Goal: Task Accomplishment & Management: Manage account settings

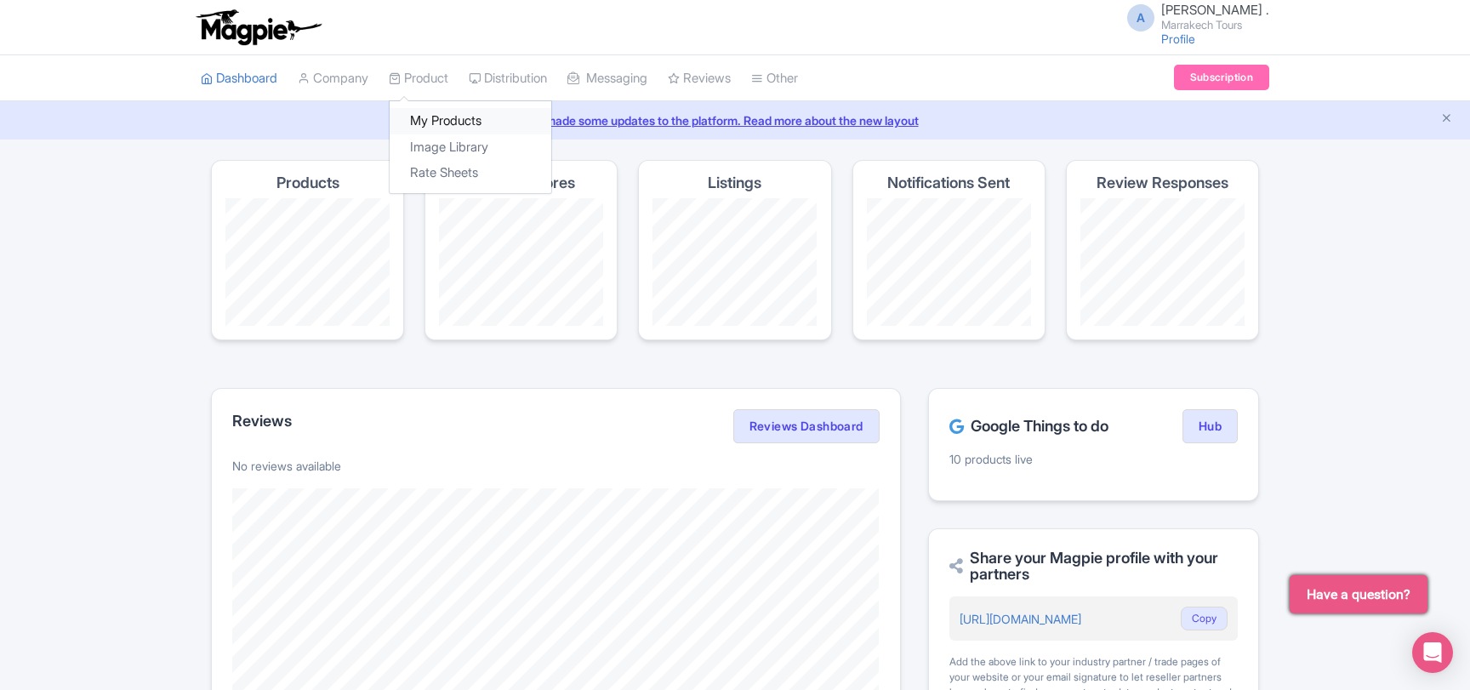
click at [458, 118] on link "My Products" at bounding box center [471, 121] width 162 height 26
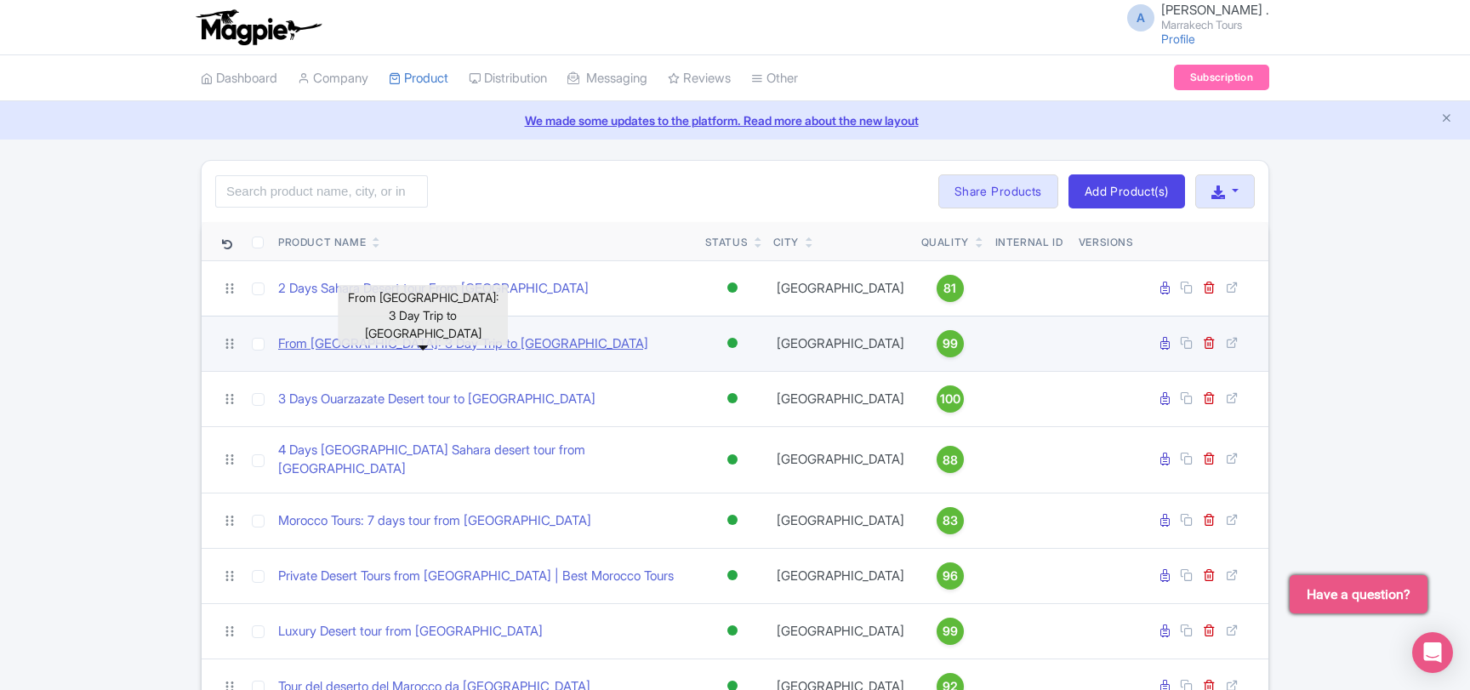
click at [457, 345] on link "From [GEOGRAPHIC_DATA]: 3 Day Trip to [GEOGRAPHIC_DATA]" at bounding box center [463, 344] width 370 height 20
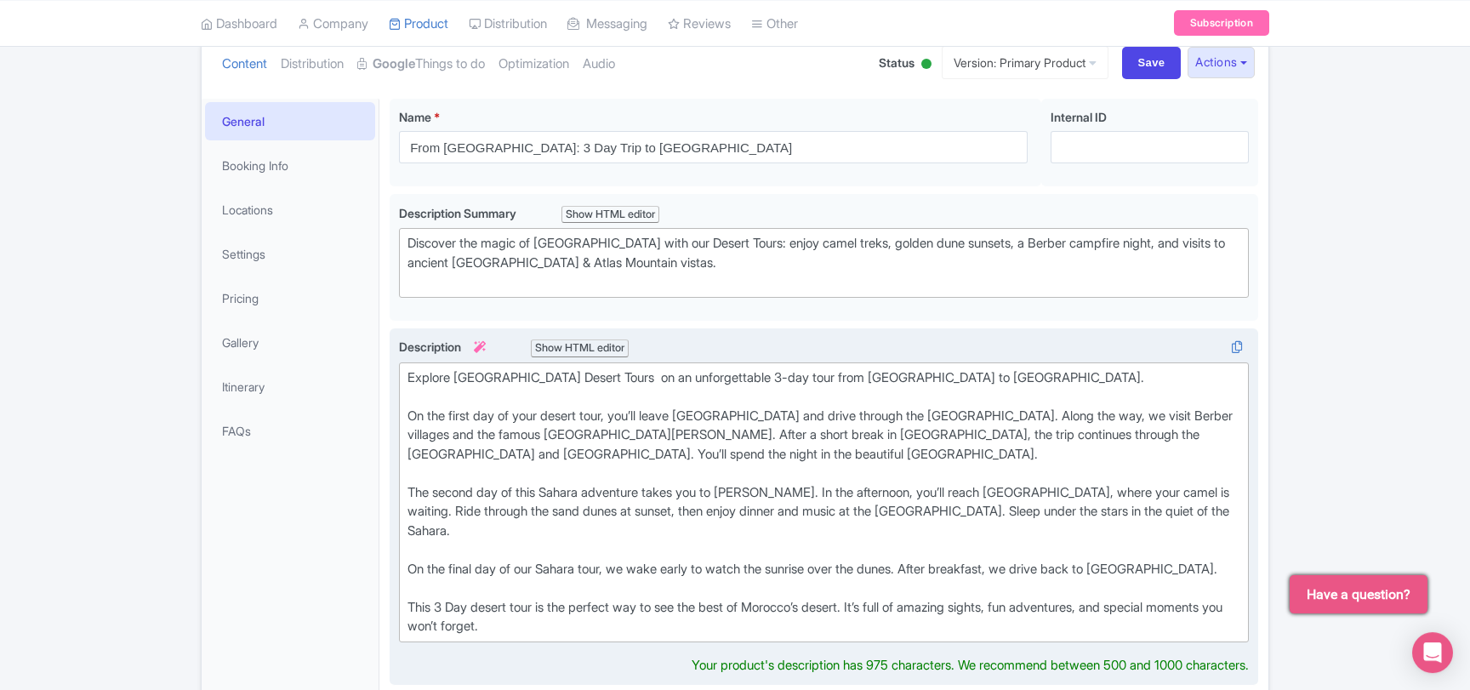
scroll to position [367, 0]
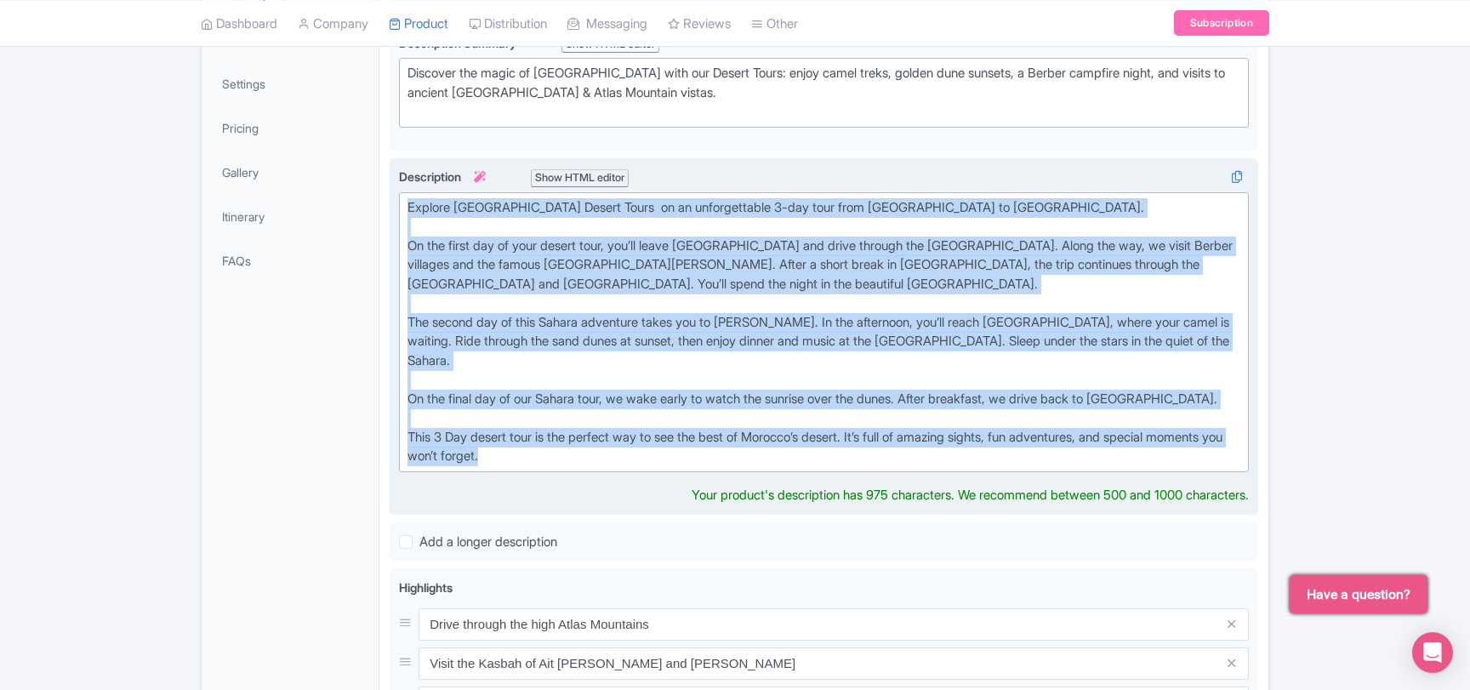
drag, startPoint x: 578, startPoint y: 435, endPoint x: 404, endPoint y: 189, distance: 302.1
click at [404, 192] on trix-editor "Explore Marrakech Desert Tours on an unforgettable 3-day tour from Marrakech to…" at bounding box center [824, 332] width 850 height 280
copy div "Explore Marrakech Desert Tours on an unforgettable 3-day tour from Marrakech to…"
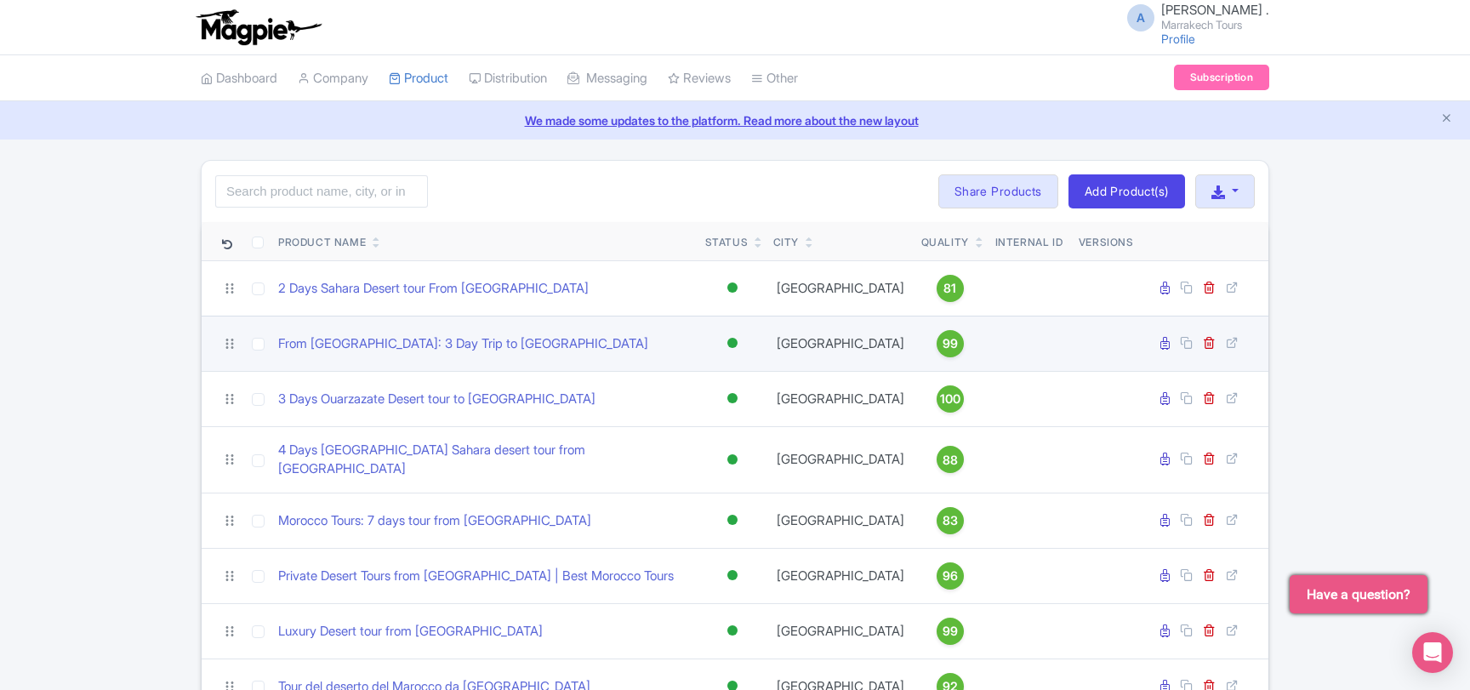
click at [730, 340] on div at bounding box center [732, 343] width 10 height 10
click at [713, 398] on div "Inactive" at bounding box center [690, 403] width 100 height 31
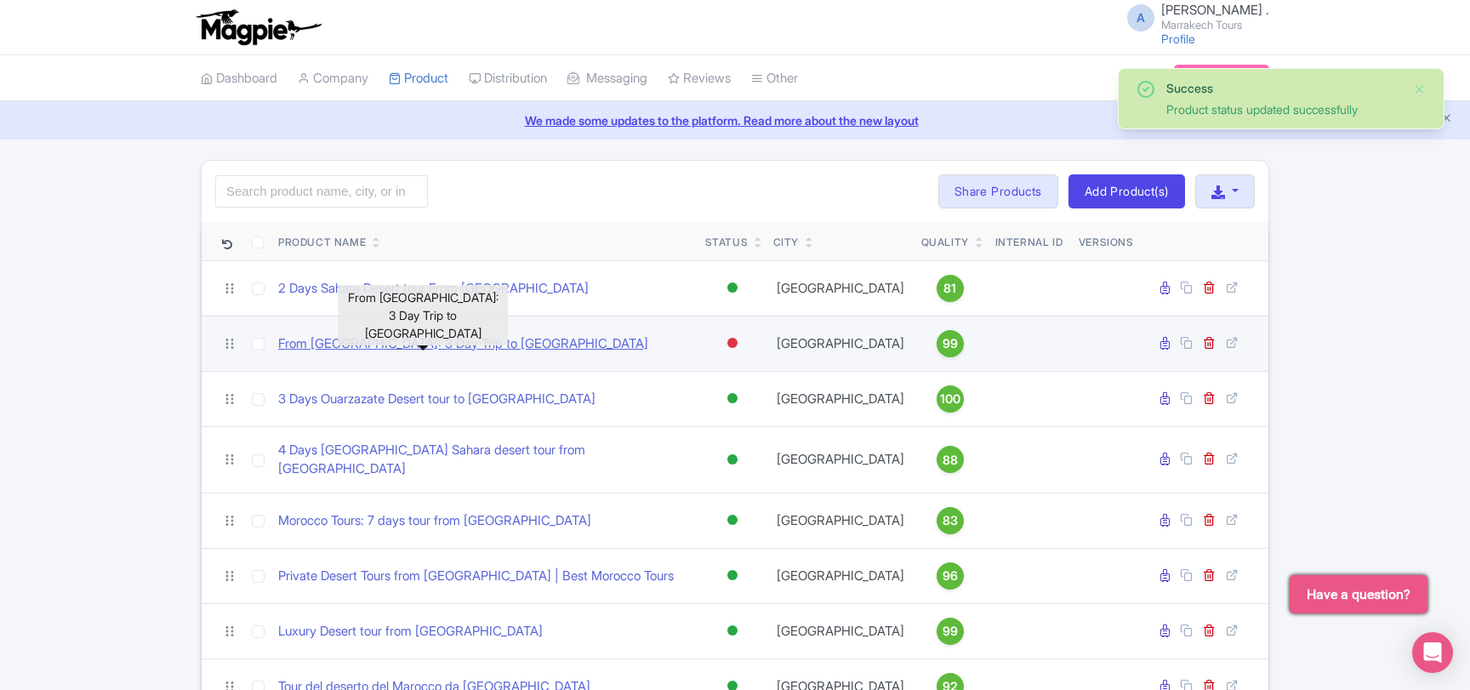
click at [473, 344] on link "From [GEOGRAPHIC_DATA]: 3 Day Trip to [GEOGRAPHIC_DATA]" at bounding box center [463, 344] width 370 height 20
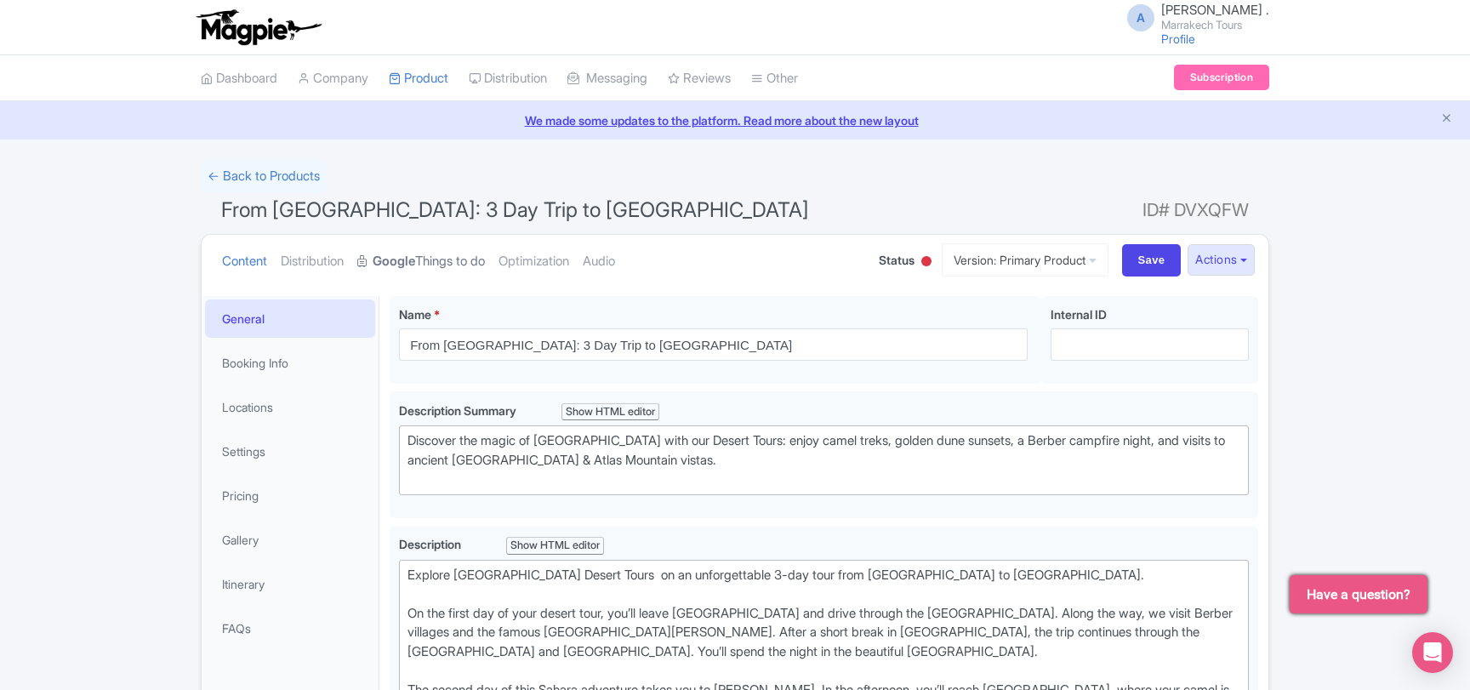
click at [452, 251] on link "Google Things to do" at bounding box center [421, 262] width 128 height 54
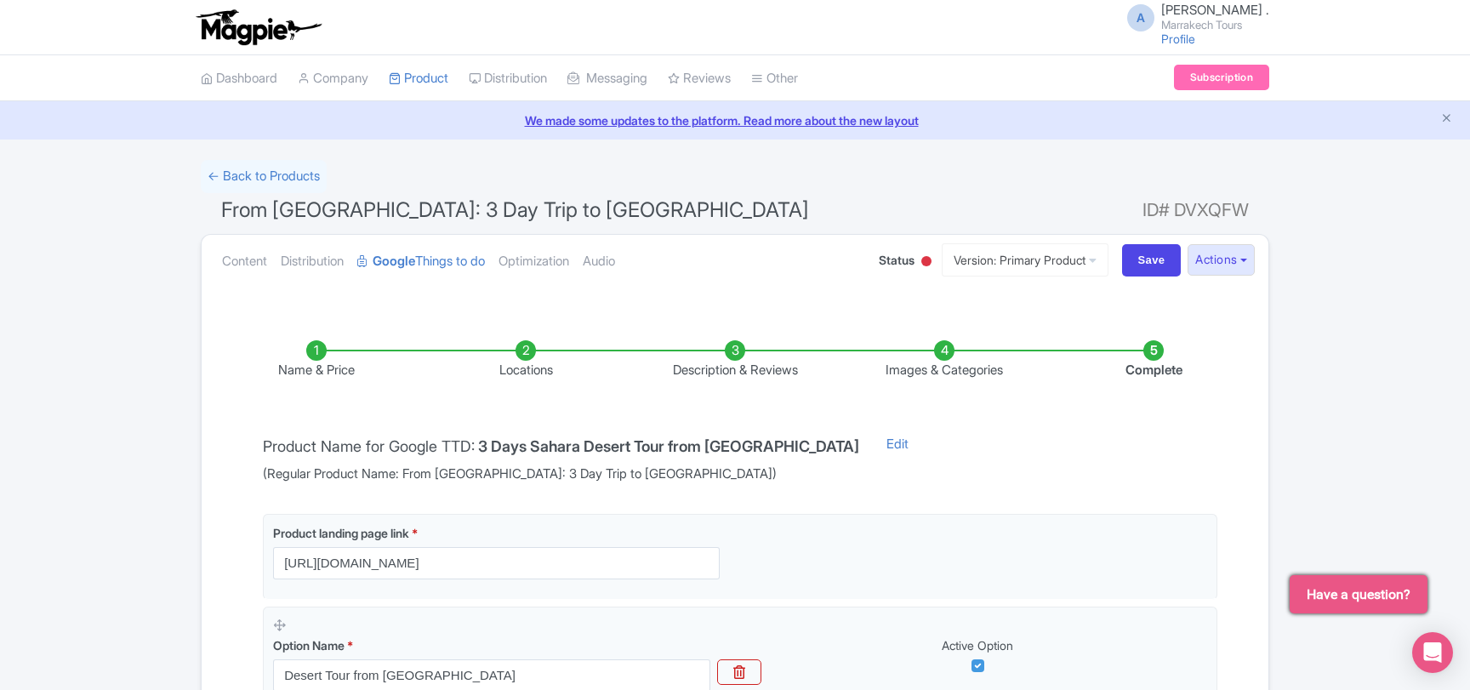
scroll to position [321, 0]
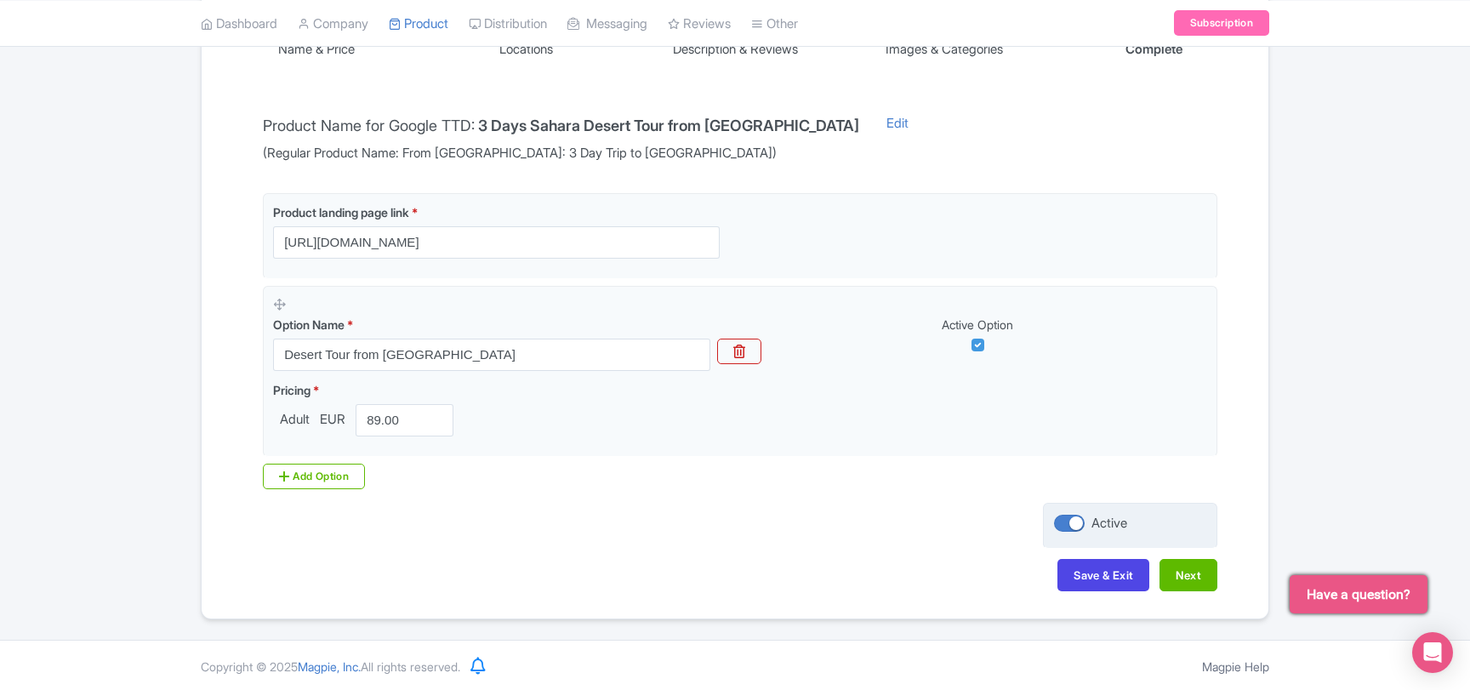
click at [1060, 522] on div at bounding box center [1069, 523] width 31 height 17
click at [1060, 522] on input "Active" at bounding box center [1059, 523] width 11 height 11
checkbox input "false"
click at [1065, 566] on button "Save & Exit" at bounding box center [1103, 575] width 92 height 32
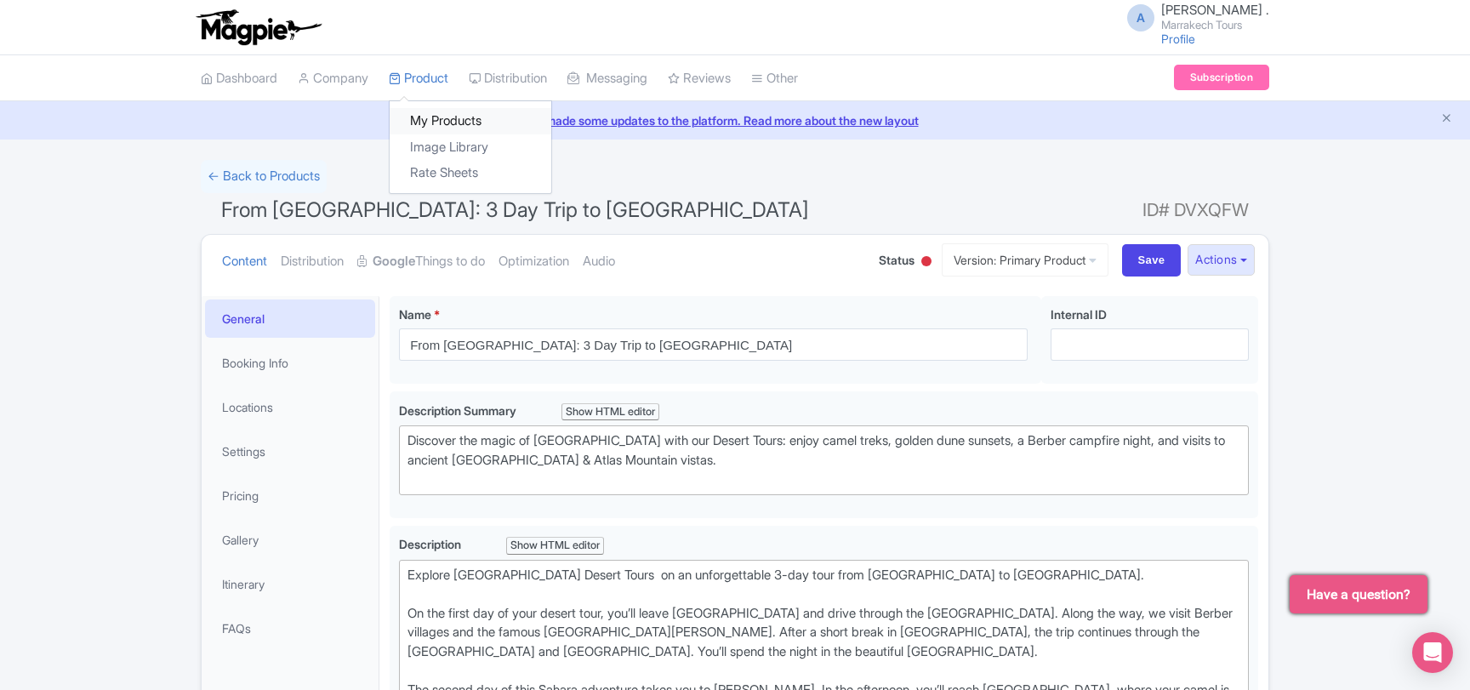
click at [448, 114] on link "My Products" at bounding box center [471, 121] width 162 height 26
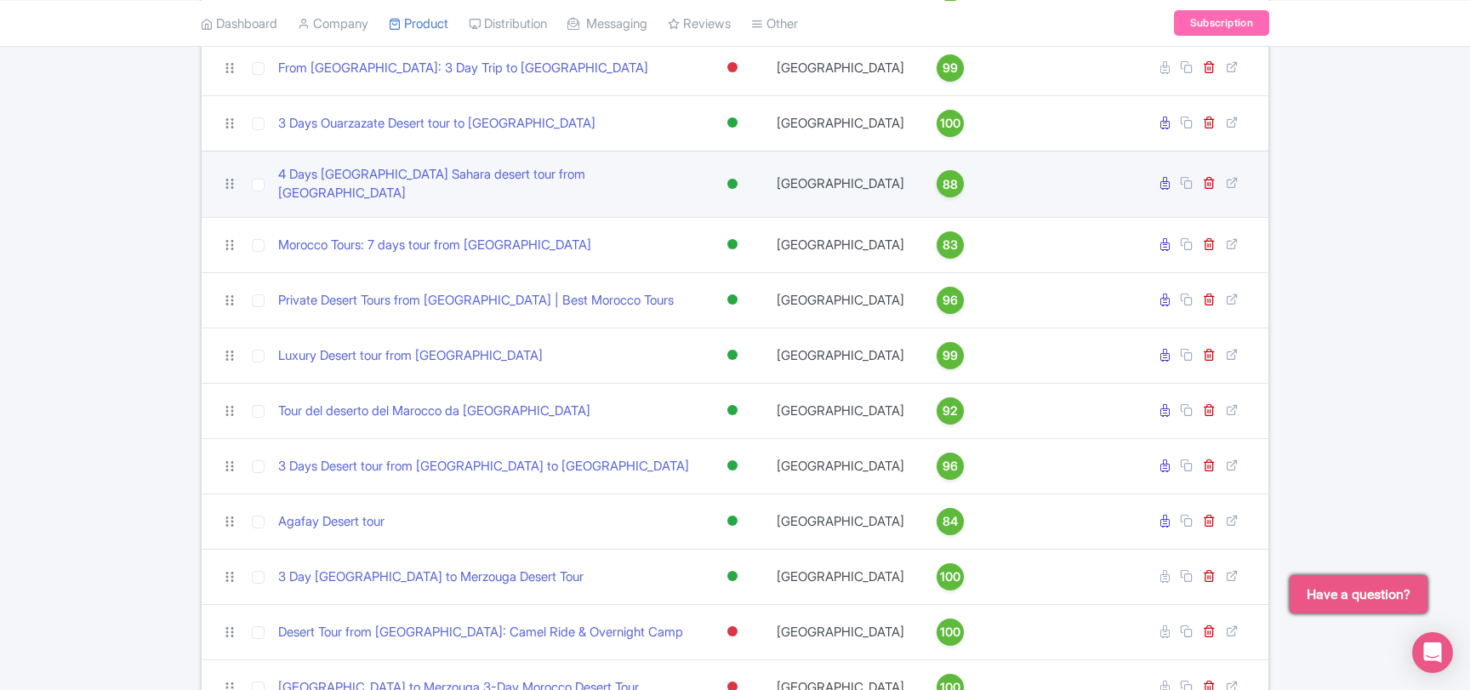
scroll to position [367, 0]
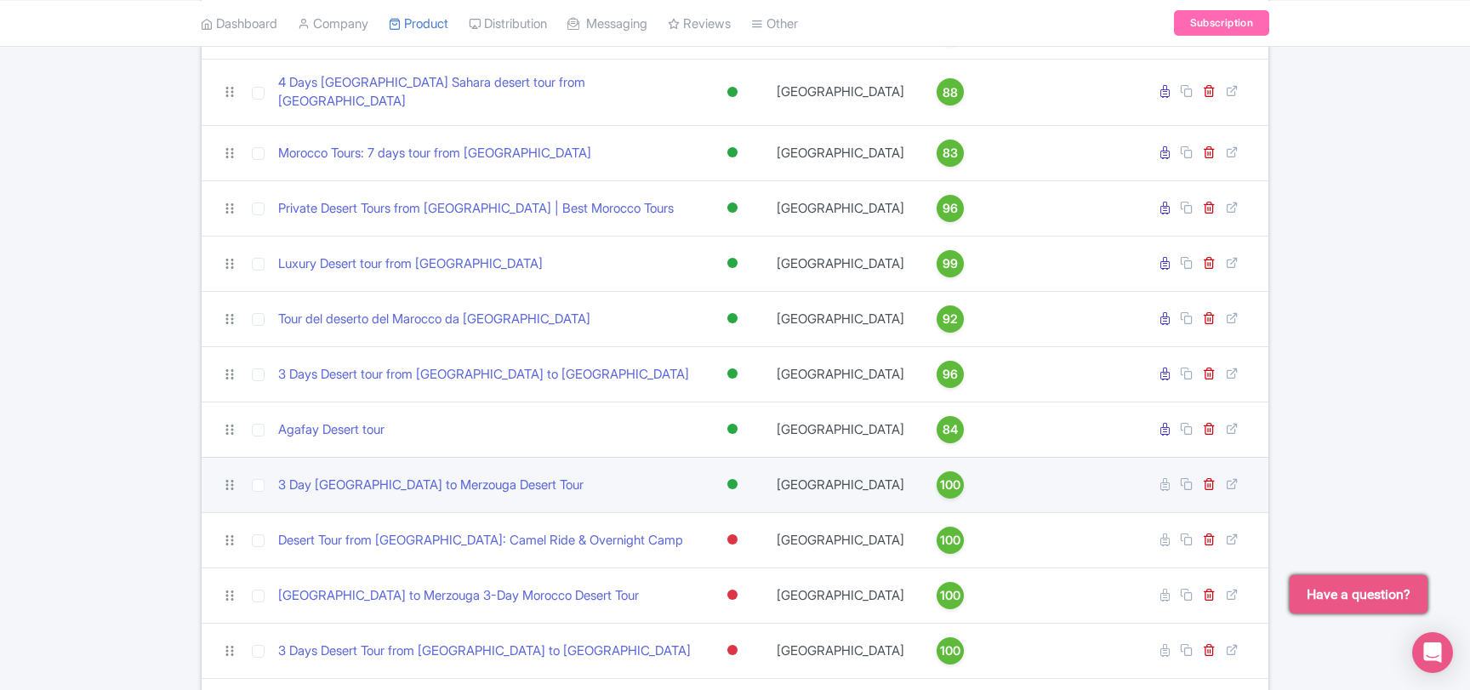
click at [732, 479] on div at bounding box center [732, 484] width 10 height 10
click at [694, 529] on div "Inactive" at bounding box center [690, 544] width 100 height 31
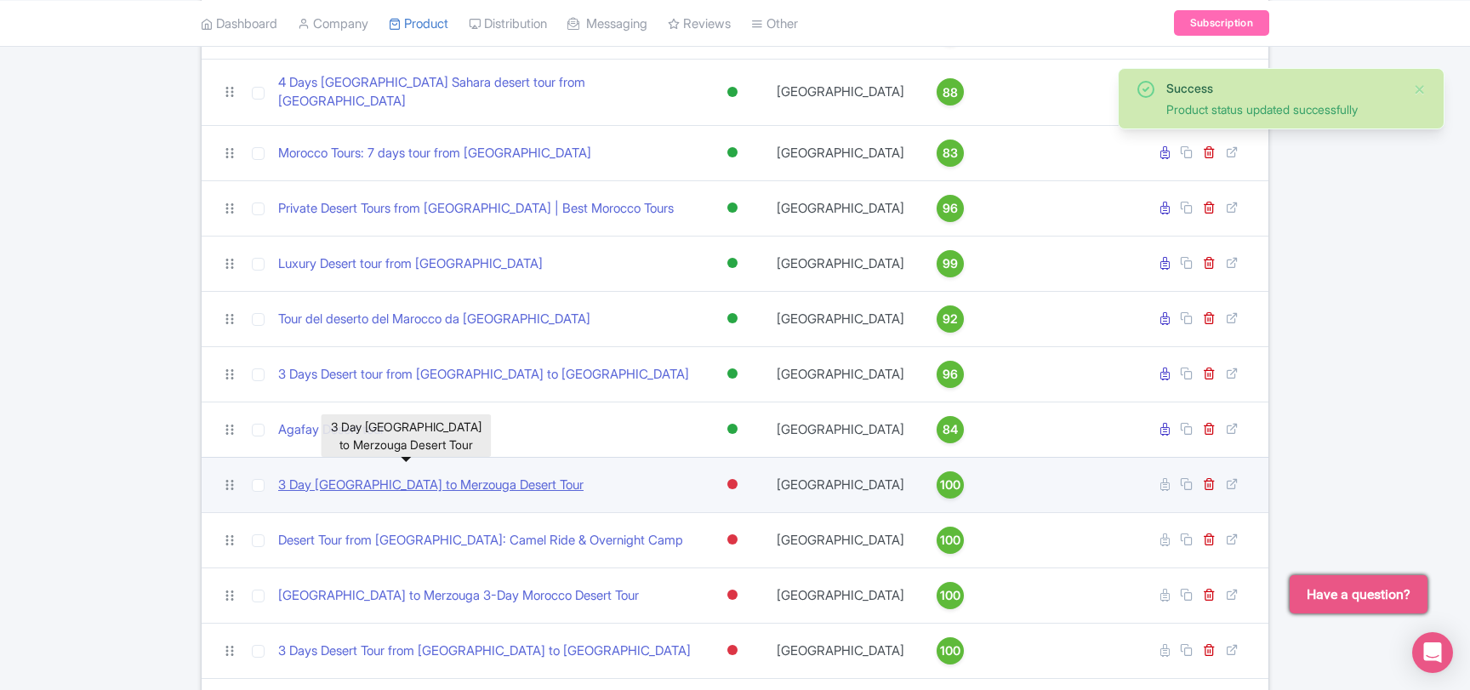
click at [459, 475] on link "3 Day [GEOGRAPHIC_DATA] to Merzouga Desert Tour" at bounding box center [430, 485] width 305 height 20
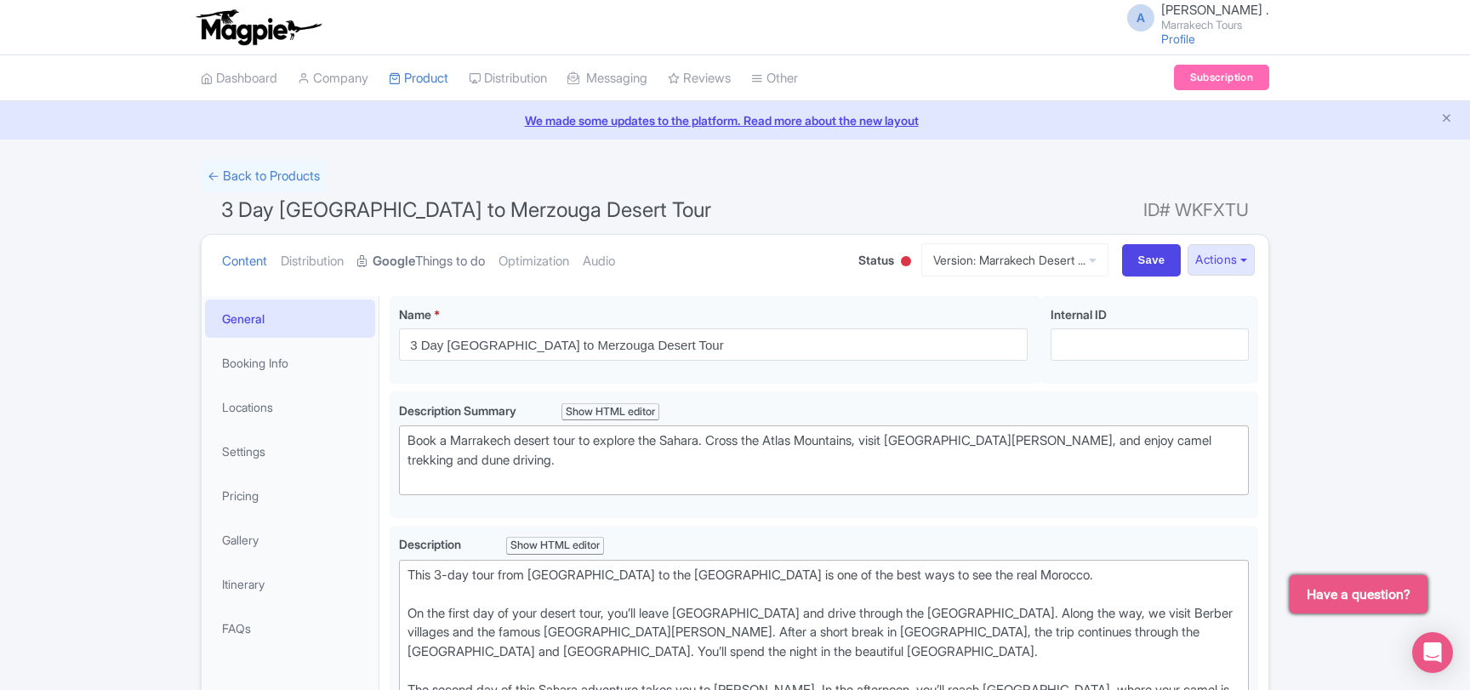
click at [445, 257] on link "Google Things to do" at bounding box center [421, 262] width 128 height 54
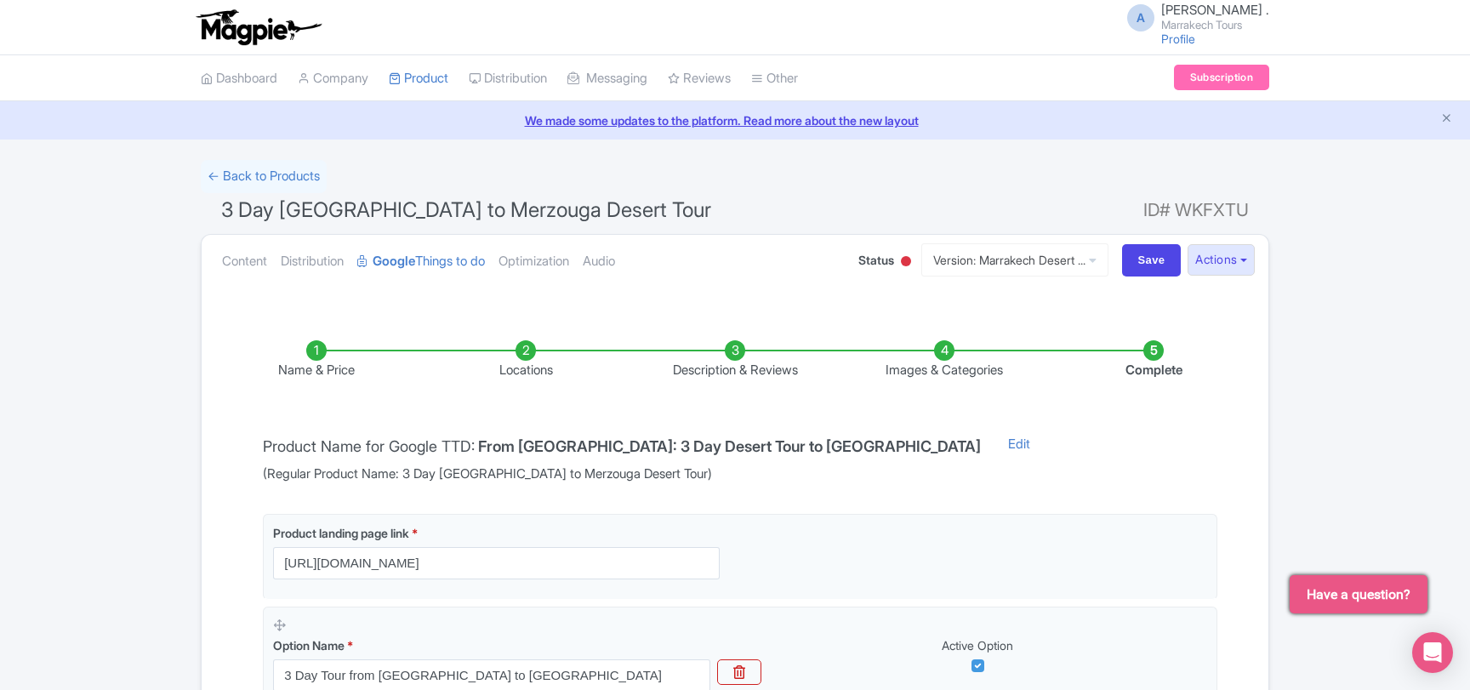
click at [895, 366] on li "Images & Categories" at bounding box center [943, 360] width 209 height 40
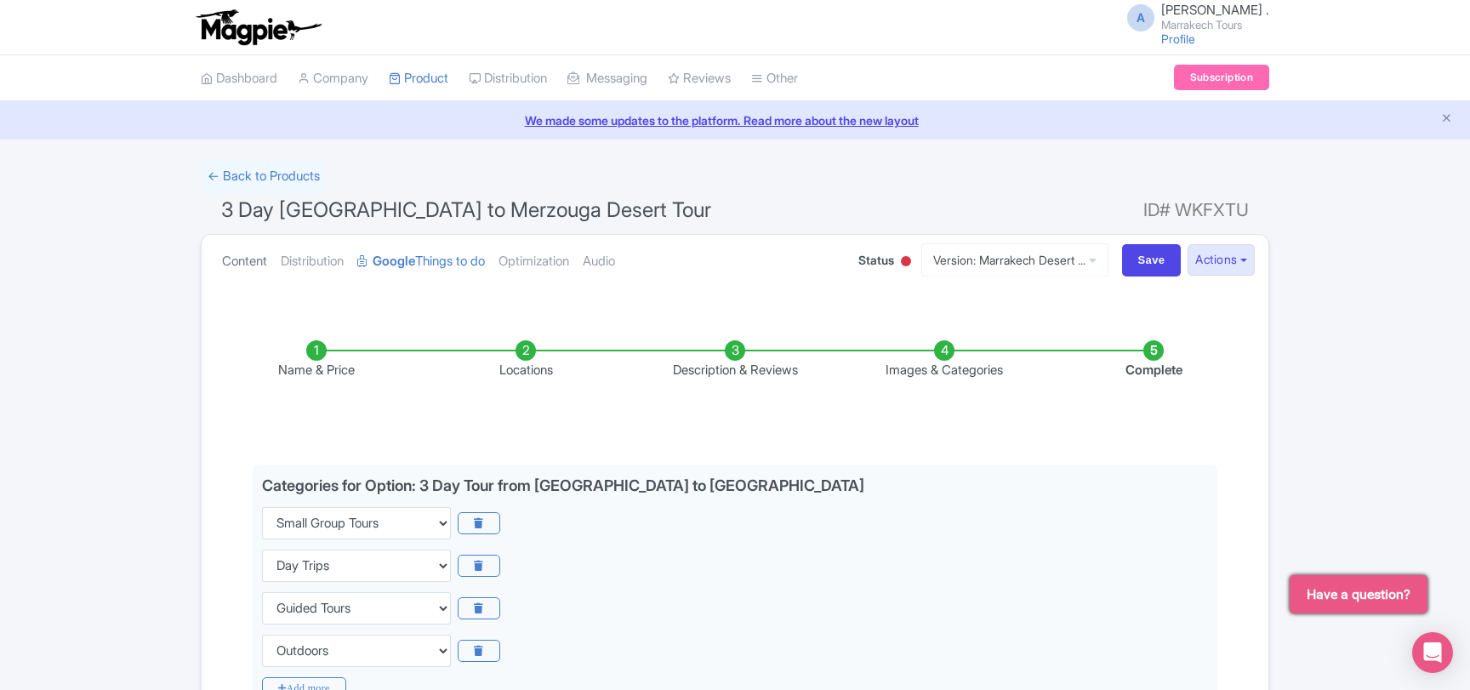
click at [253, 259] on link "Content" at bounding box center [244, 262] width 45 height 54
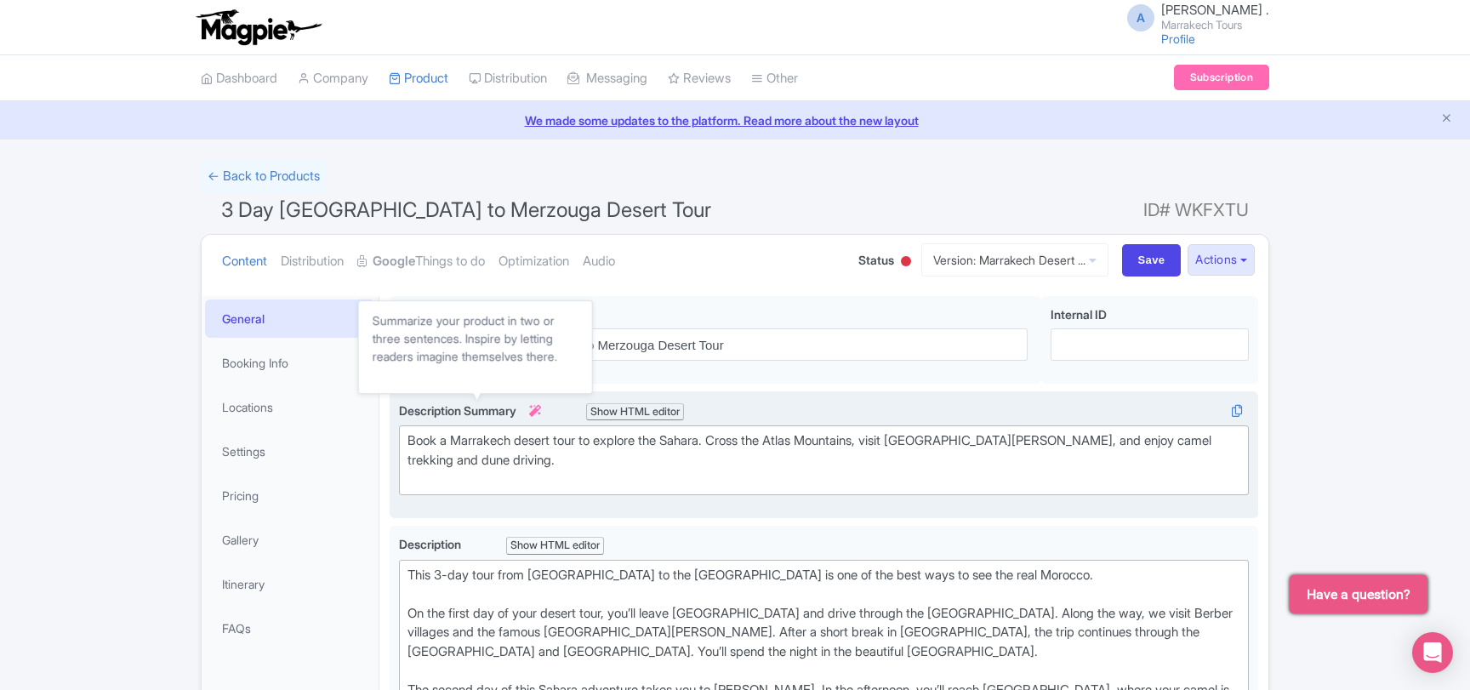
scroll to position [276, 0]
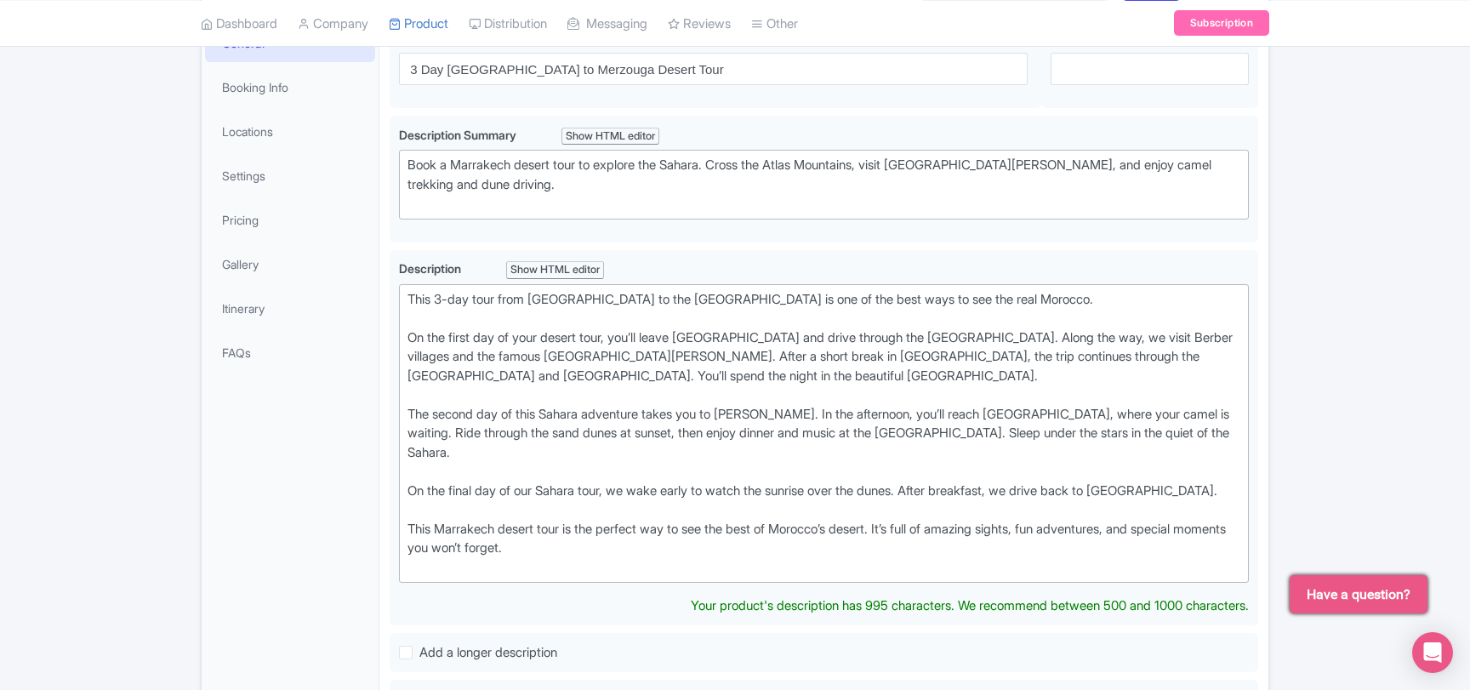
drag, startPoint x: 595, startPoint y: 527, endPoint x: 389, endPoint y: 293, distance: 311.6
click at [389, 293] on div "3 Day Marrakech to Merzouga Desert Tour Name * i 3 Day Marrakech to Merzouga De…" at bounding box center [823, 654] width 889 height 1289
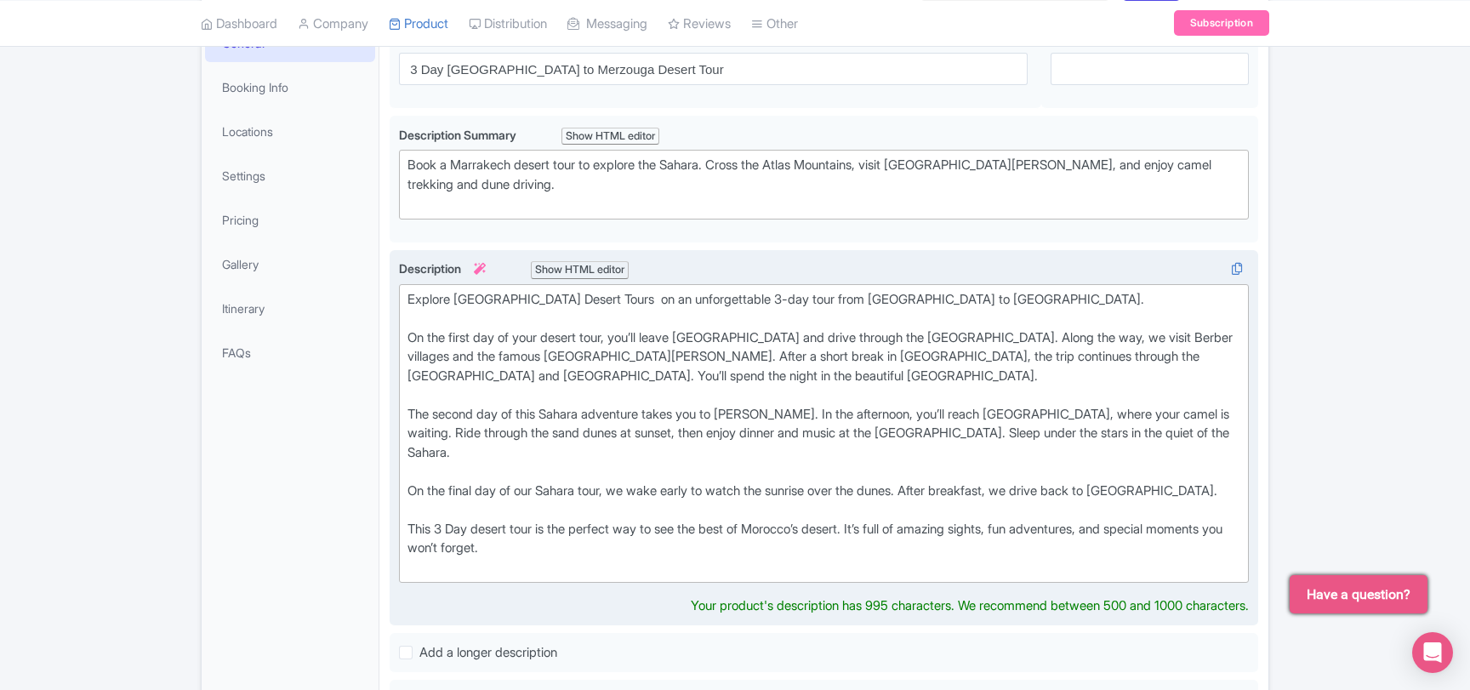
scroll to position [92, 0]
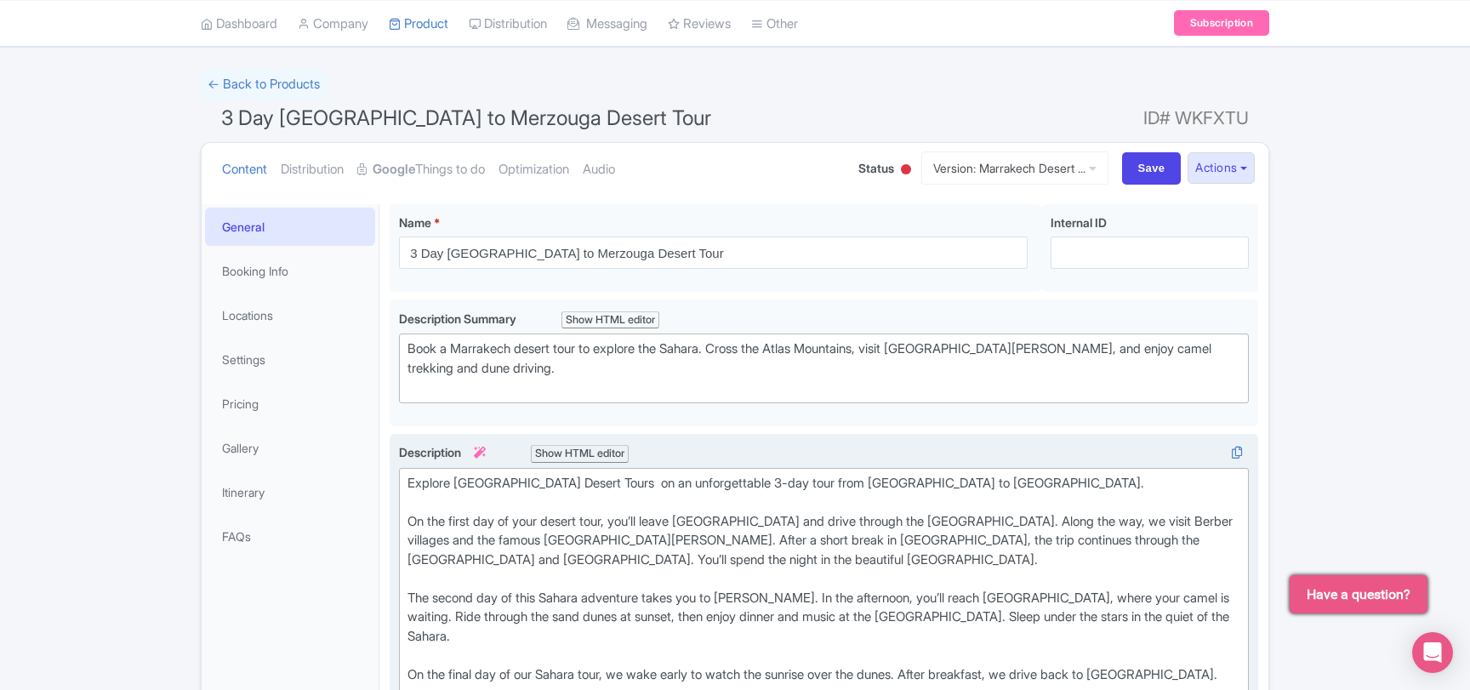
click at [901, 169] on div at bounding box center [906, 169] width 10 height 10
click at [849, 197] on div "Active" at bounding box center [863, 200] width 100 height 33
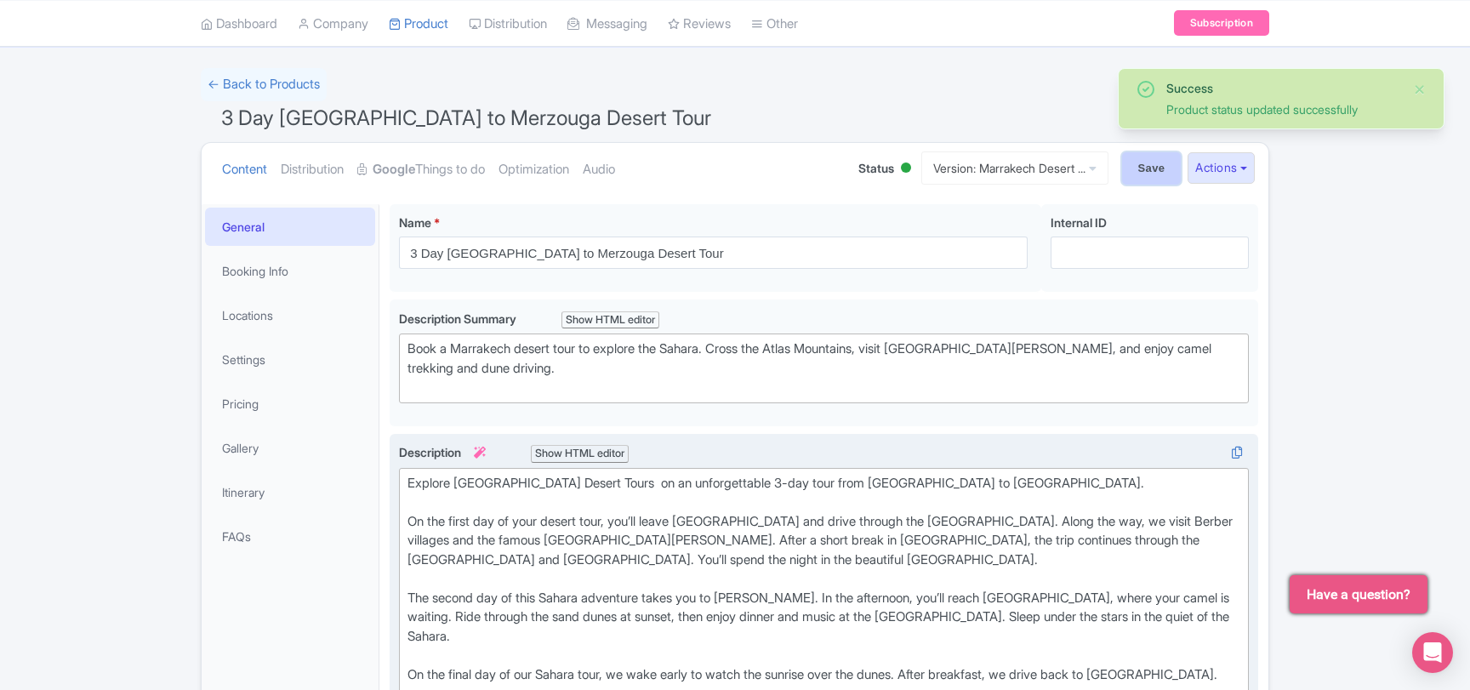
click at [1136, 177] on input "Save" at bounding box center [1152, 168] width 60 height 32
type input "Saving..."
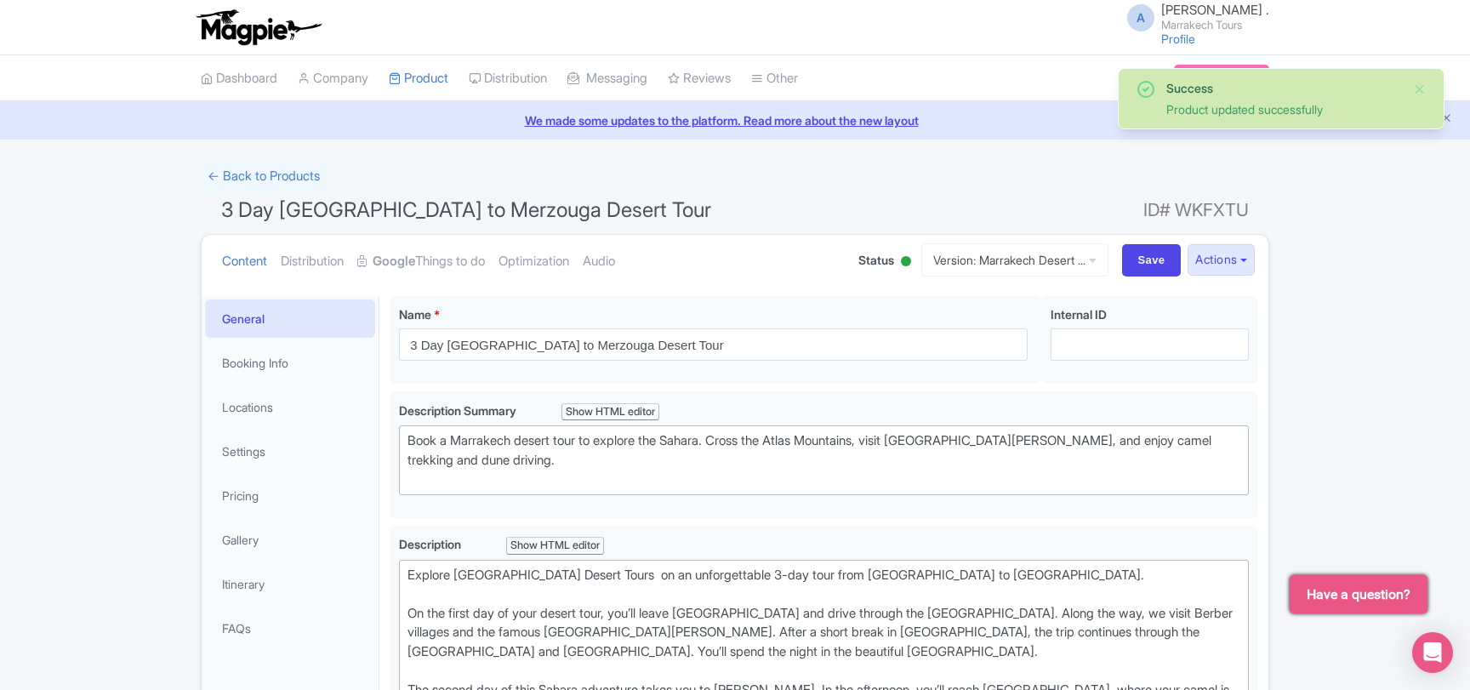
scroll to position [295, 0]
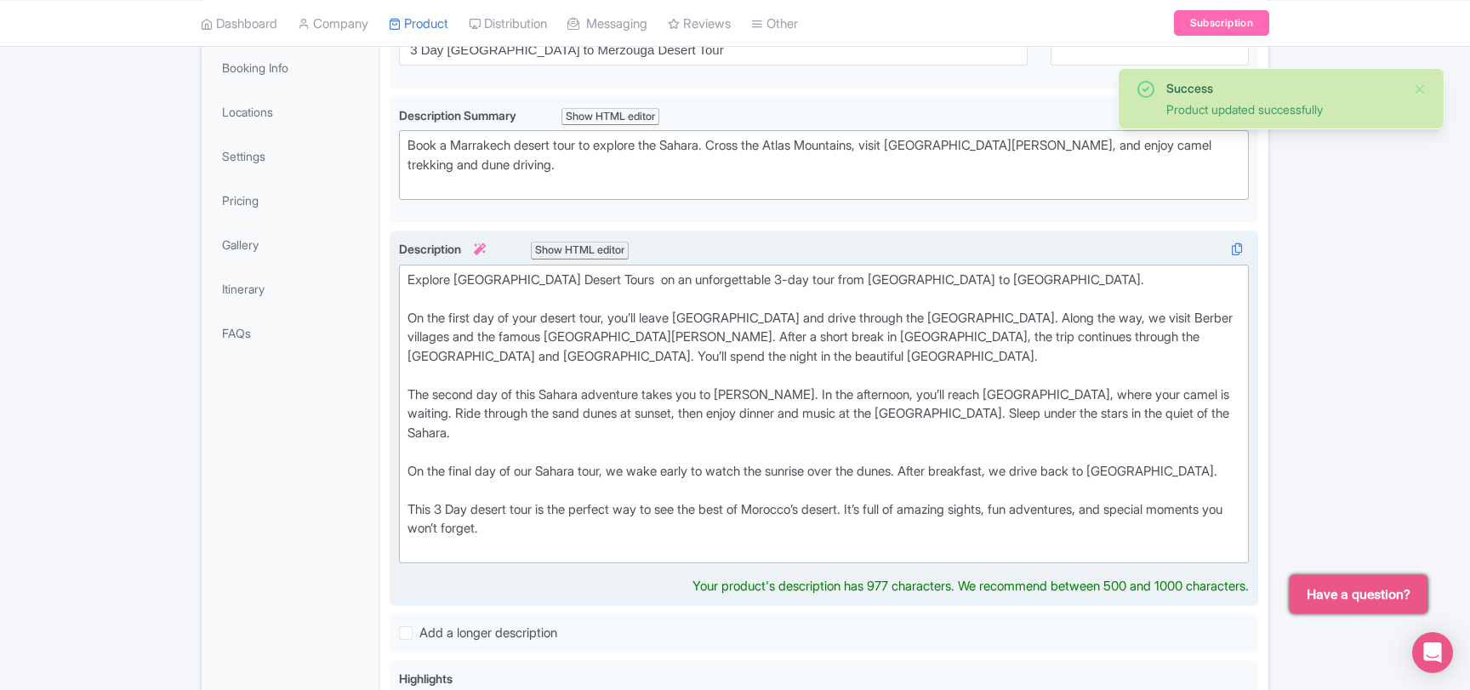
click at [734, 276] on div "Explore [GEOGRAPHIC_DATA] Desert Tours on an unforgettable 3-day tour from [GEO…" at bounding box center [823, 413] width 833 height 287
drag, startPoint x: 734, startPoint y: 276, endPoint x: 945, endPoint y: 282, distance: 211.0
click at [945, 282] on div "Explore [GEOGRAPHIC_DATA] Desert Tours on an unforgettable 3-day tour from [GEO…" at bounding box center [823, 413] width 833 height 287
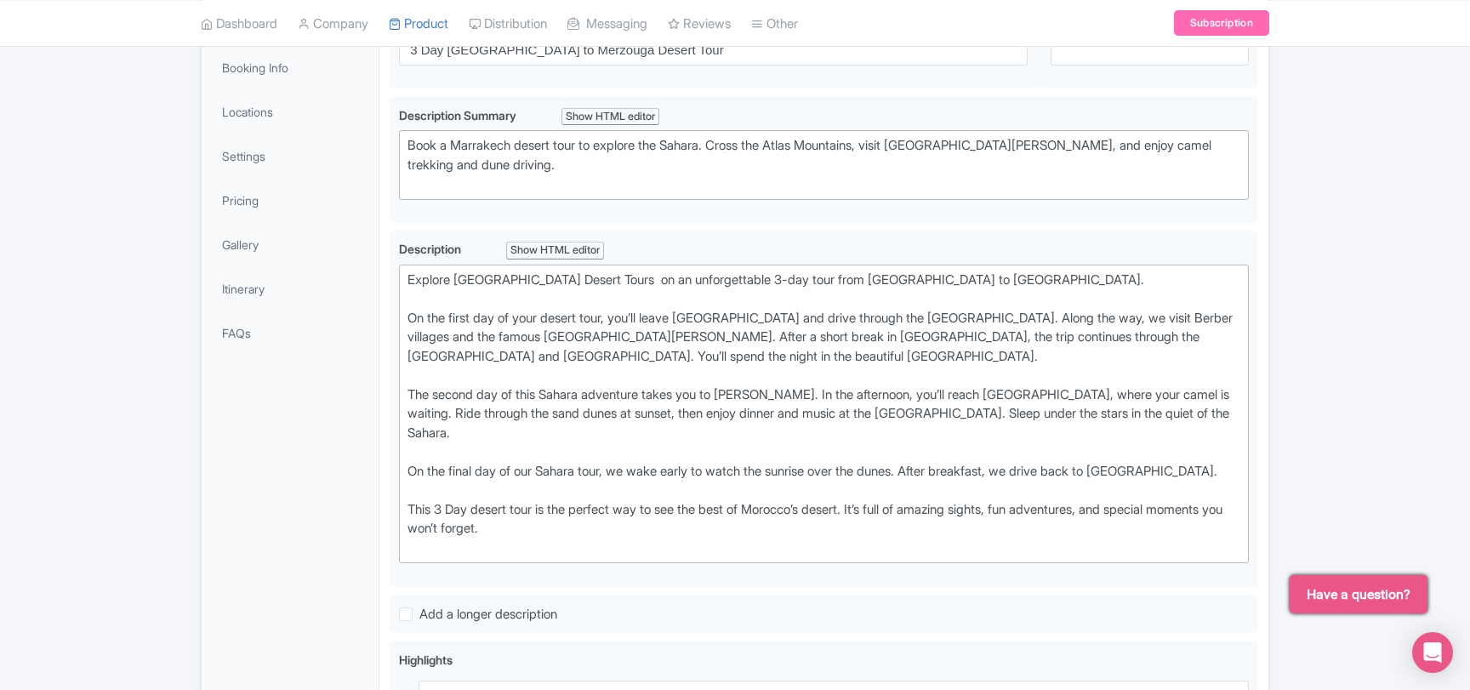
click at [100, 451] on div "Success Product updated successfully ← Back to Products 3 Day Marrakech to Merz…" at bounding box center [735, 556] width 1470 height 1383
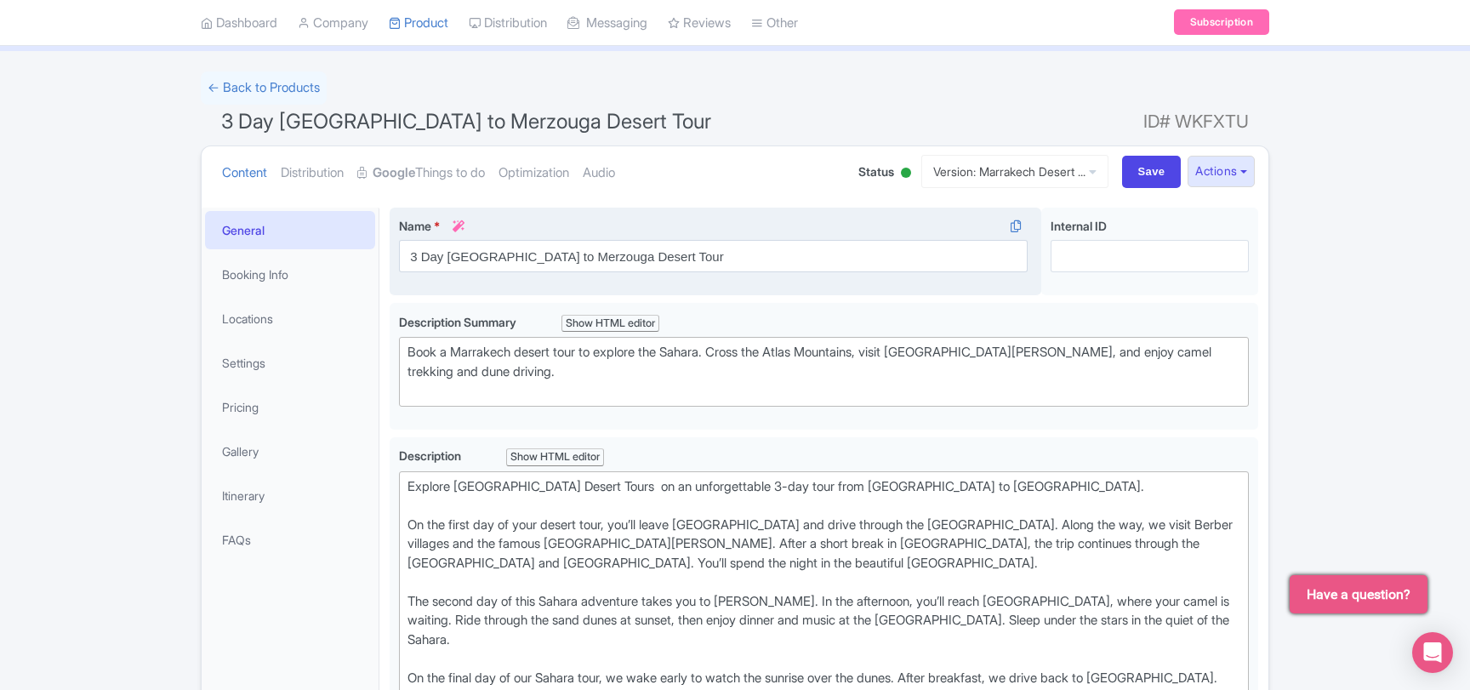
scroll to position [0, 0]
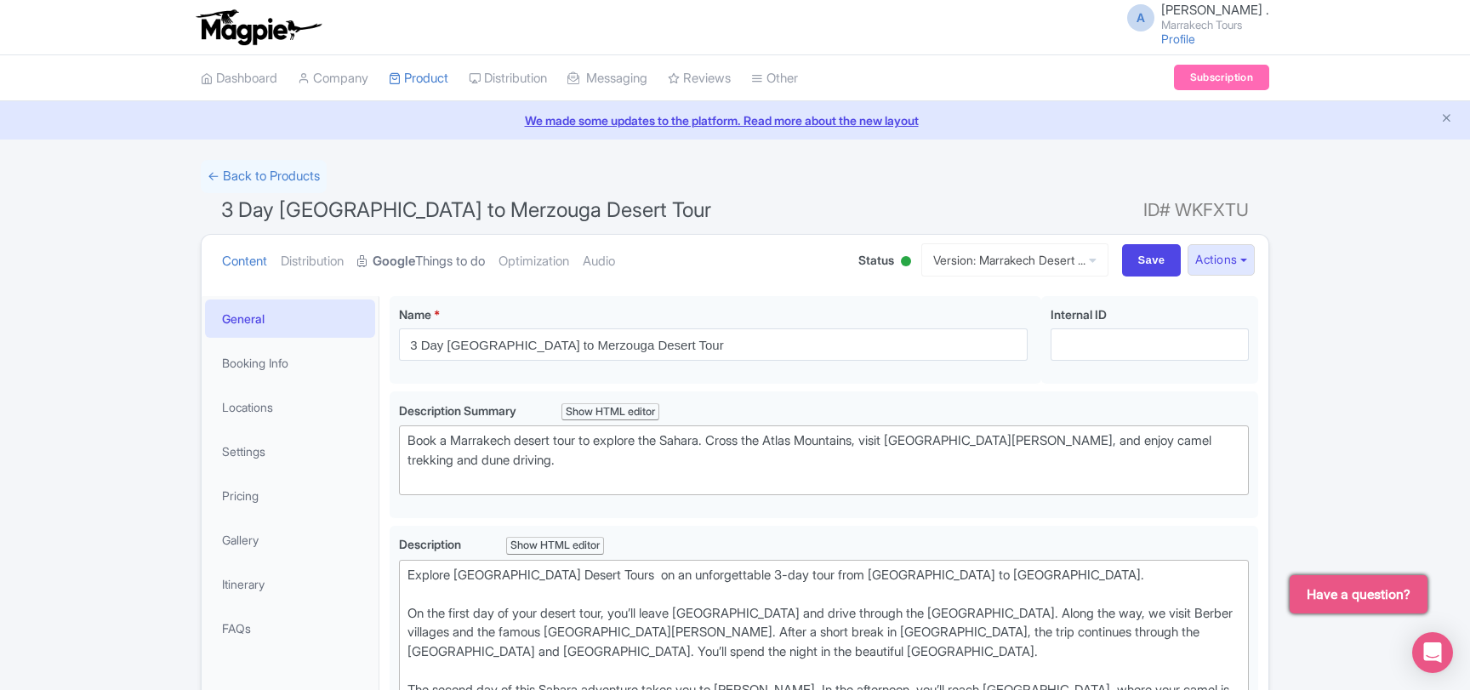
click at [415, 266] on strong "Google" at bounding box center [394, 262] width 43 height 20
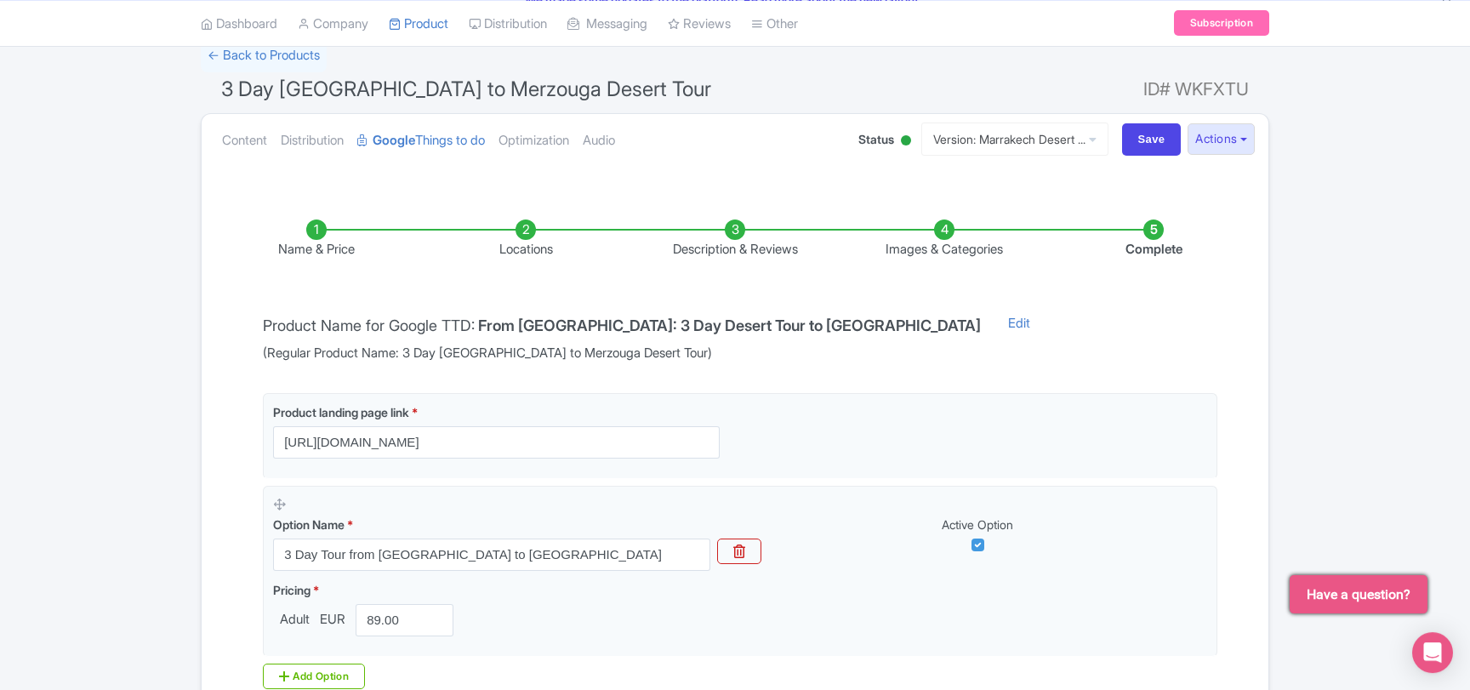
scroll to position [321, 0]
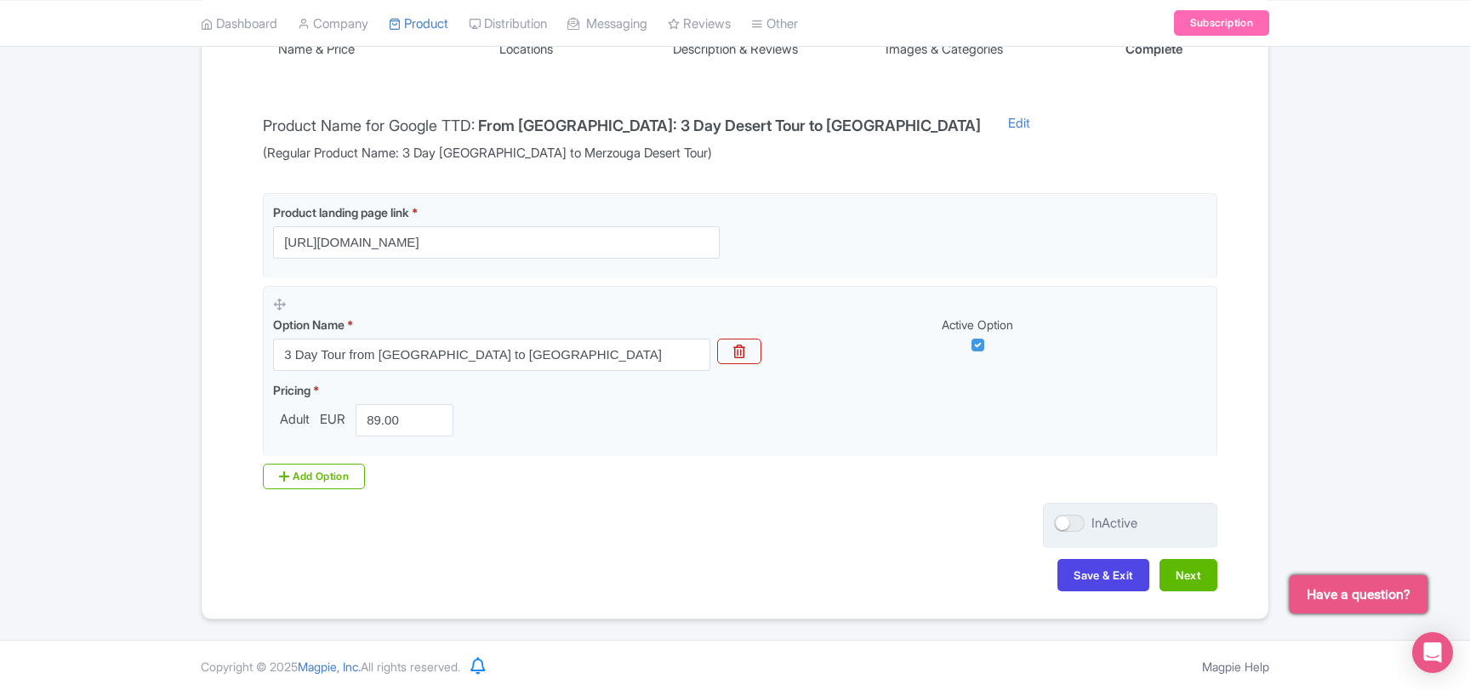
click at [1075, 526] on div at bounding box center [1069, 523] width 31 height 17
click at [1065, 526] on input "InActive" at bounding box center [1059, 523] width 11 height 11
checkbox input "true"
click at [1075, 578] on button "Save & Exit" at bounding box center [1103, 575] width 92 height 32
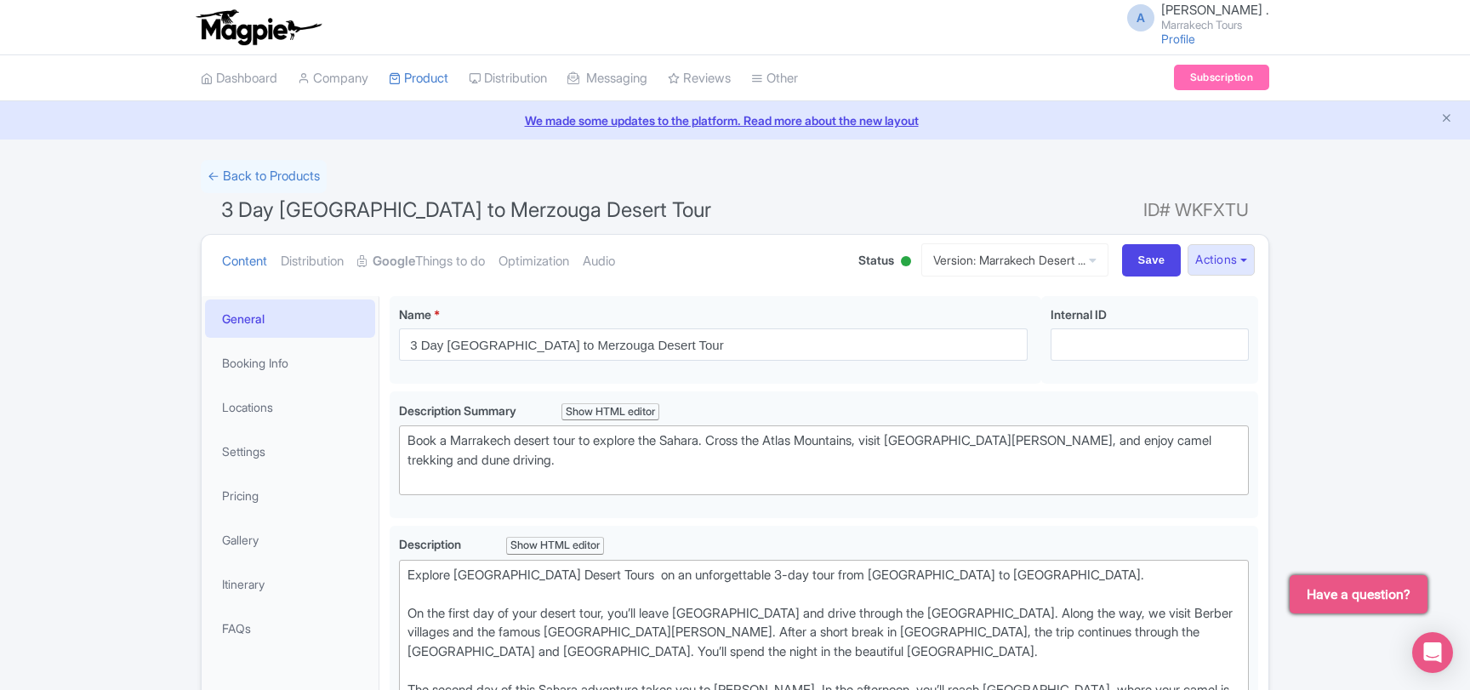
click at [343, 211] on span "3 Day [GEOGRAPHIC_DATA] to Merzouga Desert Tour" at bounding box center [466, 209] width 490 height 25
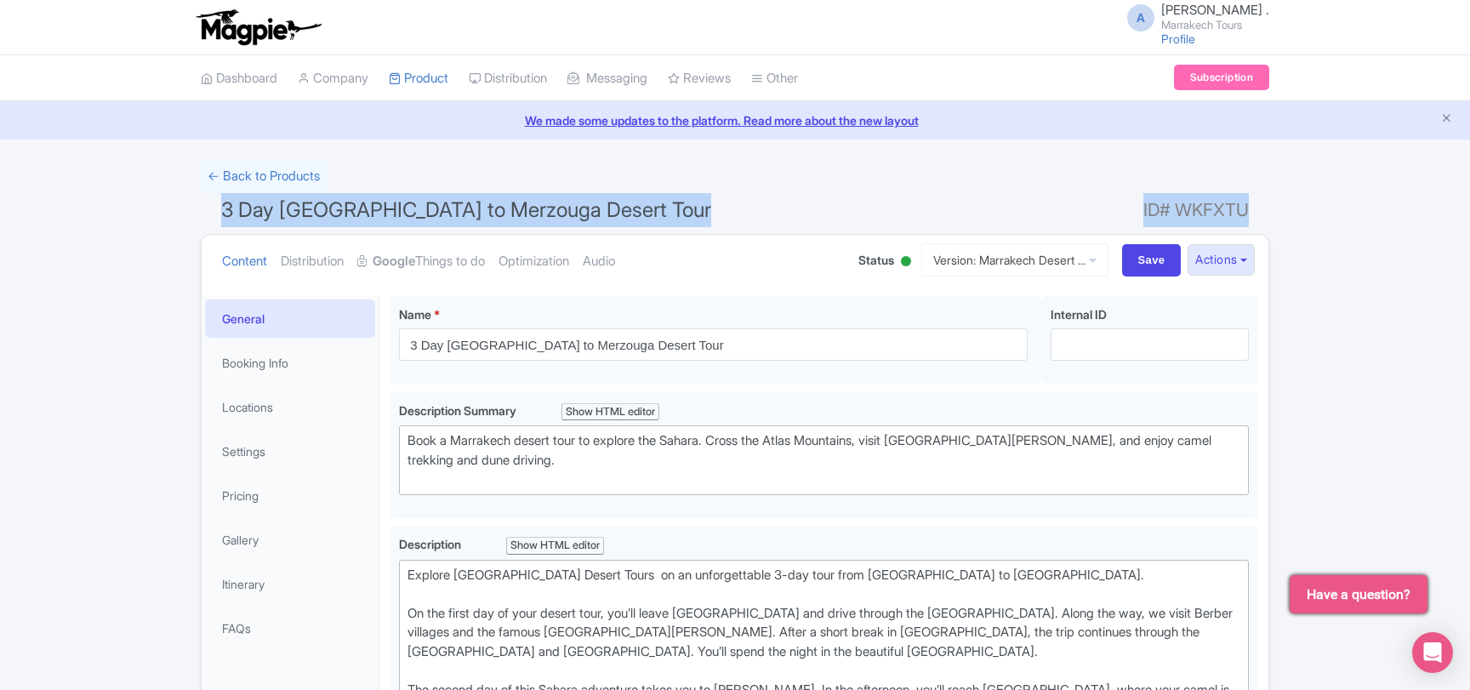
click at [343, 211] on span "3 Day [GEOGRAPHIC_DATA] to Merzouga Desert Tour" at bounding box center [466, 209] width 490 height 25
click at [627, 213] on h1 "3 Day [GEOGRAPHIC_DATA] to Merzouga Desert Tour ID# WKFXTU" at bounding box center [735, 213] width 1068 height 41
drag, startPoint x: 625, startPoint y: 214, endPoint x: 252, endPoint y: 210, distance: 373.4
click at [220, 214] on h1 "3 Day Marrakech to Merzouga Desert Tour ID# WKFXTU" at bounding box center [735, 213] width 1068 height 41
copy span "3 Day [GEOGRAPHIC_DATA] to Merzouga Desert Tour"
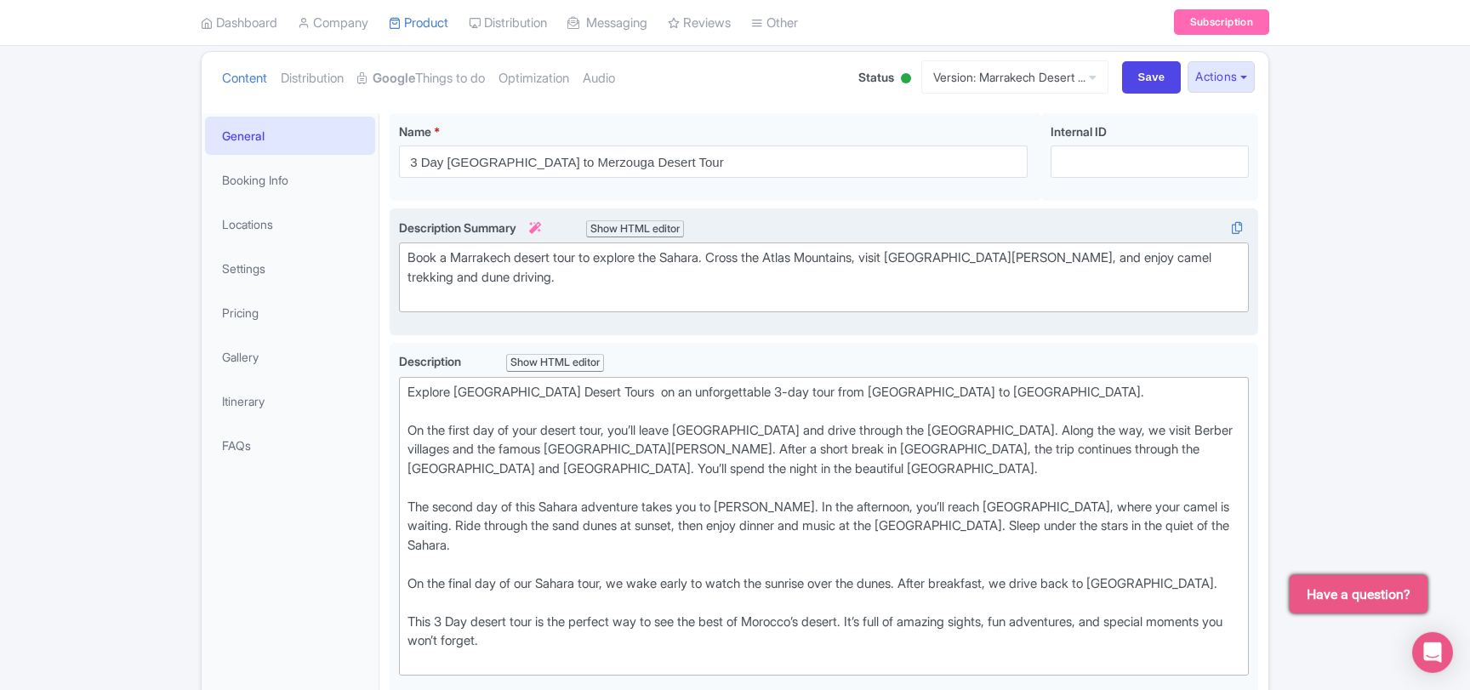
scroll to position [184, 0]
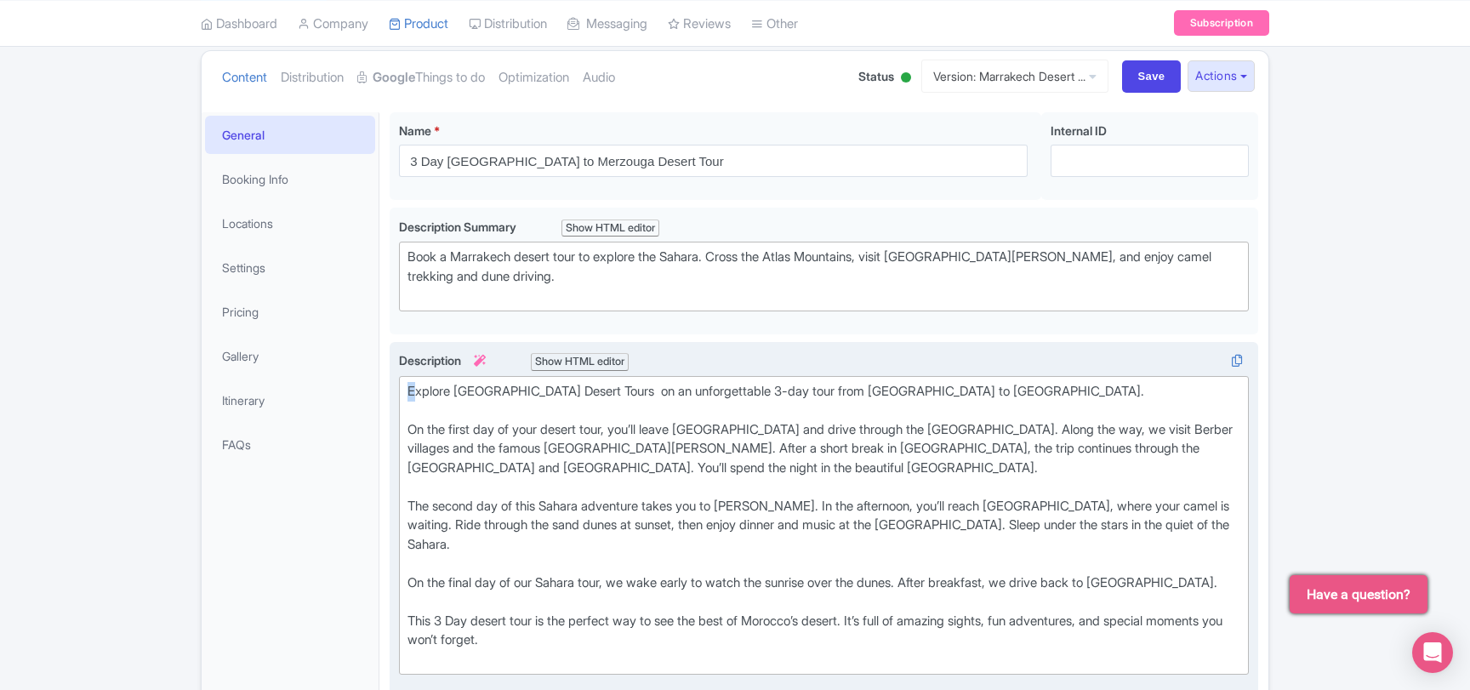
drag, startPoint x: 411, startPoint y: 394, endPoint x: 392, endPoint y: 396, distance: 18.9
click at [394, 396] on div "Explore Marrakech Desert Tours on an unforgettable 3-day tour from Marrakech to…" at bounding box center [824, 530] width 868 height 376
type trix-editor "<div>Explore Marrakech Desert Tours&nbsp; on an unforgettable 3-day tour from M…"
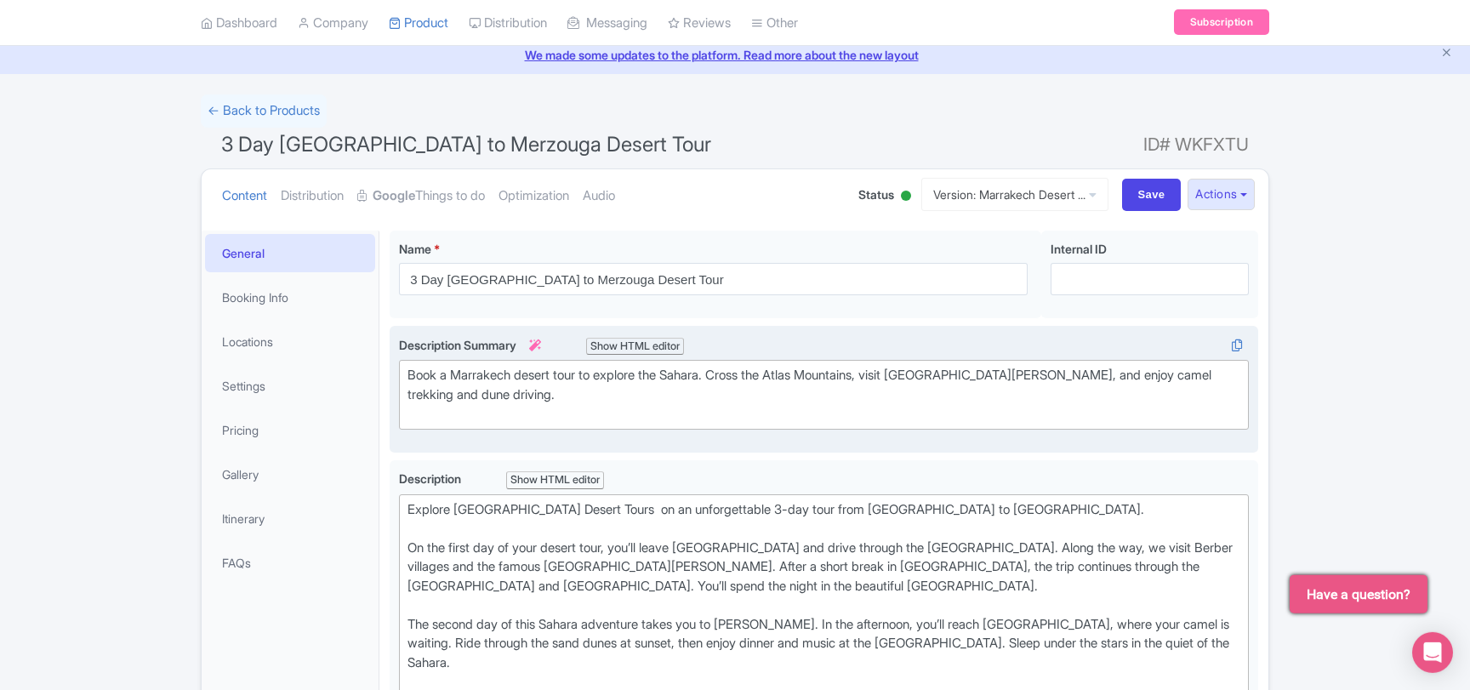
scroll to position [0, 0]
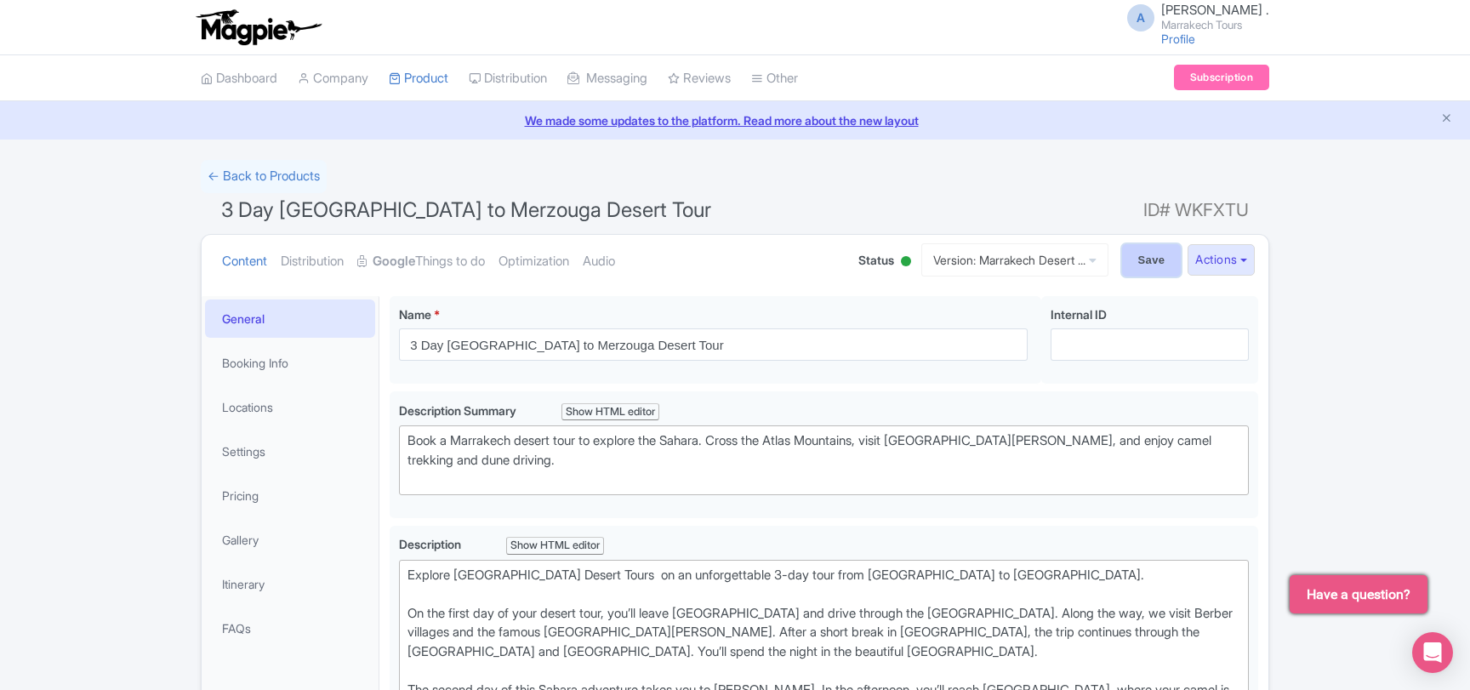
click at [1143, 268] on input "Save" at bounding box center [1152, 260] width 60 height 32
type input "Saving..."
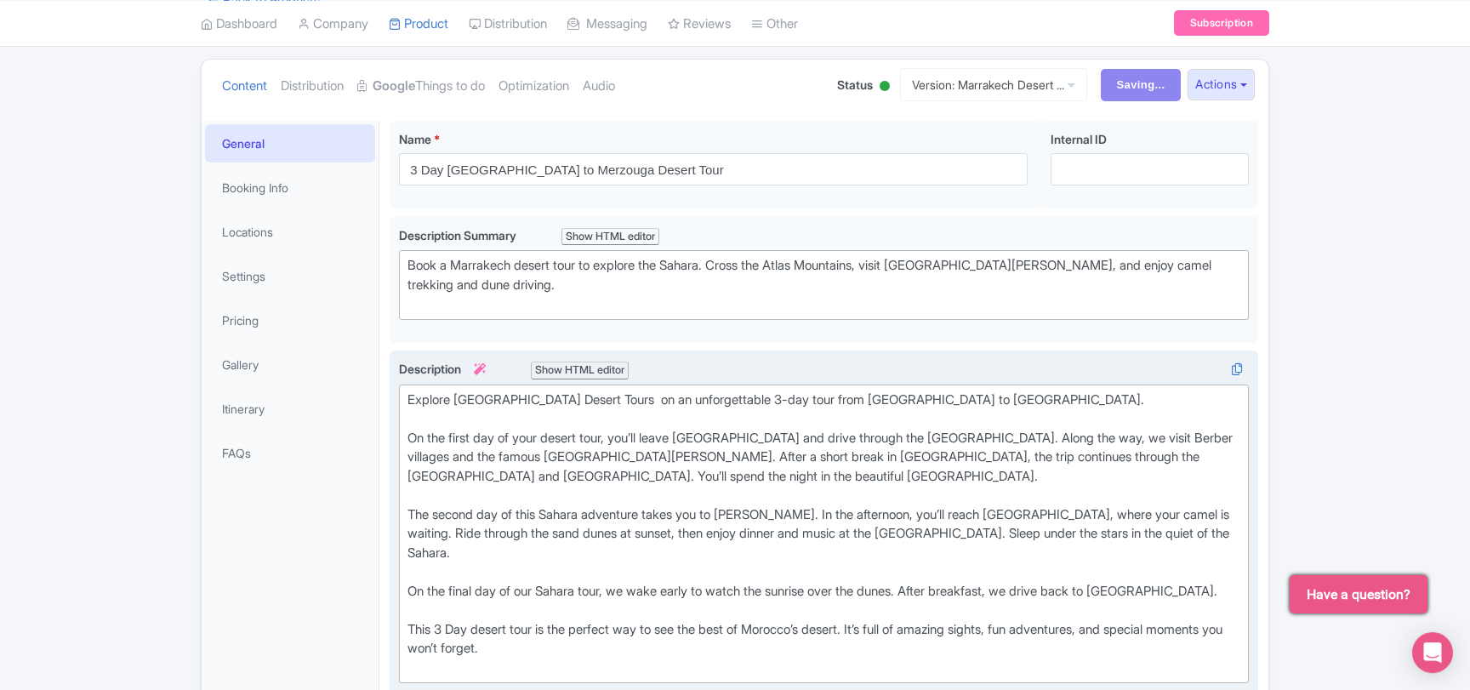
scroll to position [184, 0]
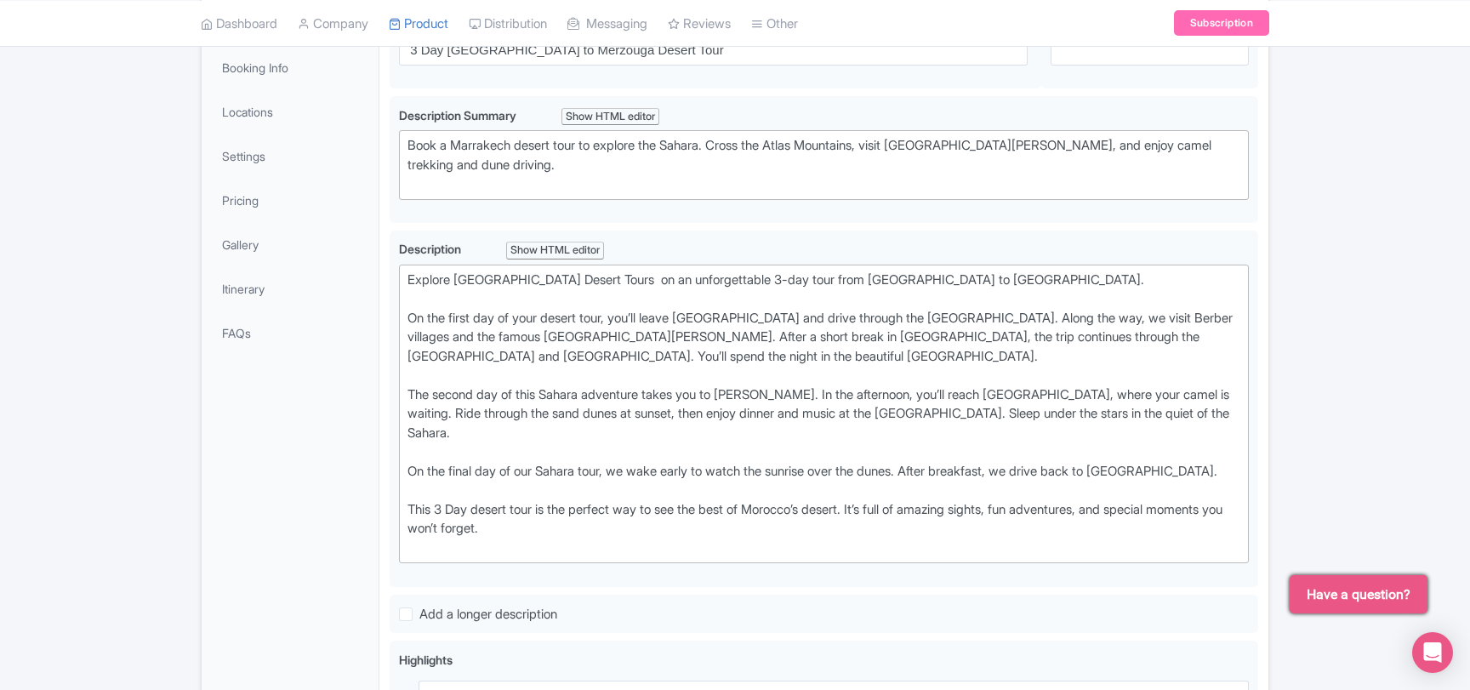
scroll to position [295, 0]
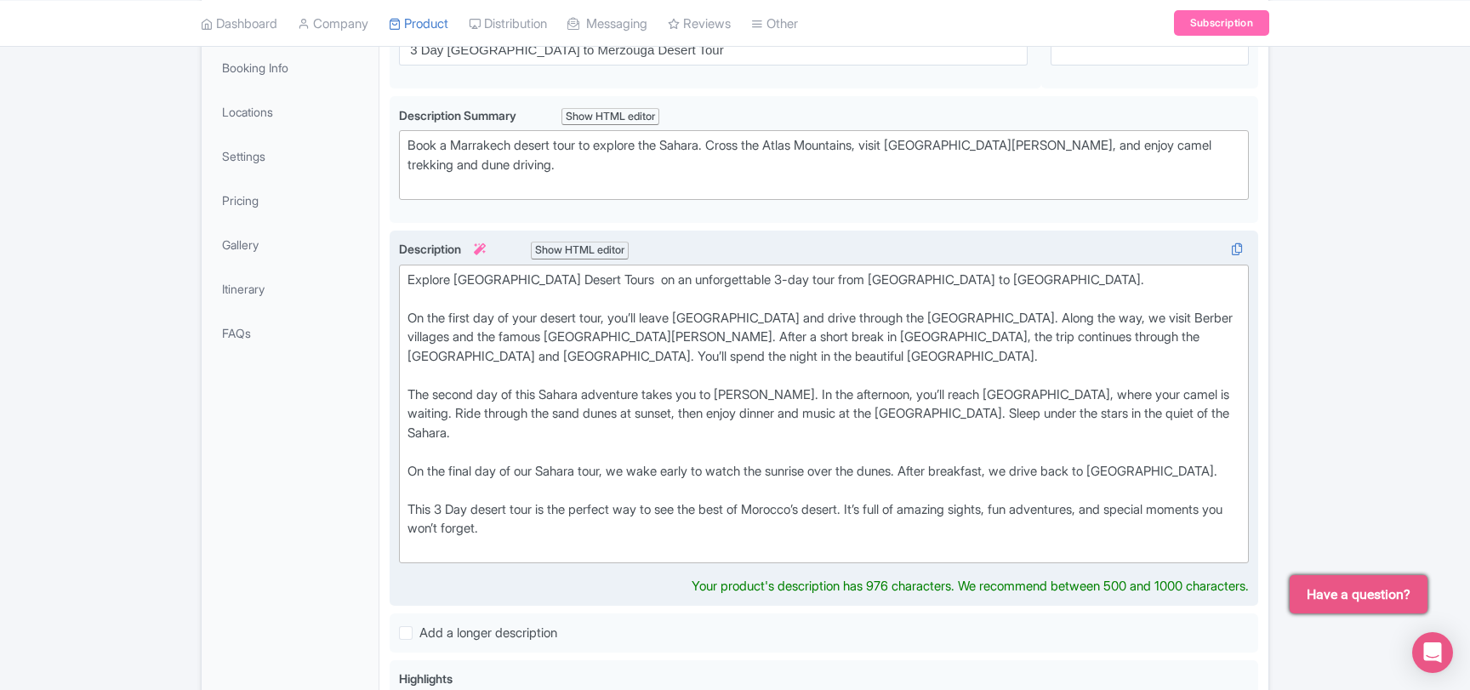
click at [416, 273] on div "Explore Marrakech Desert Tours on an unforgettable 3-day tour from Marrakech to…" at bounding box center [823, 413] width 833 height 287
drag, startPoint x: 599, startPoint y: 513, endPoint x: 465, endPoint y: 363, distance: 200.6
click at [367, 259] on div "General Booking Info Locations Settings Pricing Gallery Itinerary FAQs 3 Day Ma…" at bounding box center [735, 629] width 1067 height 1276
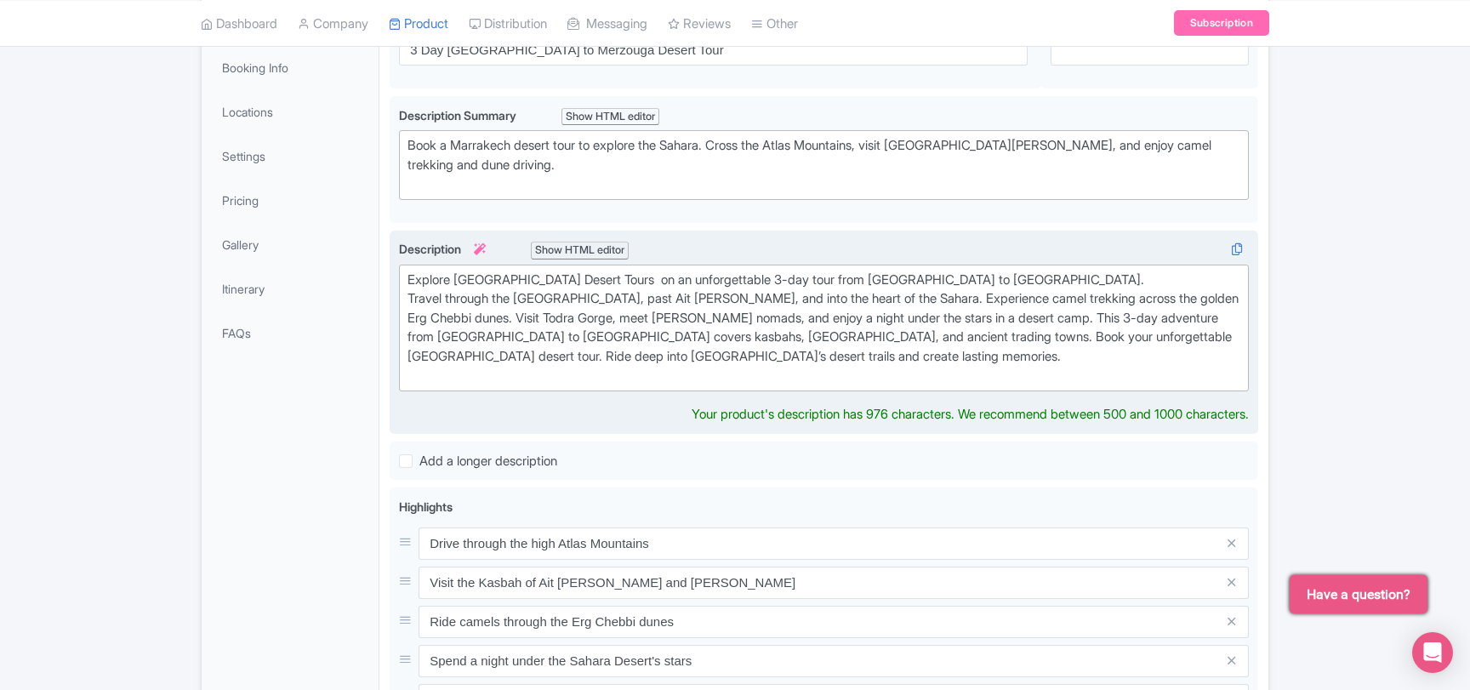
click at [731, 276] on div "Explore Marrakech Desert Tours on an unforgettable 3-day tour from Marrakech to…" at bounding box center [823, 327] width 833 height 115
drag, startPoint x: 731, startPoint y: 276, endPoint x: 936, endPoint y: 276, distance: 205.0
click at [936, 276] on div "Explore Marrakech Desert Tours on an unforgettable 3-day tour from Marrakech to…" at bounding box center [823, 327] width 833 height 115
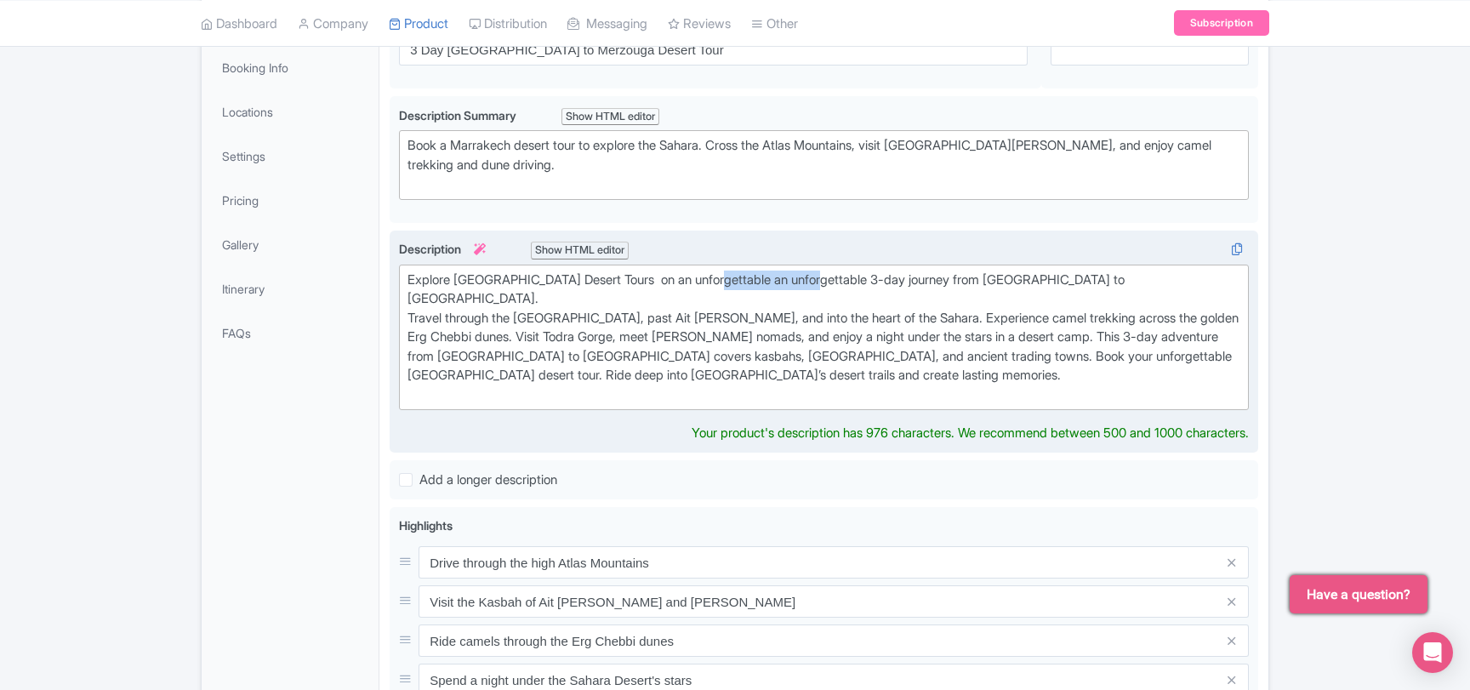
drag, startPoint x: 727, startPoint y: 276, endPoint x: 829, endPoint y: 276, distance: 102.1
click at [829, 276] on div "Explore Marrakech Desert Tours on an unforgettable an unforgettable 3-day journ…" at bounding box center [823, 337] width 833 height 134
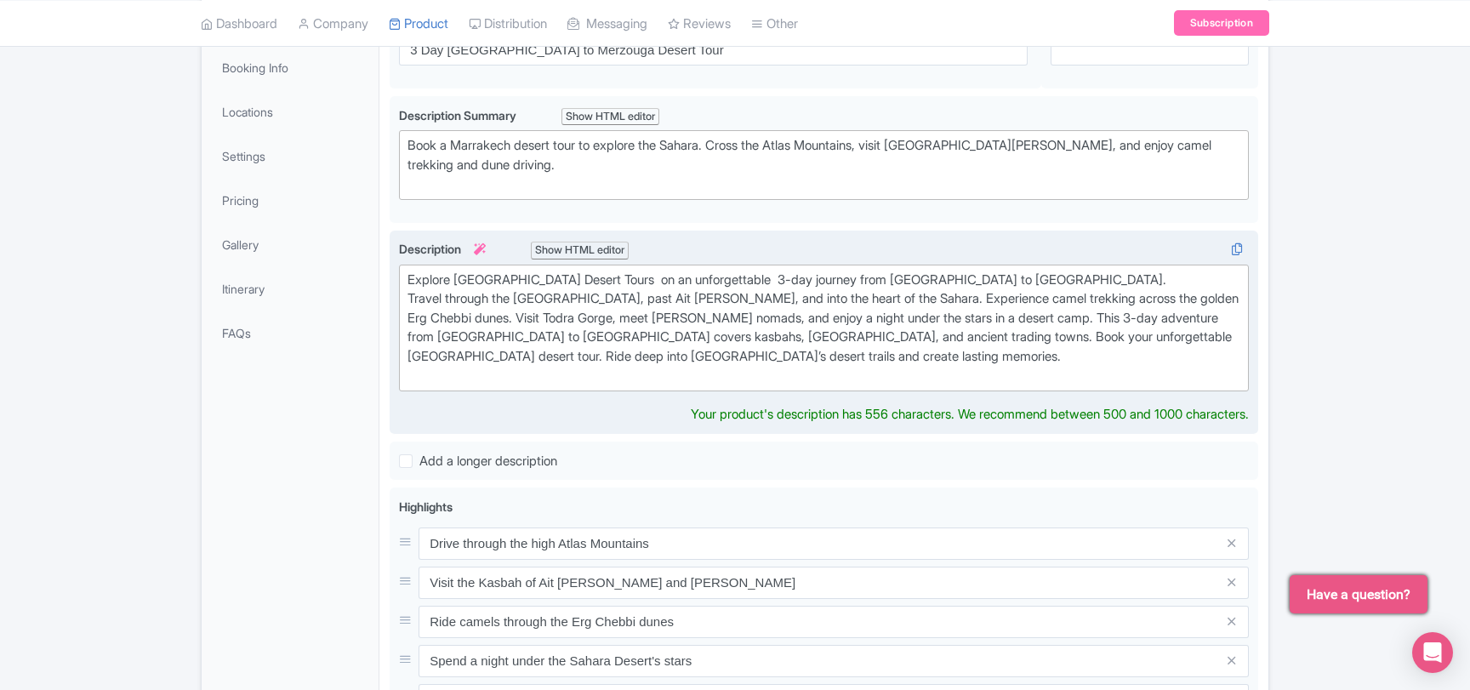
click at [422, 354] on div "Explore Marrakech Desert Tours on an unforgettable 3-day journey from Marrakech…" at bounding box center [823, 327] width 833 height 115
click at [421, 356] on div "Explore Marrakech Desert Tours on an unforgettable 3-day journey from Marrakech…" at bounding box center [823, 327] width 833 height 115
type trix-editor "<div>Explore Marrakech Desert Tours&nbsp; on an unforgettable&nbsp; 3-day journ…"
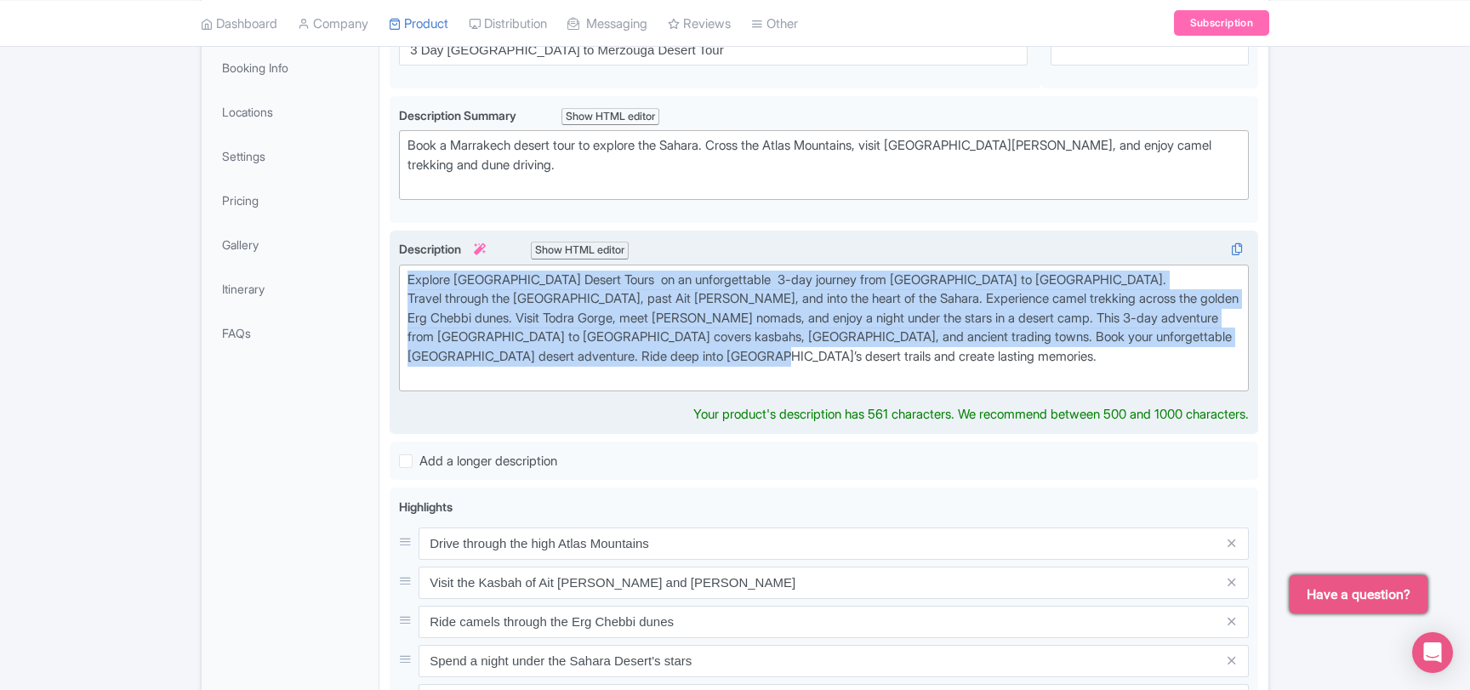
drag, startPoint x: 899, startPoint y: 352, endPoint x: 390, endPoint y: 273, distance: 515.6
click at [390, 273] on div "Explore Marrakech Desert Tours on an unforgettable 3-day tour from Marrakech to…" at bounding box center [824, 332] width 868 height 204
copy div "Explore Marrakech Desert Tours on an unforgettable 3-day journey from Marrakech…"
click at [791, 276] on div "Explore Marrakech Desert Tours on an unforgettable 3-day journey from Marrakech…" at bounding box center [823, 327] width 833 height 115
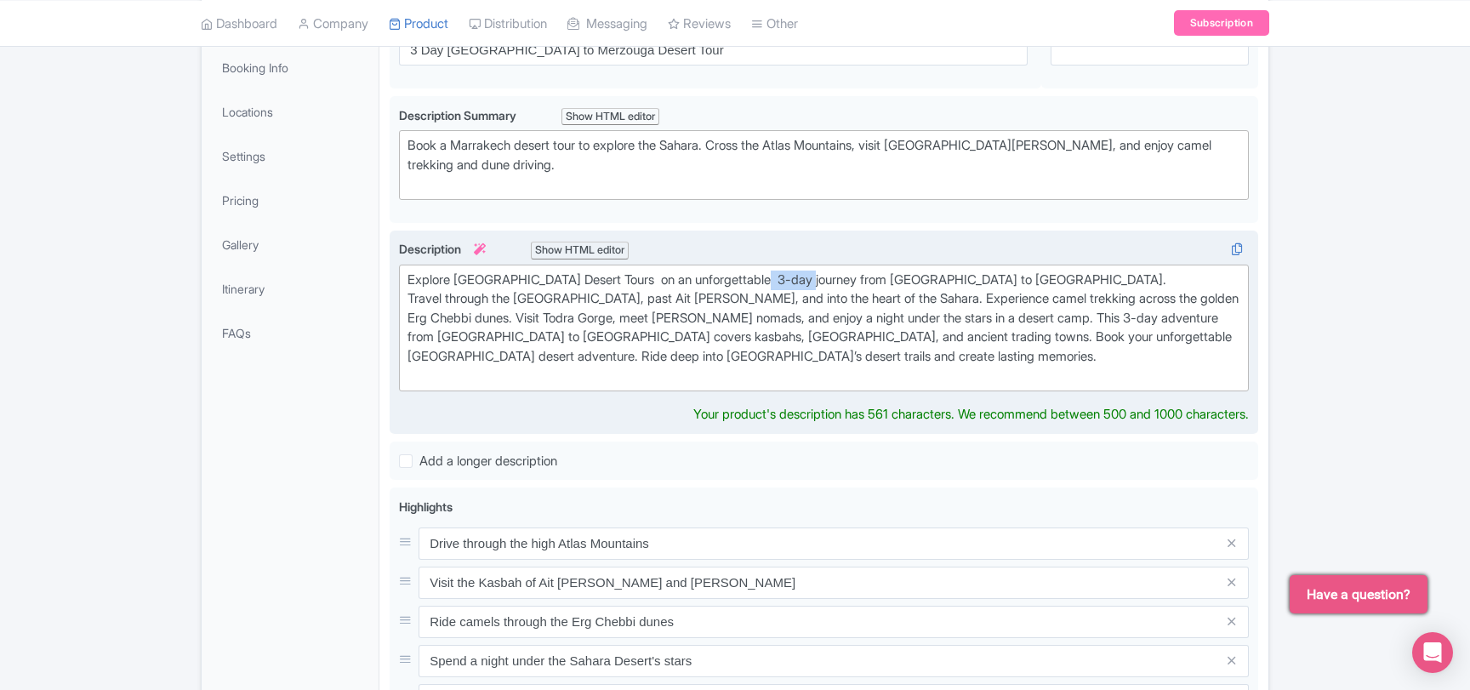
click at [791, 276] on div "Explore Marrakech Desert Tours on an unforgettable 3-day journey from Marrakech…" at bounding box center [823, 327] width 833 height 115
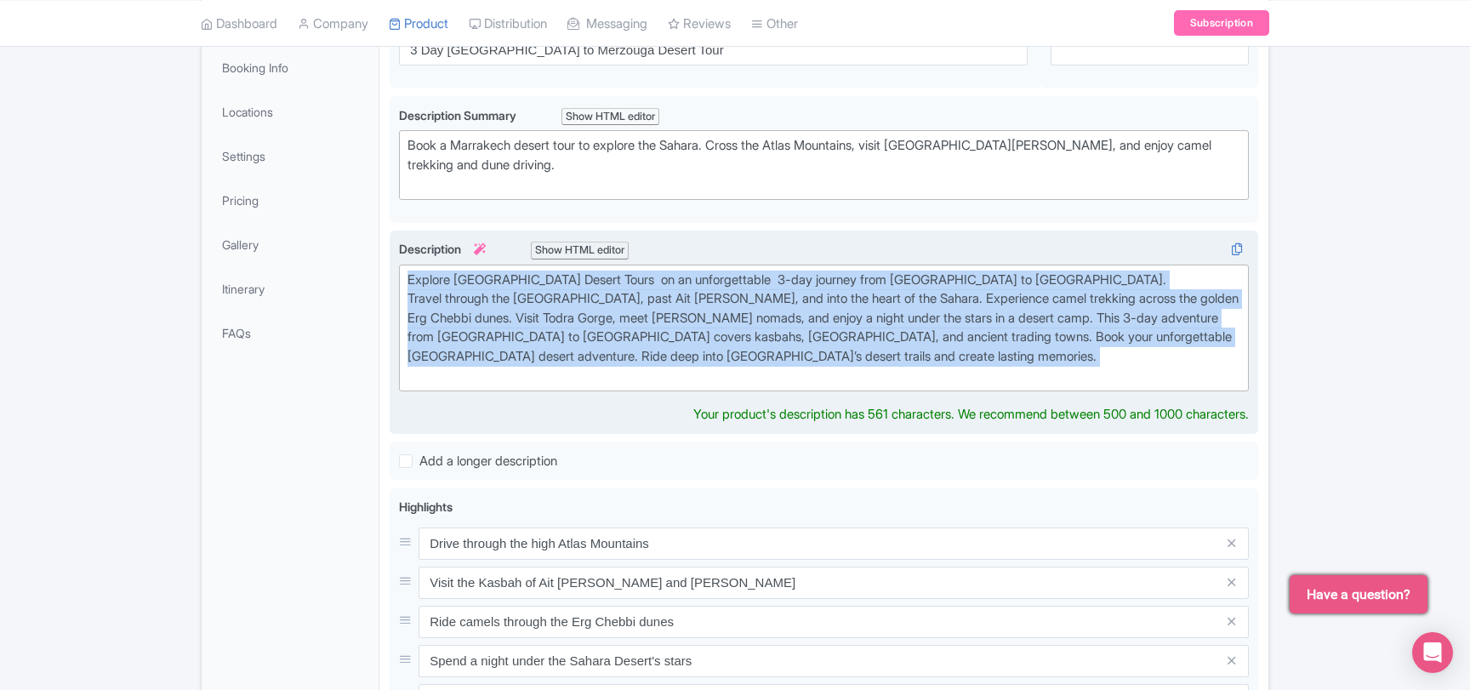
drag, startPoint x: 968, startPoint y: 362, endPoint x: 403, endPoint y: 276, distance: 571.4
click at [388, 271] on div "3 Day Marrakech to Merzouga Desert Tour Name * i 3 Day Marrakech to Merzouga De…" at bounding box center [823, 542] width 889 height 1103
copy div "Explore Marrakech Desert Tours on an unforgettable 3-day journey from Marrakech…"
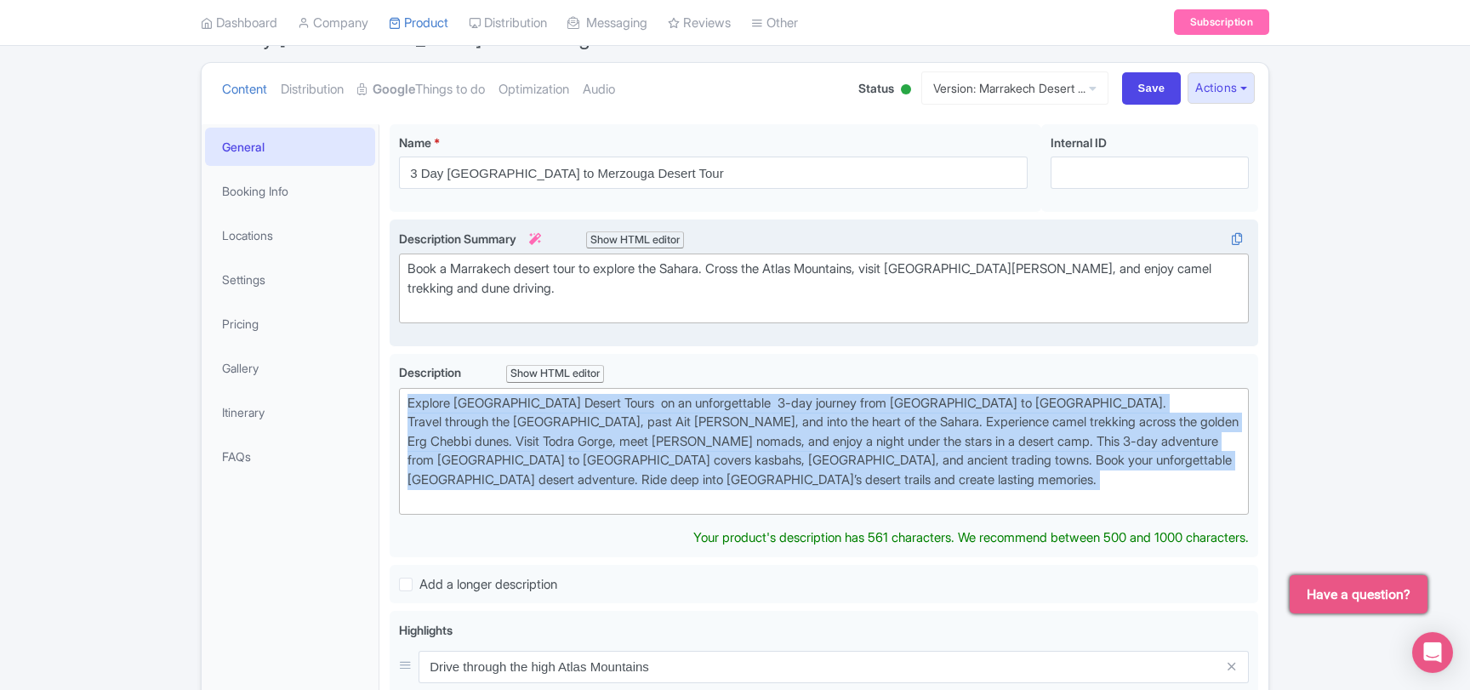
scroll to position [20, 0]
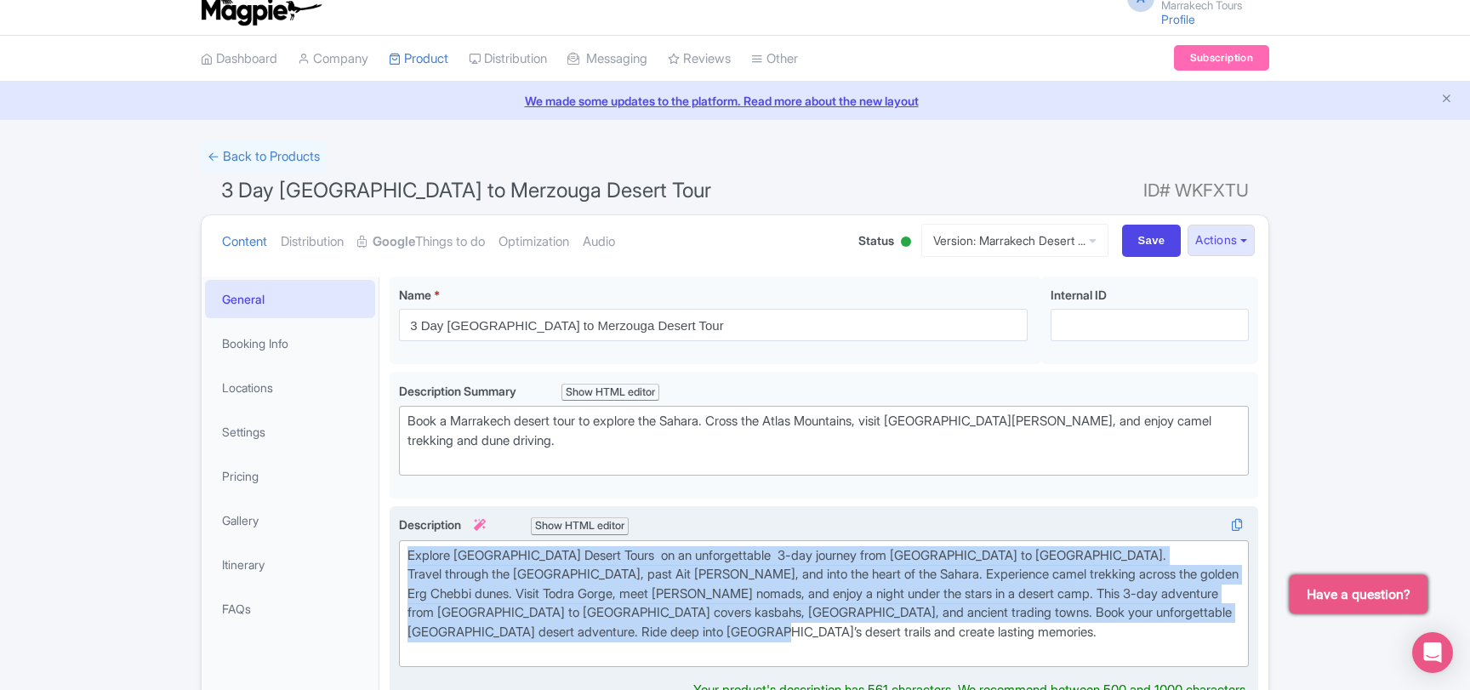
drag, startPoint x: 905, startPoint y: 630, endPoint x: 404, endPoint y: 555, distance: 506.5
click at [404, 555] on trix-editor "Explore Marrakech Desert Tours on an unforgettable 3-day journey from Marrakech…" at bounding box center [824, 603] width 850 height 127
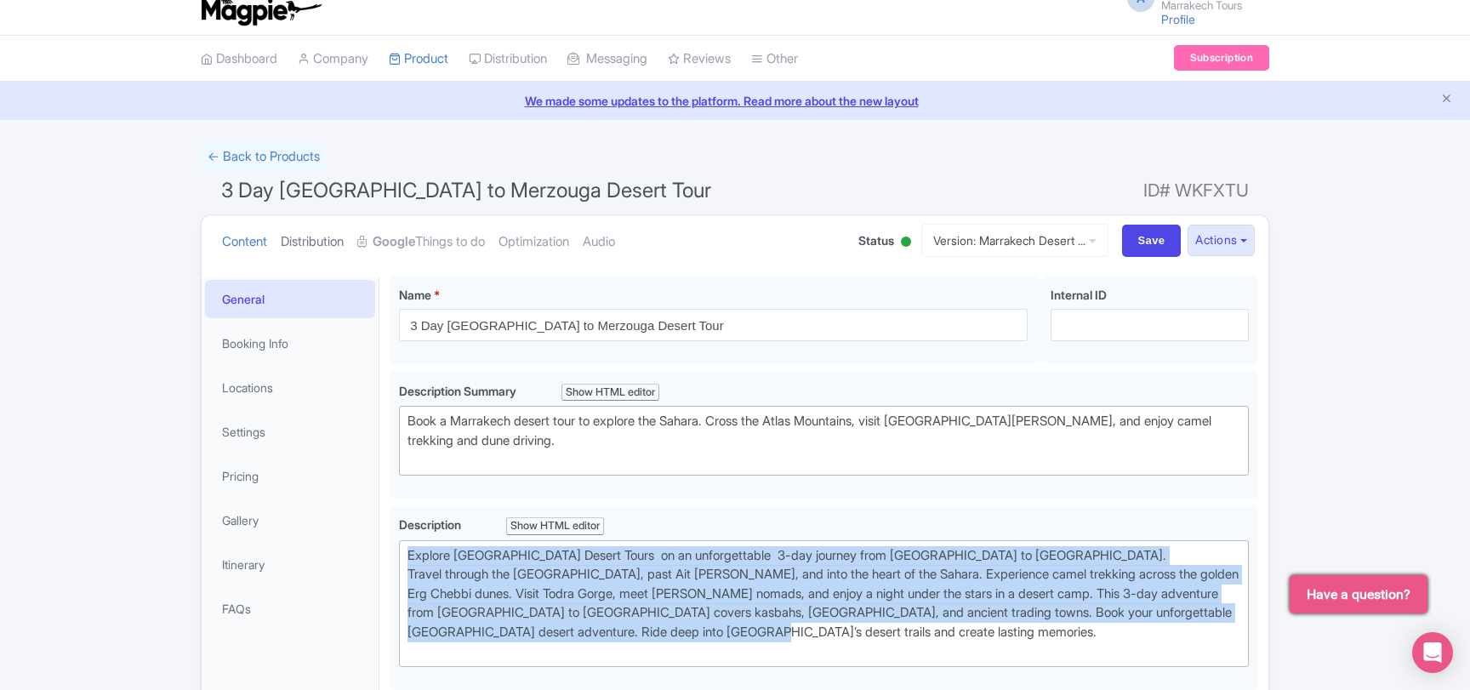
click at [320, 238] on link "Distribution" at bounding box center [312, 242] width 63 height 54
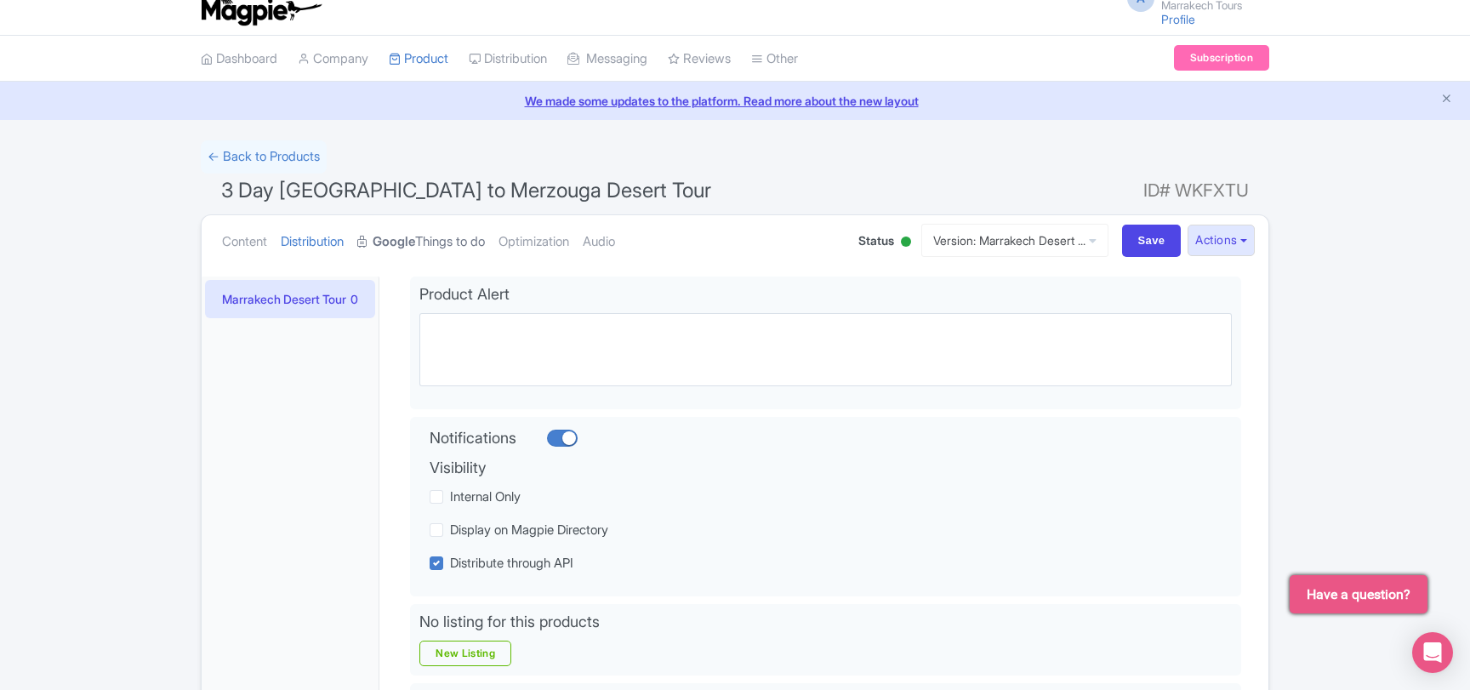
click at [406, 230] on link "Google Things to do" at bounding box center [421, 242] width 128 height 54
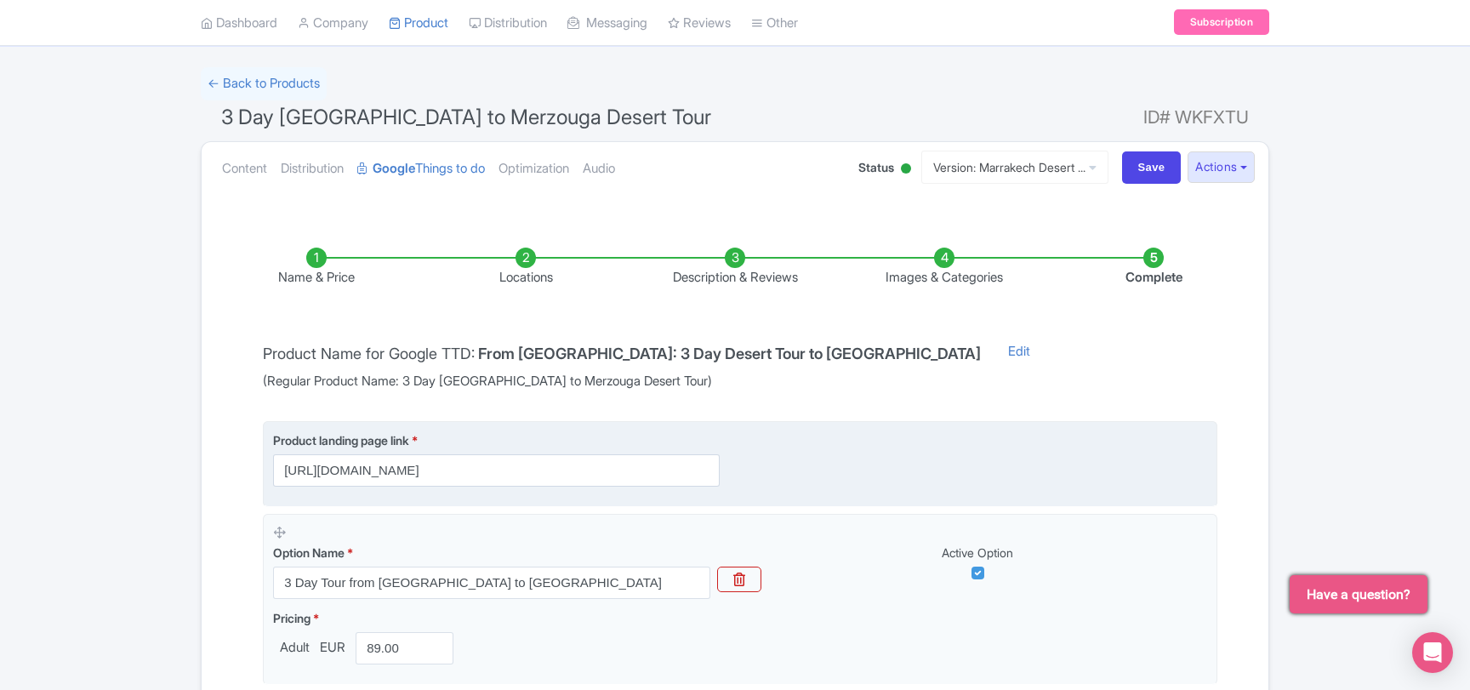
scroll to position [203, 0]
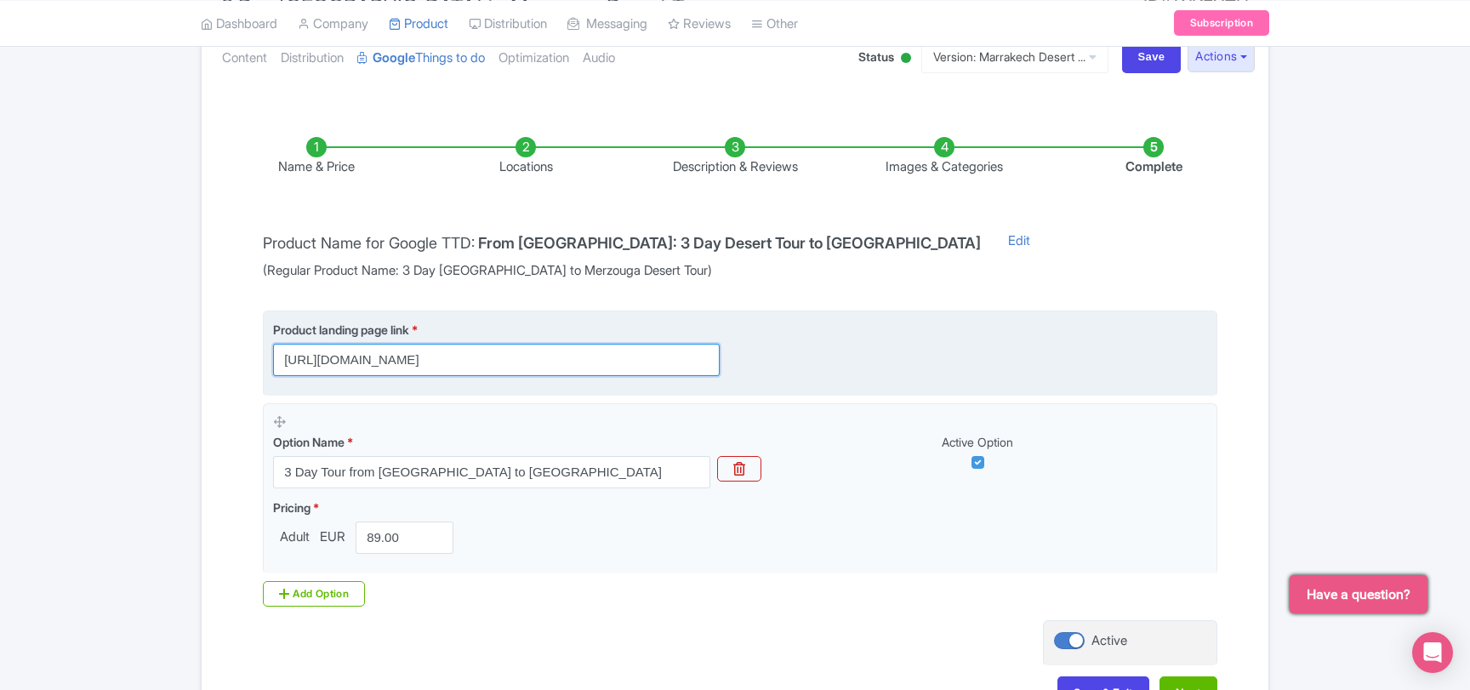
click at [334, 361] on input "https://www.marrakesh-desert-tours.com/tours/3-days-tour-from-marrakech-to-merz…" at bounding box center [496, 360] width 447 height 32
click at [337, 356] on input "https://www.marrakesh-desert-tours.com/tours/3-days-tour-from-marrakech-to-merz…" at bounding box center [496, 360] width 447 height 32
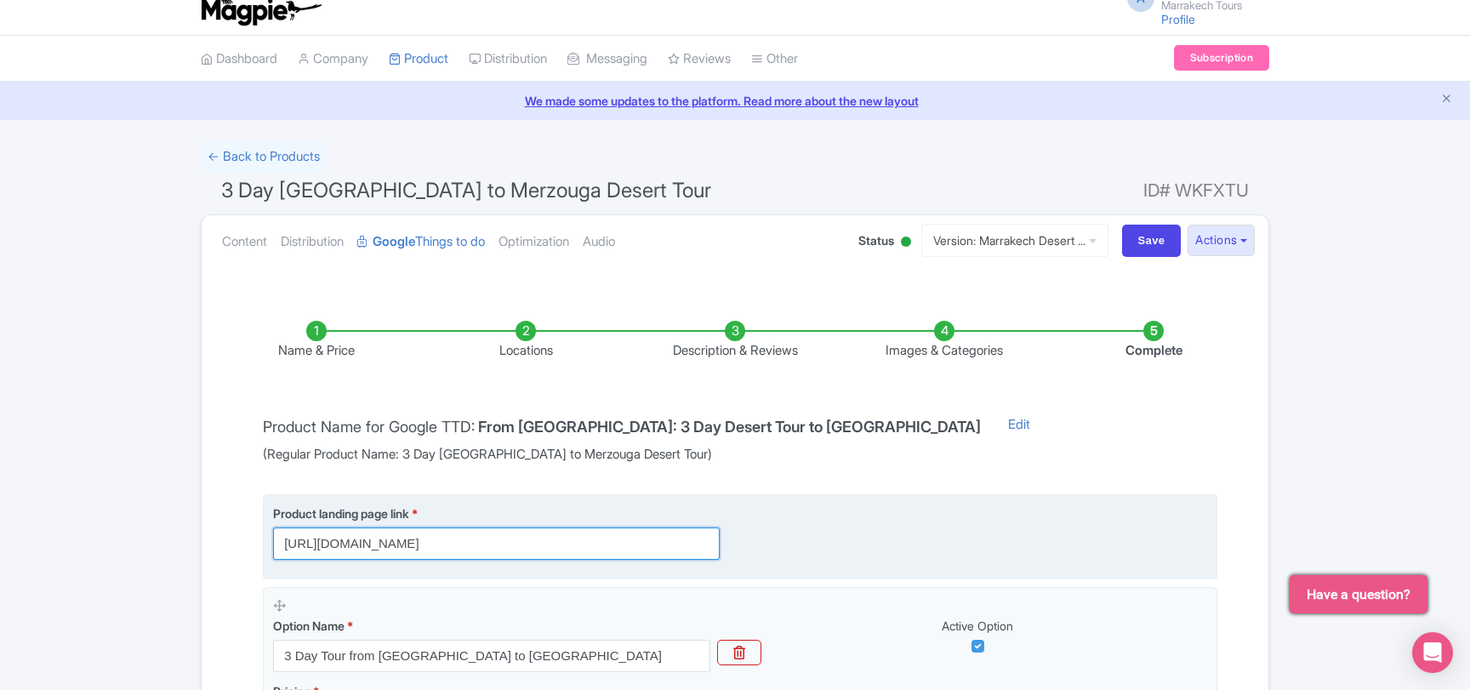
scroll to position [321, 0]
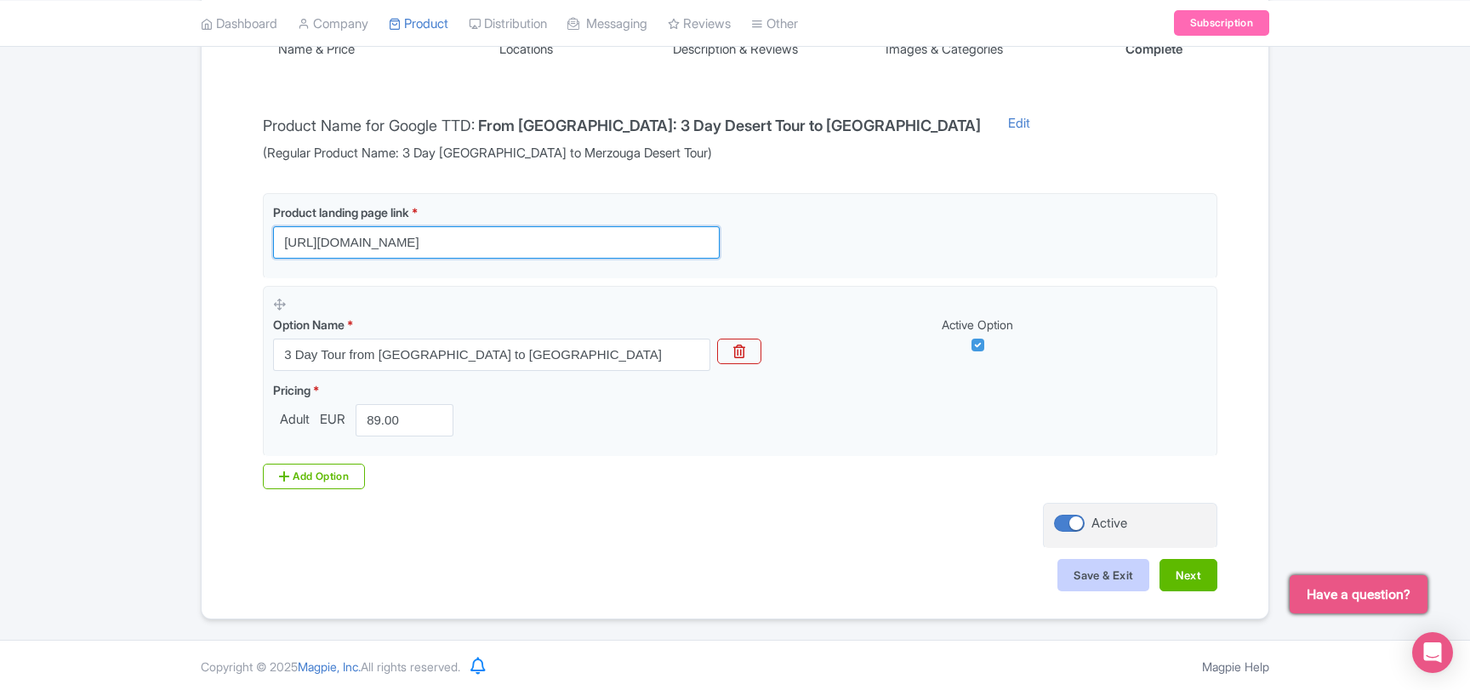
type input "https://uk.marrakesh-desert-tours.com/tours/3-days-tour-from-marrakech-to-merzo…"
click at [1095, 579] on button "Save & Exit" at bounding box center [1103, 575] width 92 height 32
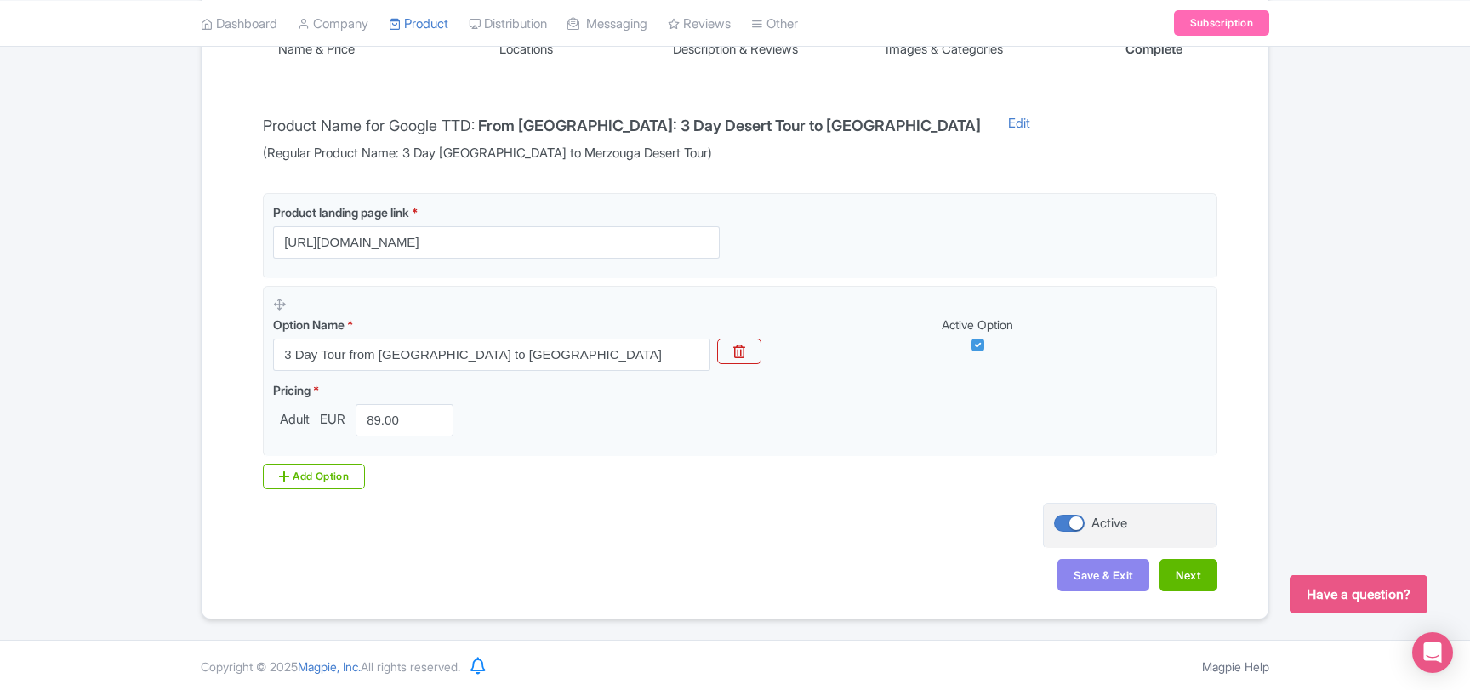
click at [1321, 600] on span "Have a question?" at bounding box center [1358, 594] width 104 height 20
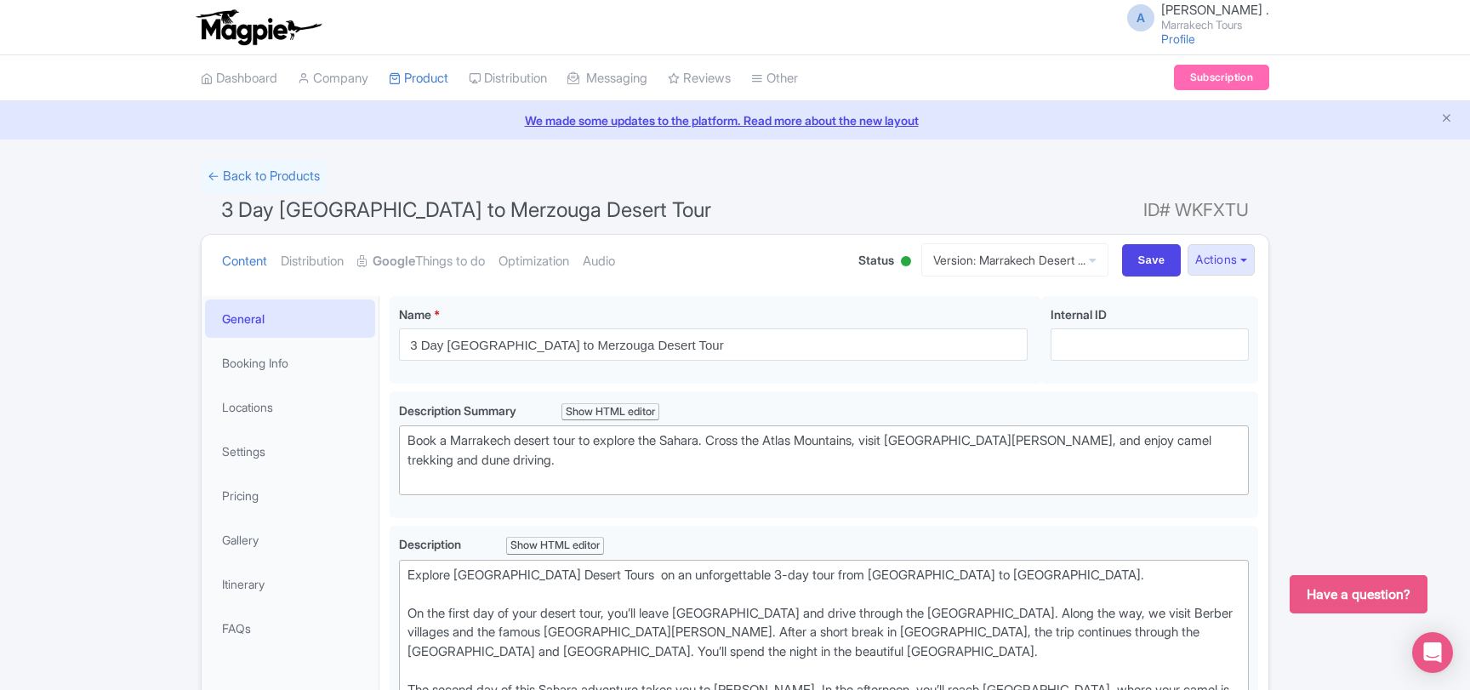
click at [1361, 588] on span "Have a question?" at bounding box center [1358, 594] width 104 height 20
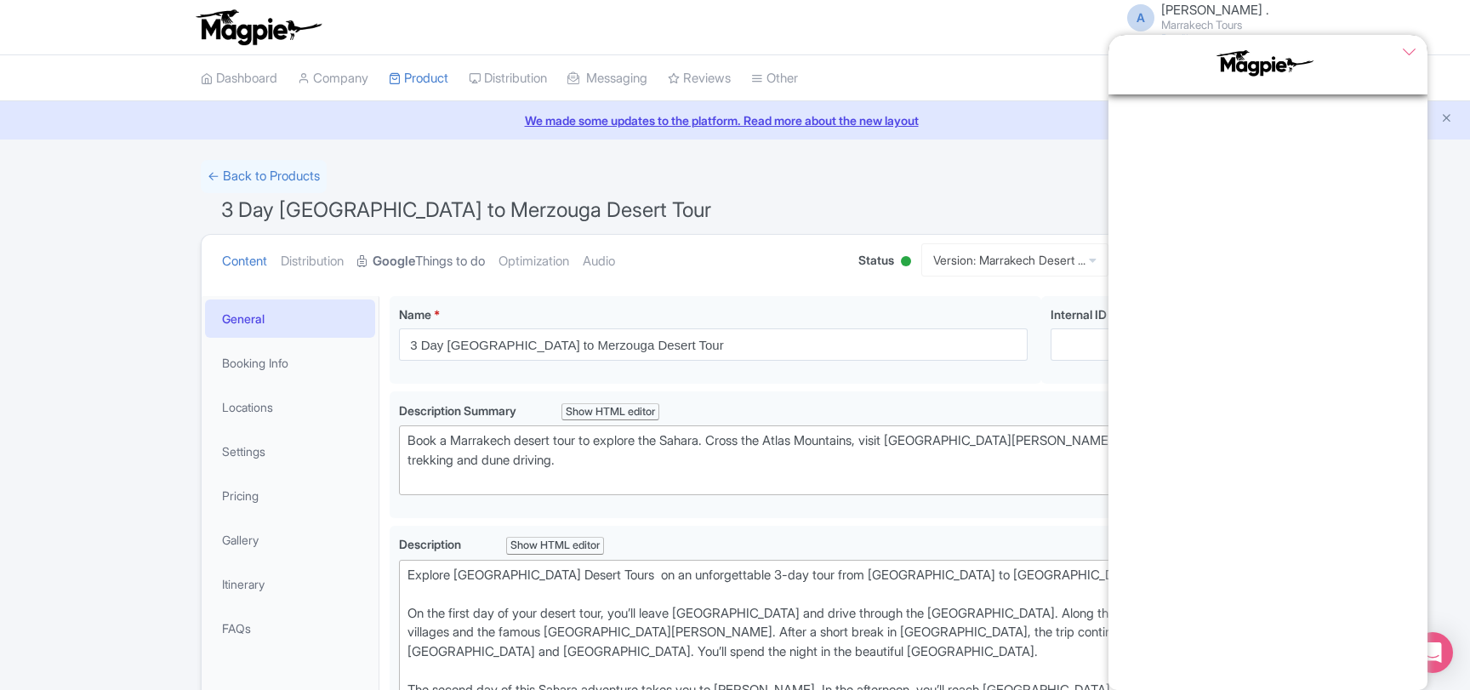
click at [464, 266] on link "Google Things to do" at bounding box center [421, 262] width 128 height 54
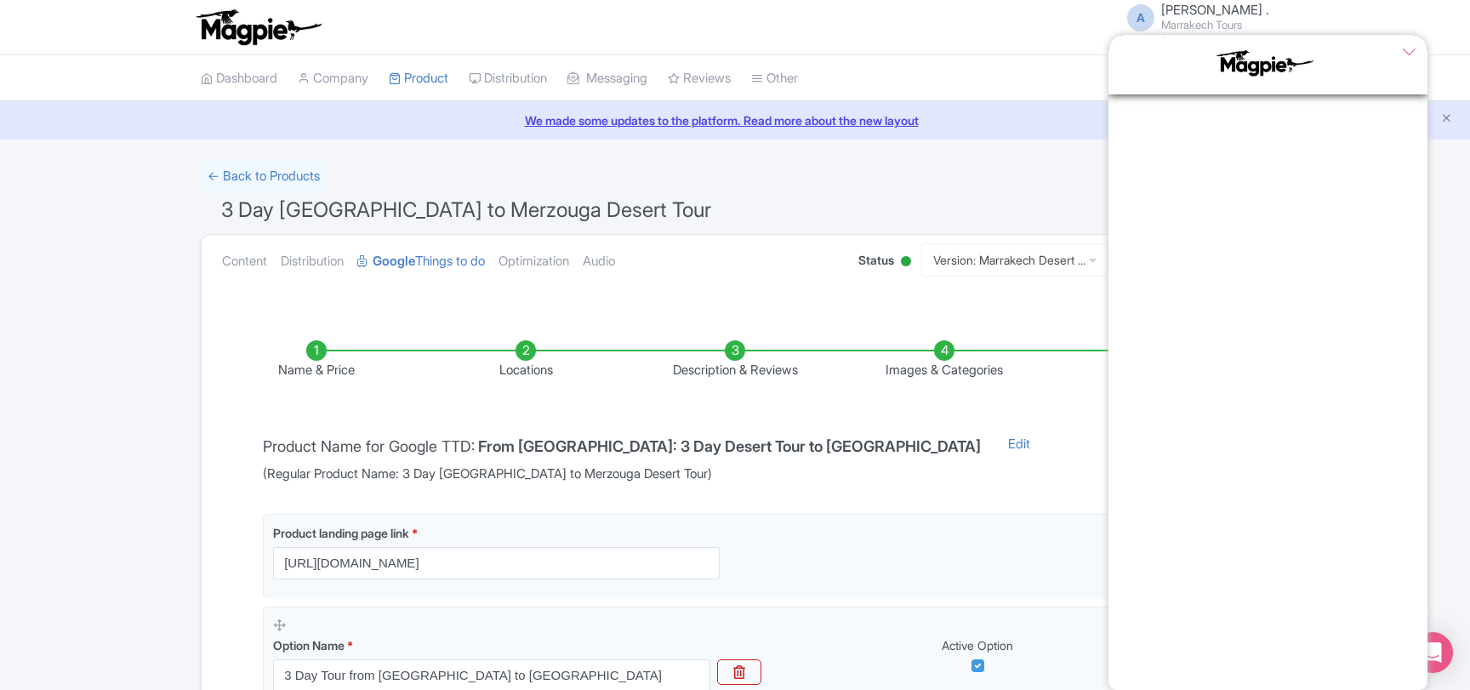
click at [111, 443] on div "← Back to Products 3 Day Marrakech to Merzouga Desert Tour ID# WKFXTU Content D…" at bounding box center [735, 550] width 1470 height 780
click at [1411, 48] on icon "Close Chat Popup" at bounding box center [1409, 51] width 14 height 14
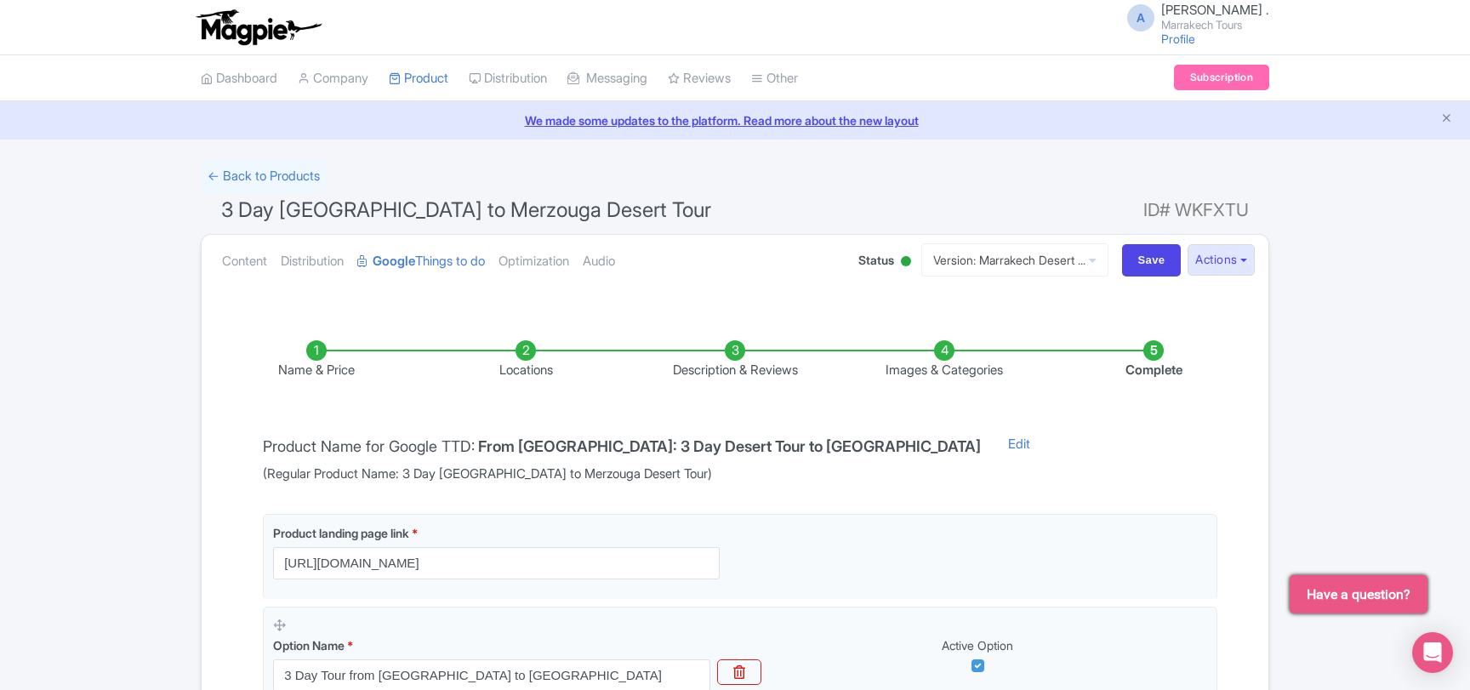
click at [536, 367] on li "Locations" at bounding box center [525, 360] width 209 height 40
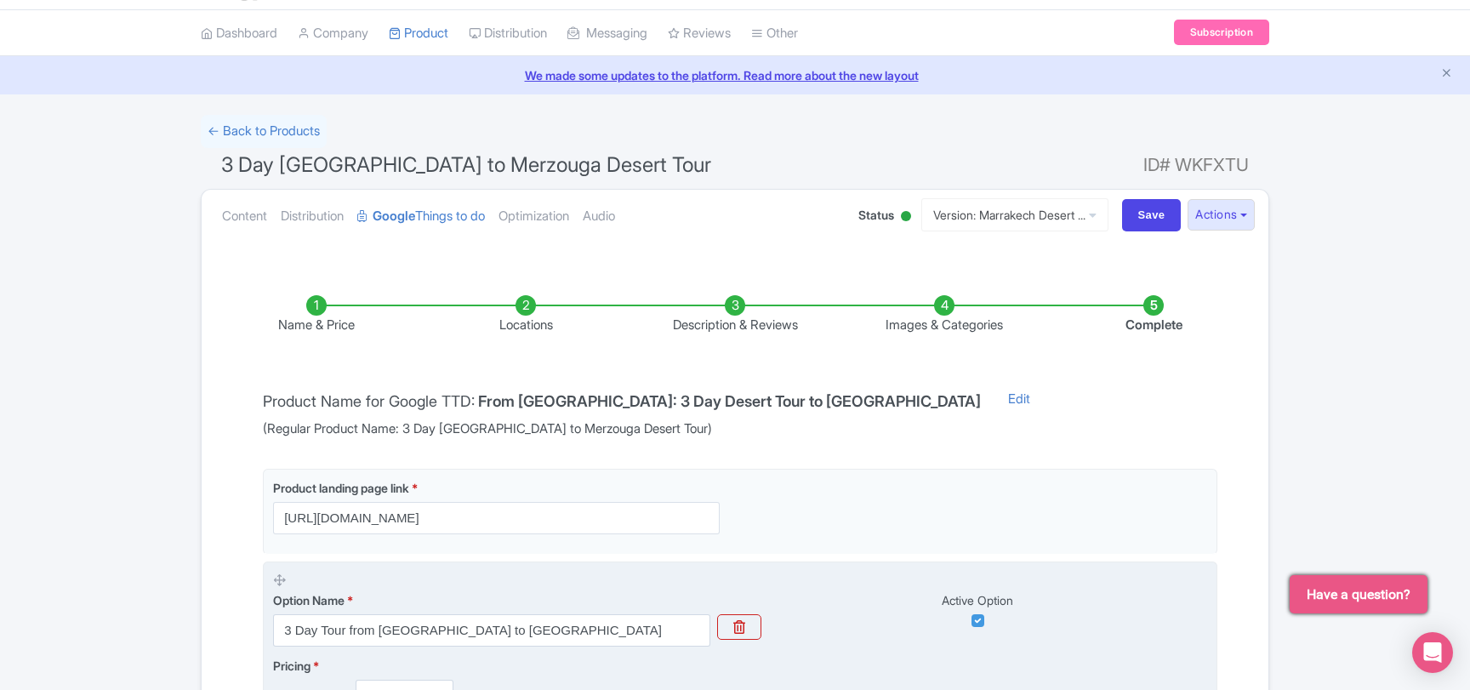
scroll to position [137, 0]
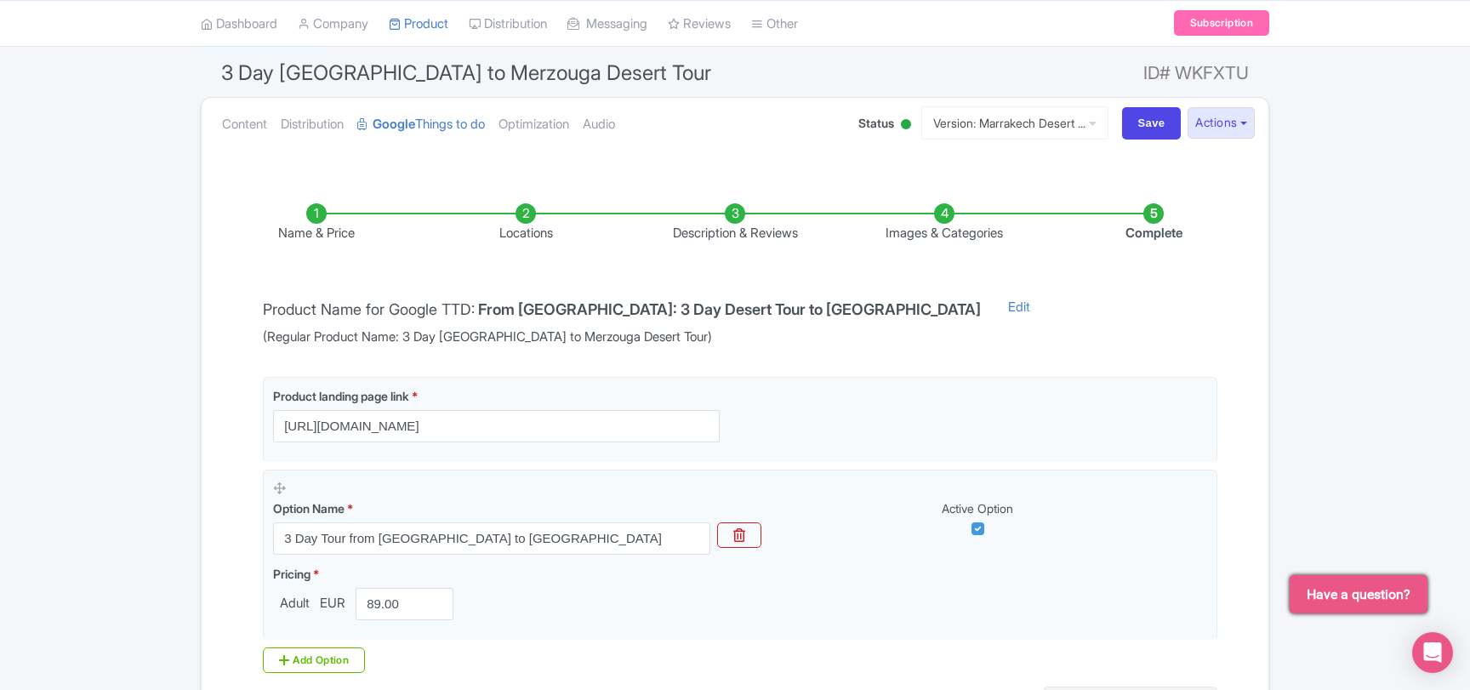
click at [747, 237] on li "Description & Reviews" at bounding box center [734, 223] width 209 height 40
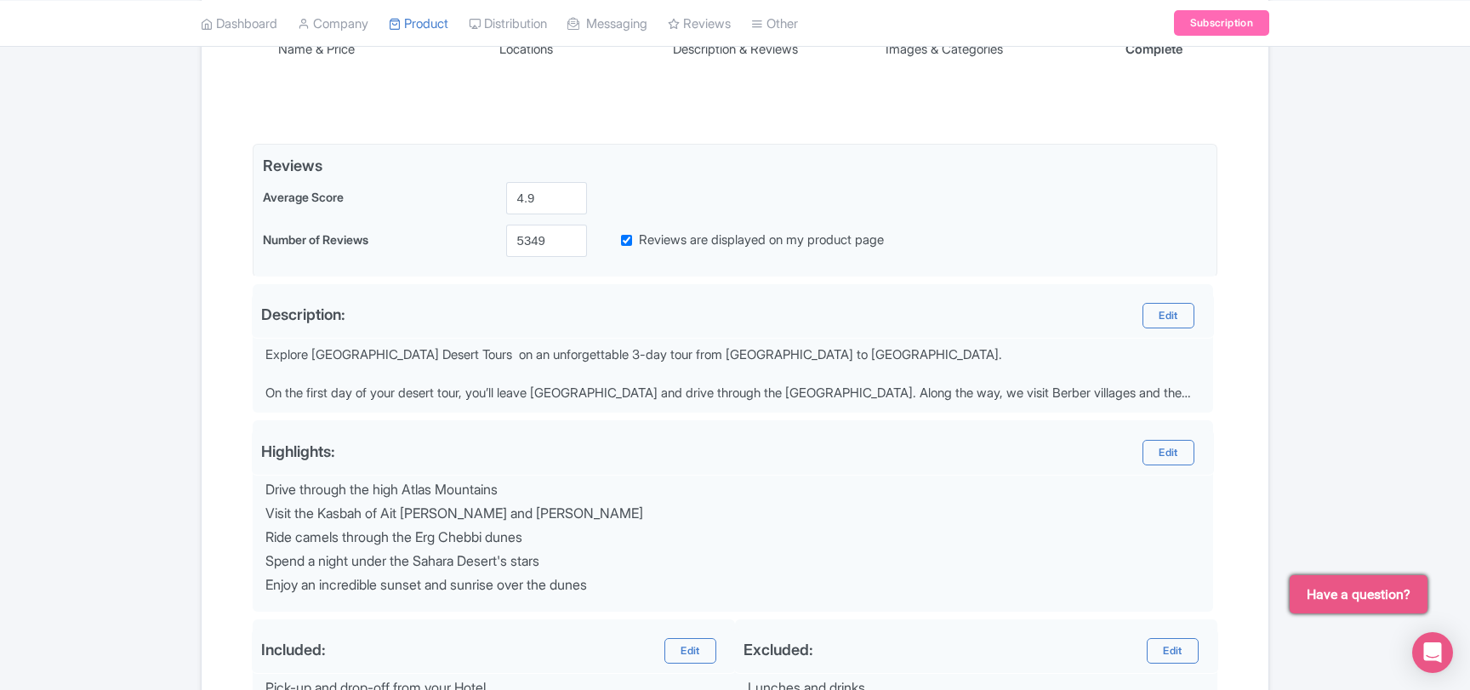
scroll to position [45, 0]
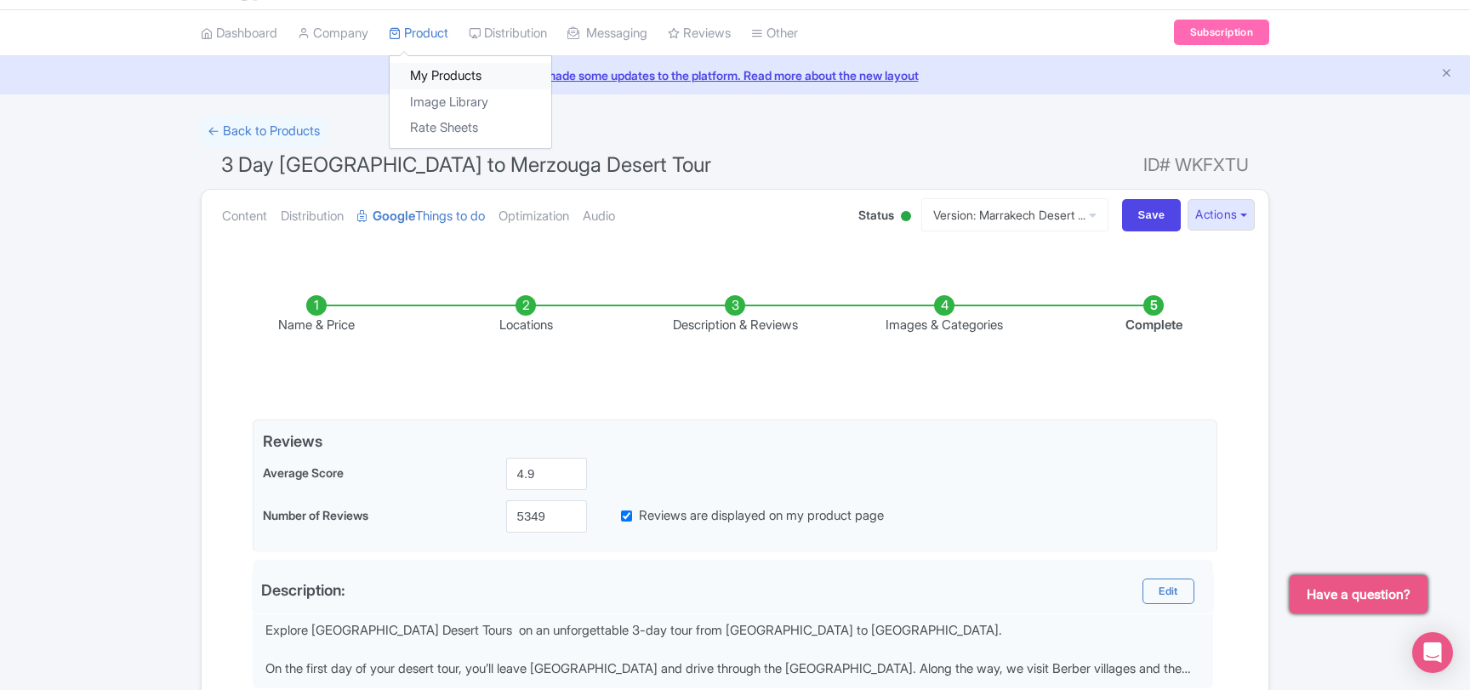
click at [441, 74] on link "My Products" at bounding box center [471, 76] width 162 height 26
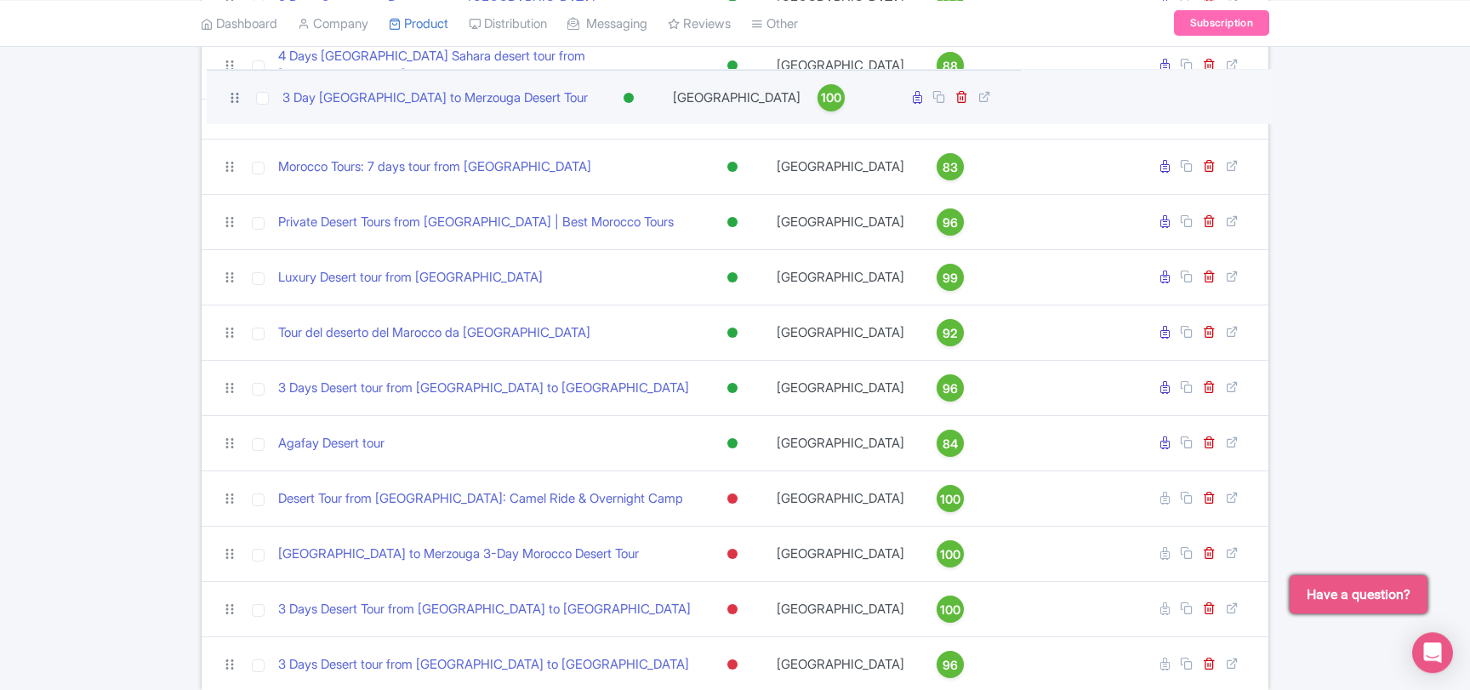
scroll to position [365, 0]
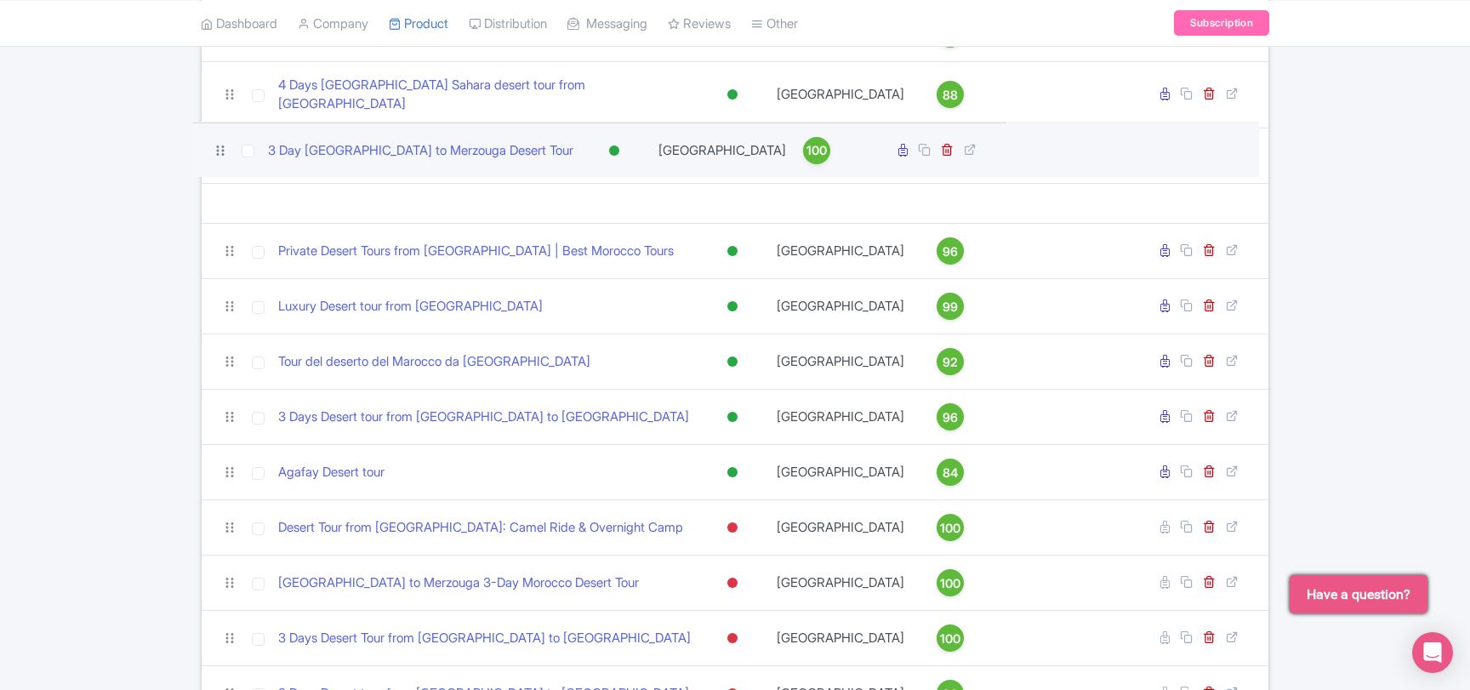
drag, startPoint x: 233, startPoint y: 381, endPoint x: 223, endPoint y: 149, distance: 232.4
click at [223, 149] on icon at bounding box center [220, 150] width 15 height 15
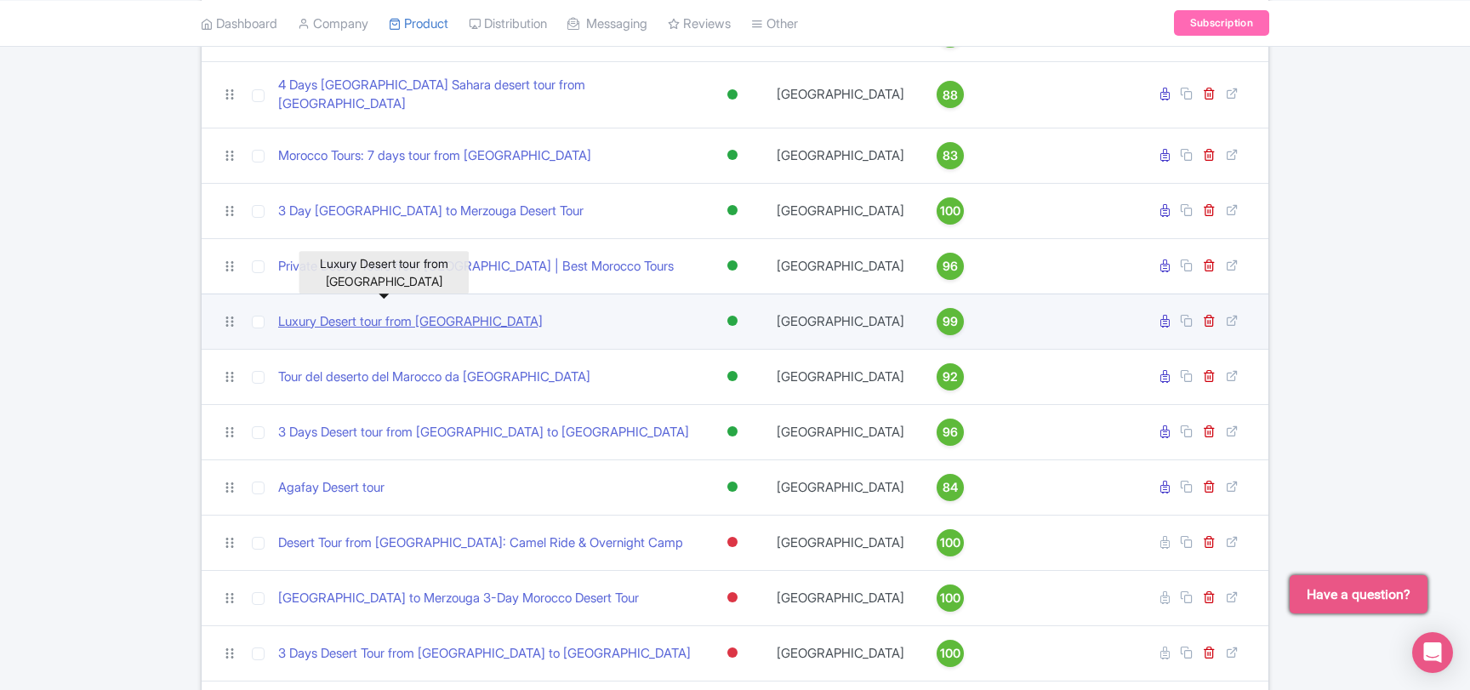
click at [403, 316] on link "Luxury Desert tour from [GEOGRAPHIC_DATA]" at bounding box center [410, 322] width 265 height 20
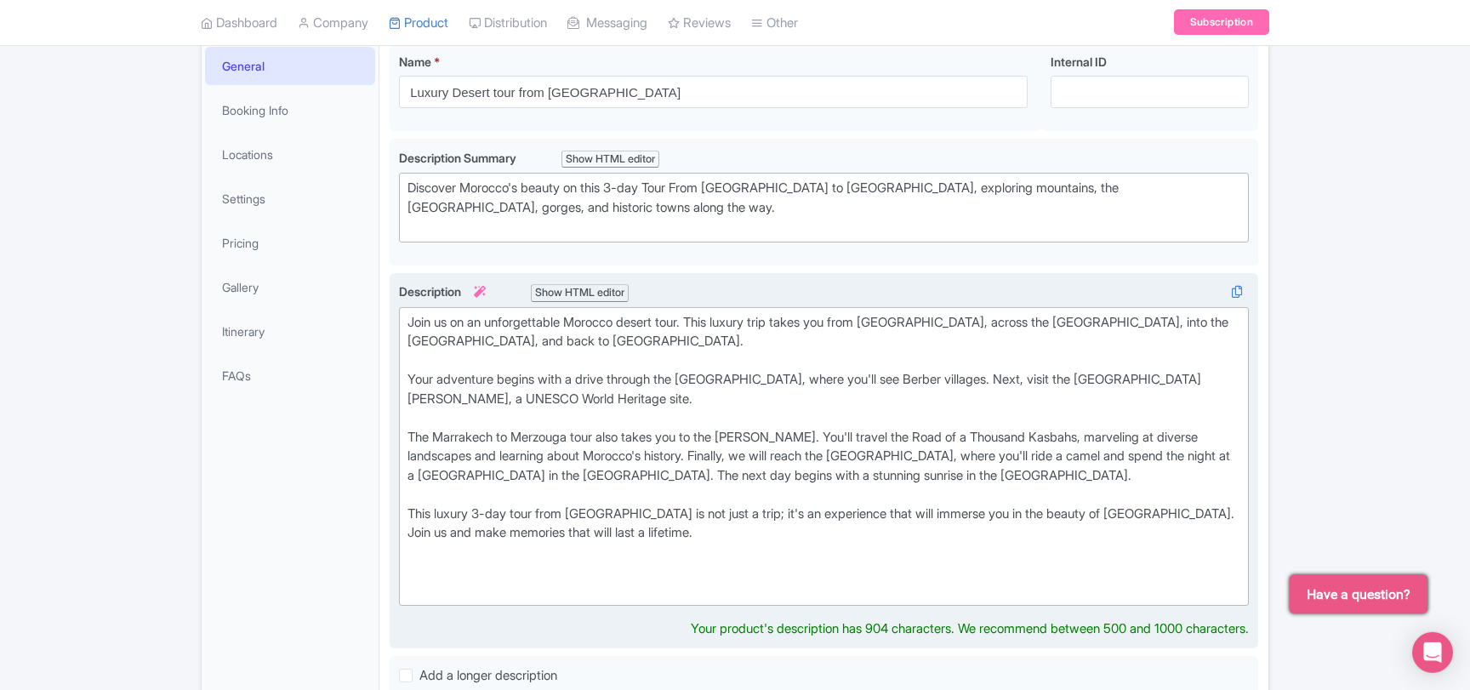
scroll to position [276, 0]
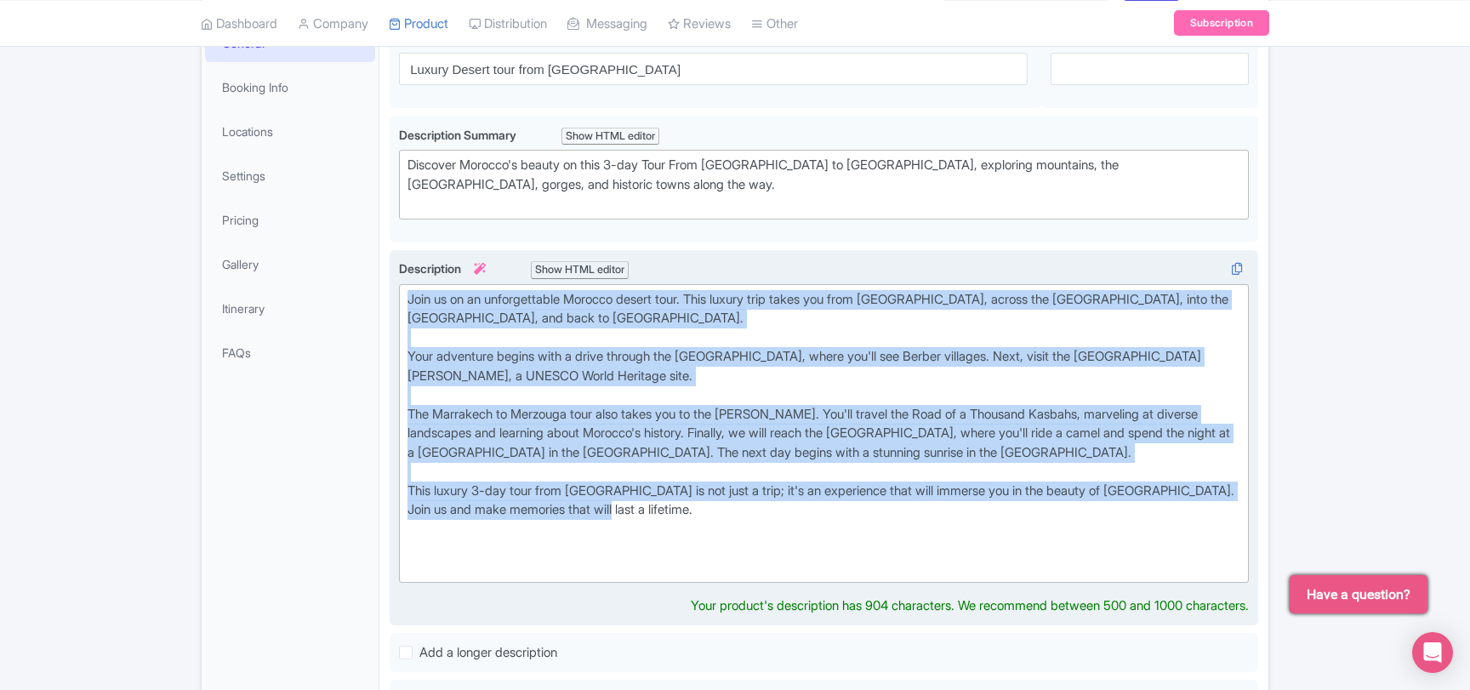
drag, startPoint x: 666, startPoint y: 514, endPoint x: 396, endPoint y: 286, distance: 353.1
click at [396, 286] on div "Join us on an unforgettable Morocco desert tour. This luxury trip takes you fro…" at bounding box center [824, 438] width 868 height 376
copy div "Join us on an unforgettable Morocco desert tour. This luxury trip takes you fro…"
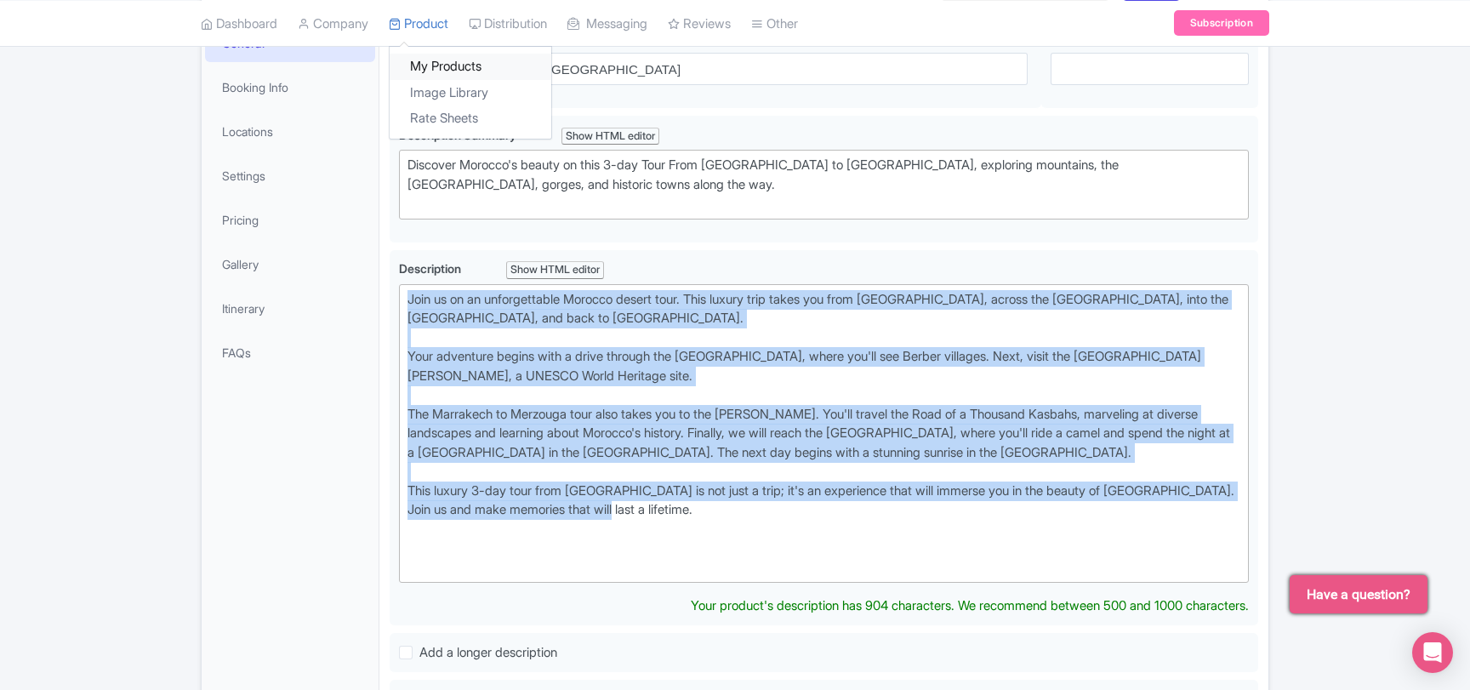
click at [422, 61] on link "My Products" at bounding box center [471, 67] width 162 height 26
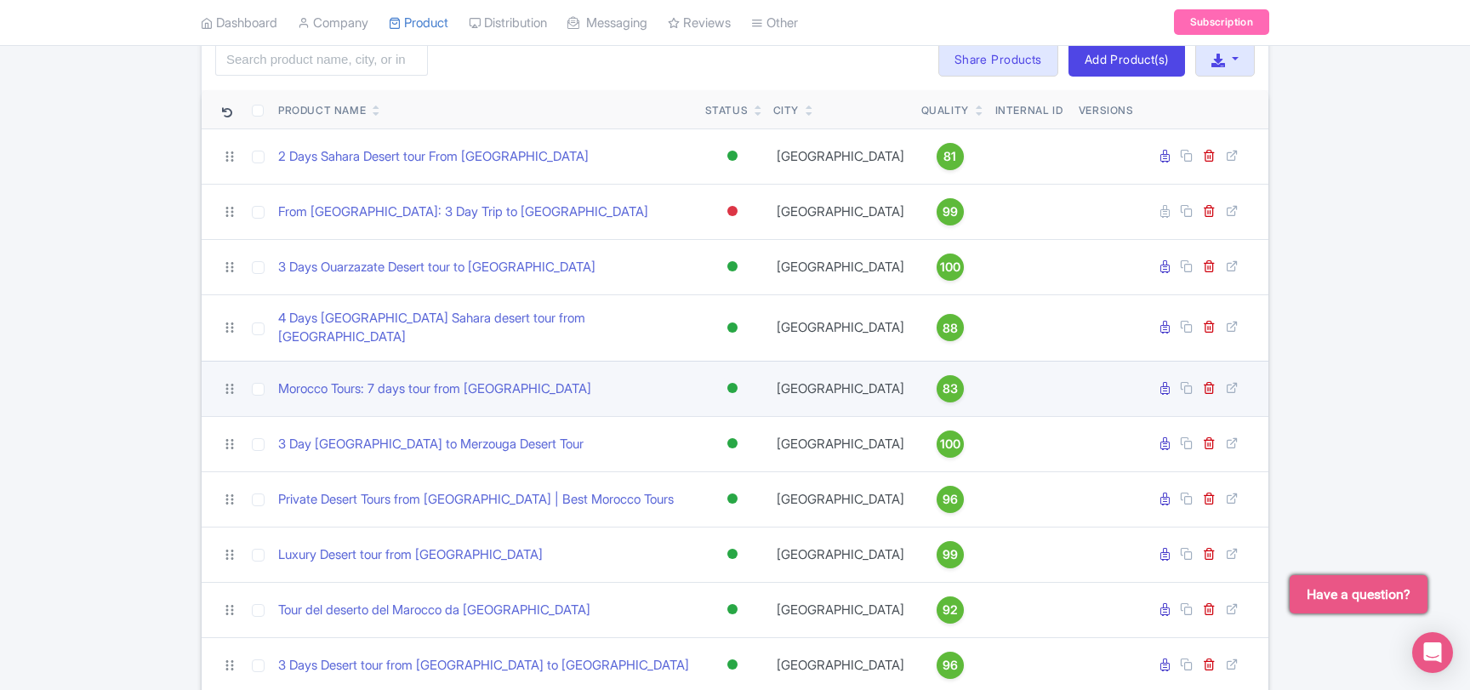
scroll to position [184, 0]
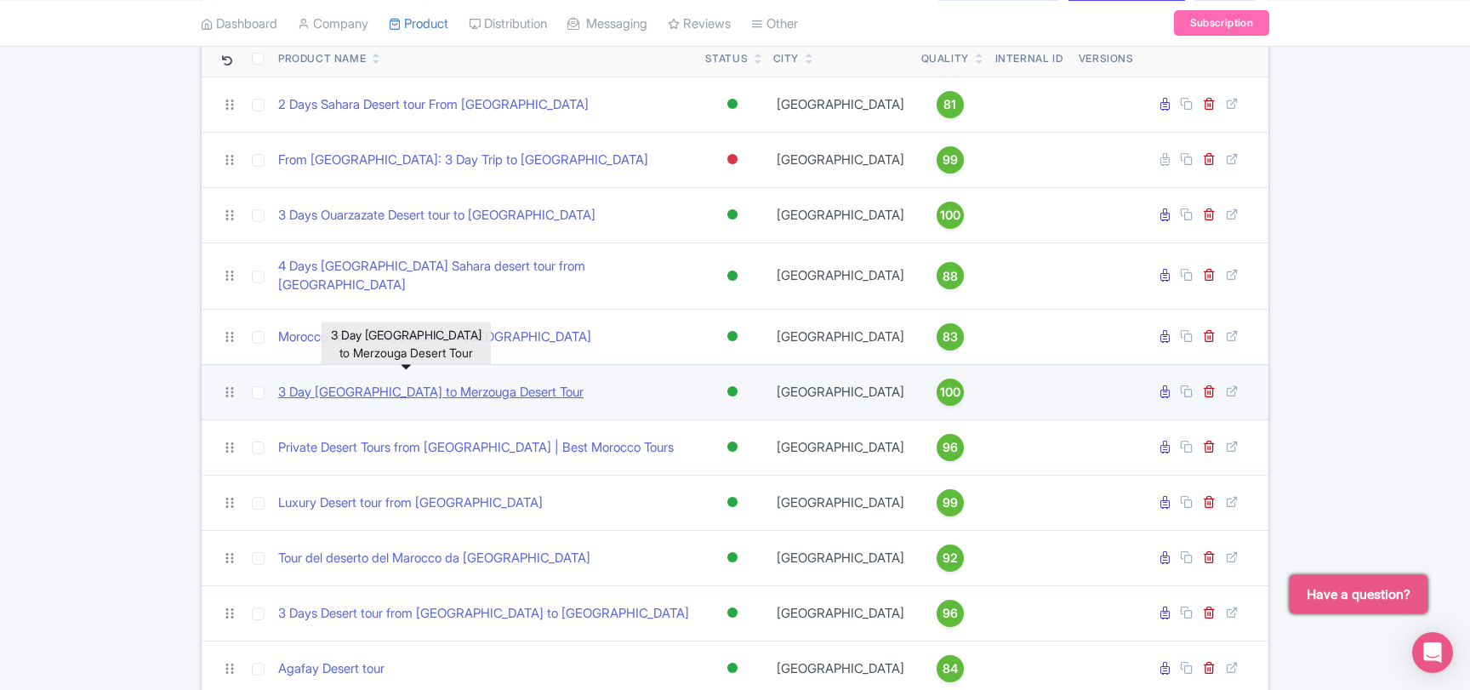
click at [449, 383] on link "3 Day [GEOGRAPHIC_DATA] to Merzouga Desert Tour" at bounding box center [430, 393] width 305 height 20
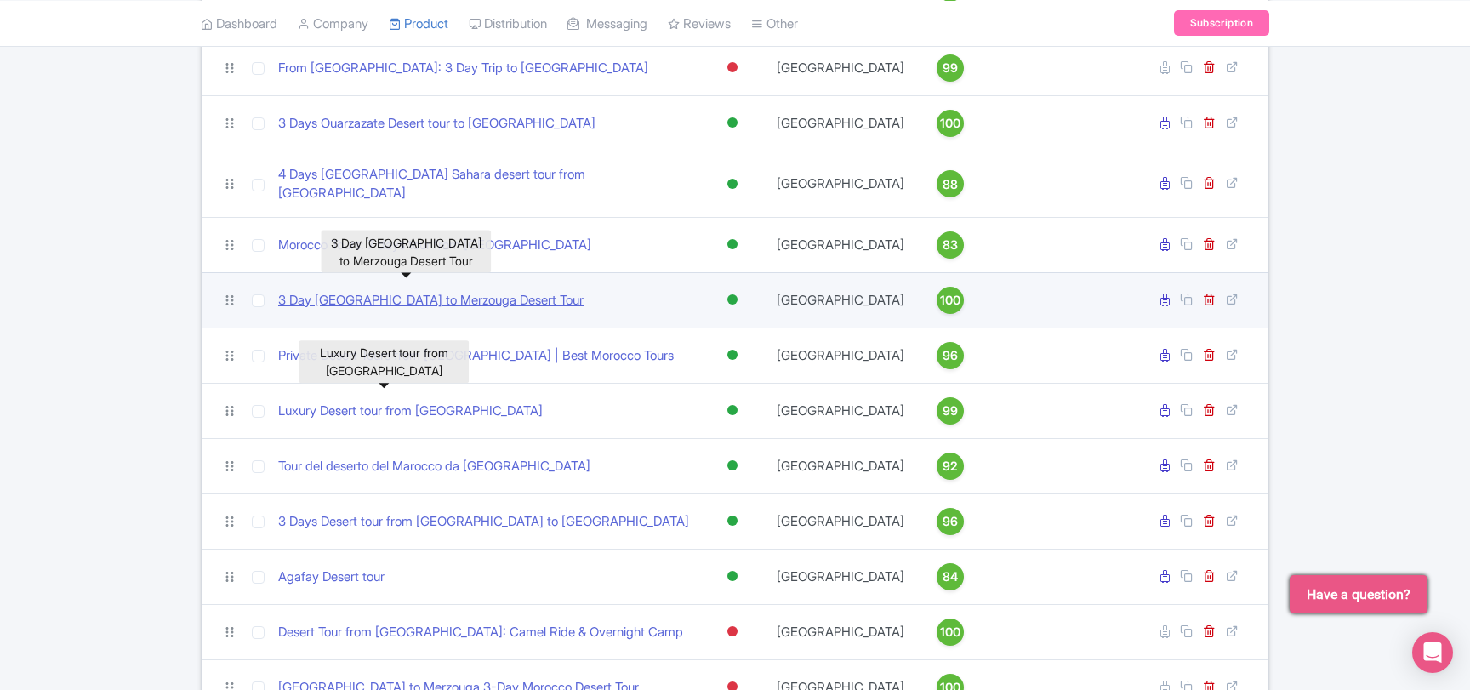
scroll to position [367, 0]
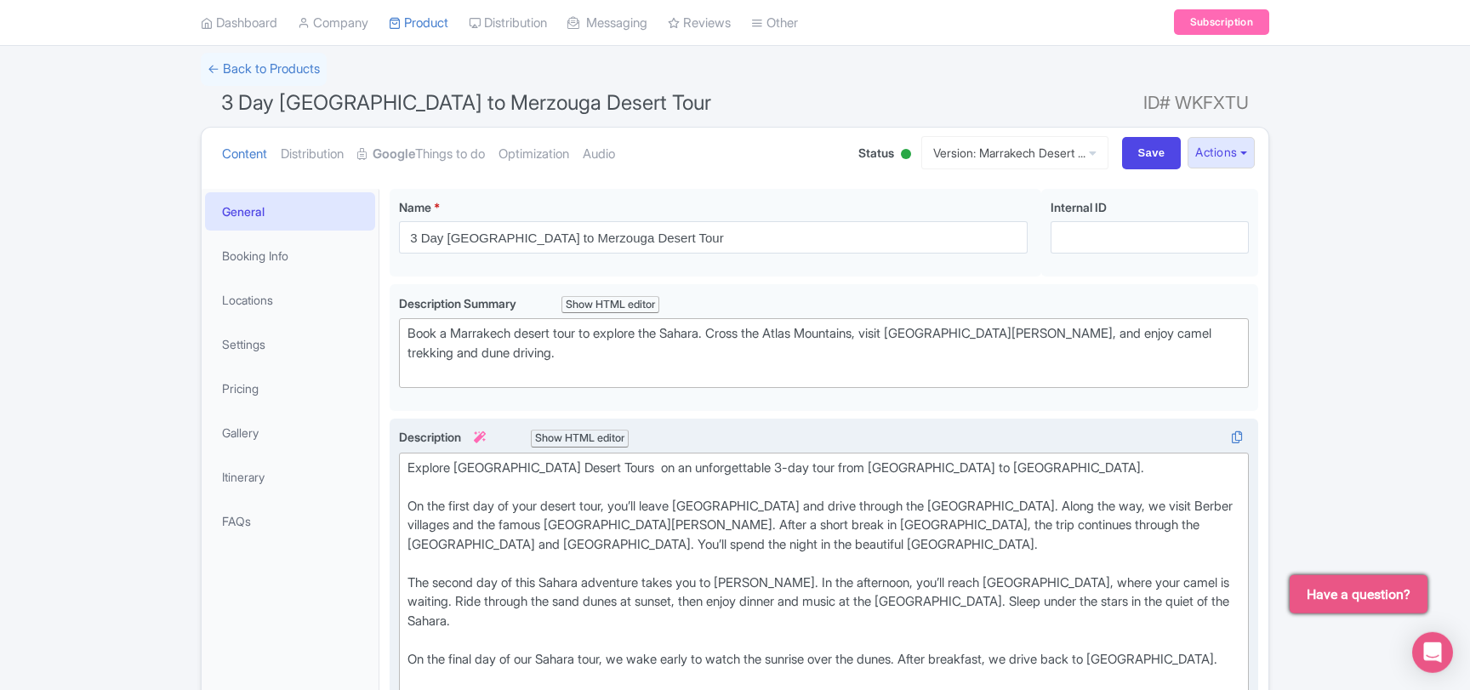
scroll to position [184, 0]
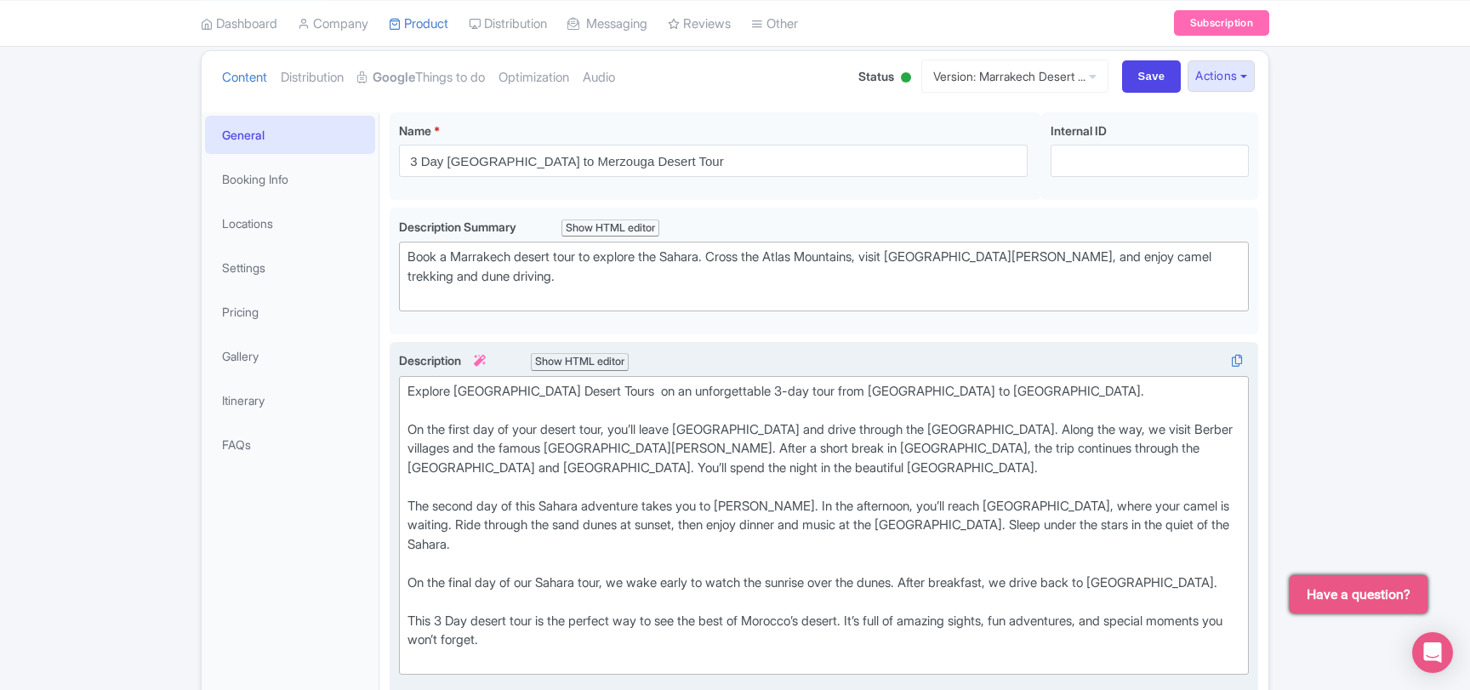
drag, startPoint x: 583, startPoint y: 619, endPoint x: 398, endPoint y: 379, distance: 303.2
click at [398, 379] on div "Explore Marrakech Desert Tours on an unforgettable 3-day tour from Marrakech to…" at bounding box center [824, 530] width 868 height 376
copy div "Explore Marrakech Desert Tours on an unforgettable 3-day tour from Marrakech to…"
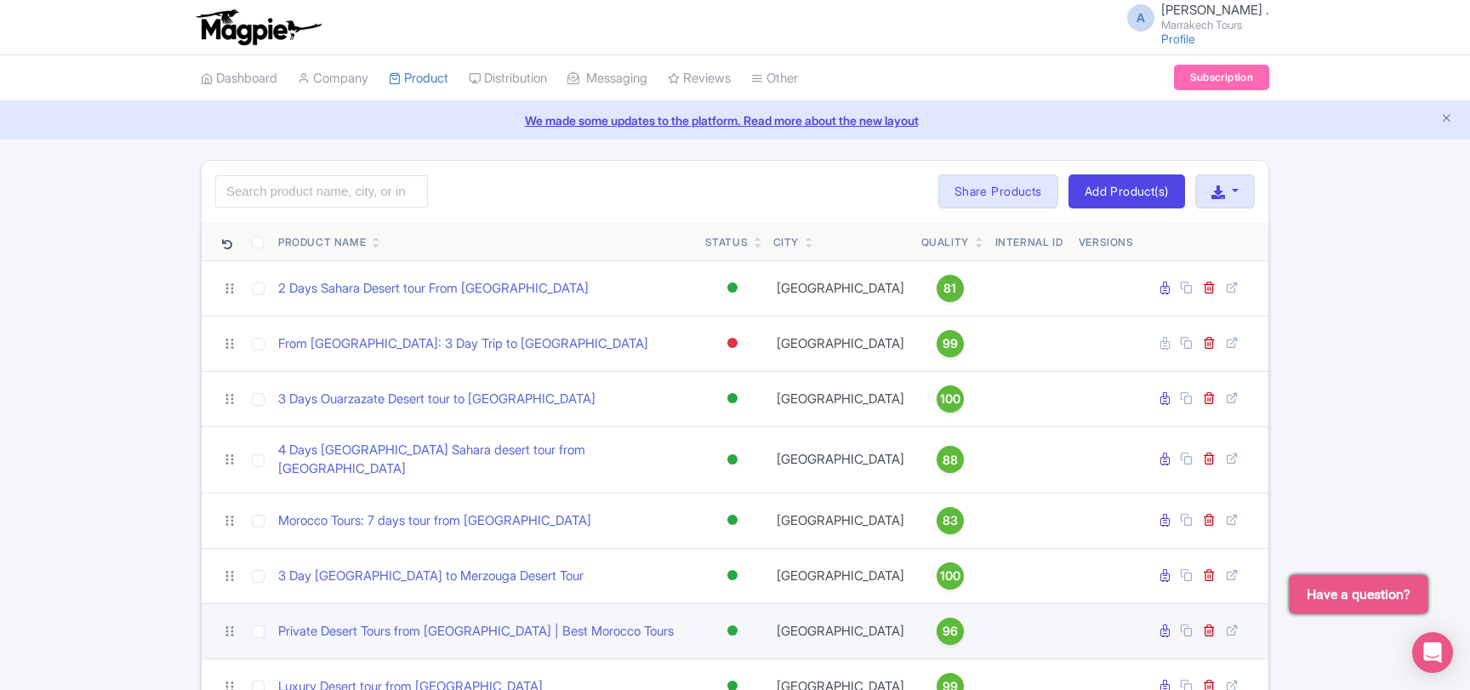
scroll to position [367, 0]
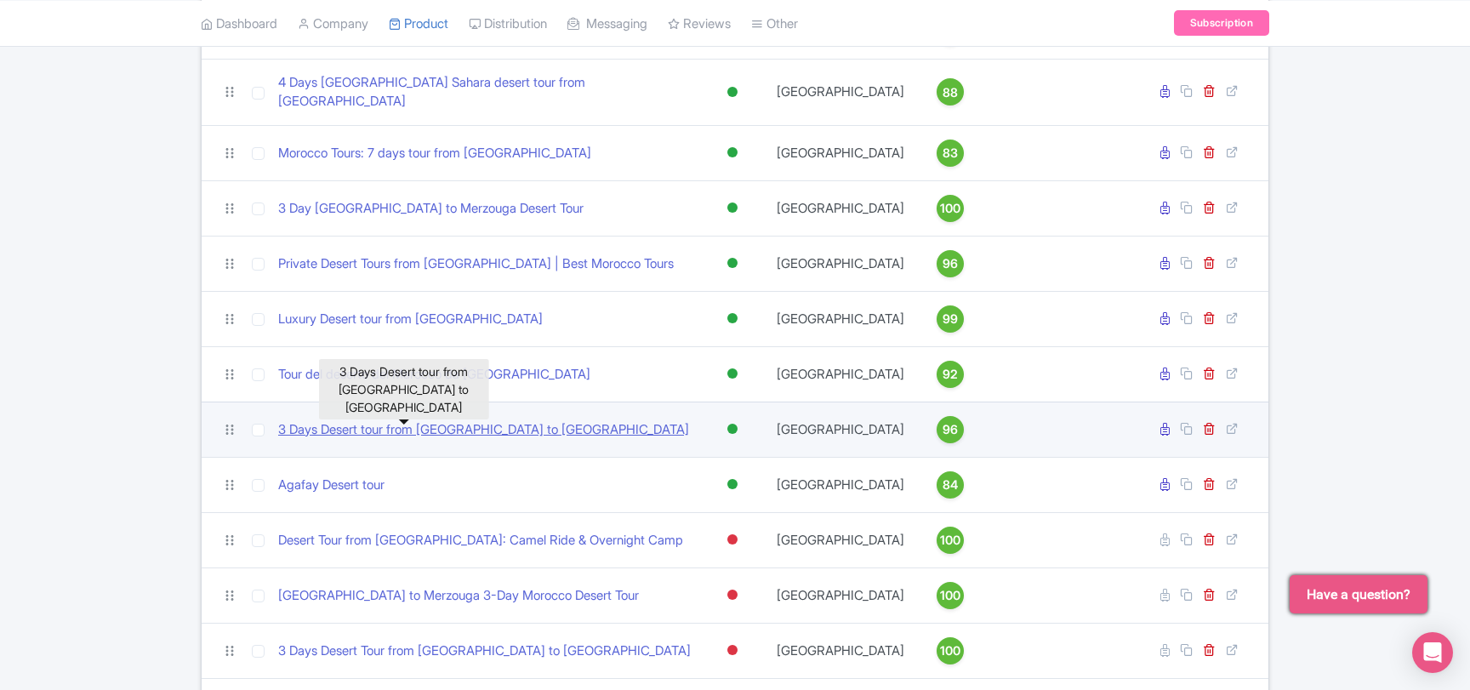
click at [433, 420] on link "3 Days Desert tour from [GEOGRAPHIC_DATA] to [GEOGRAPHIC_DATA]" at bounding box center [483, 430] width 411 height 20
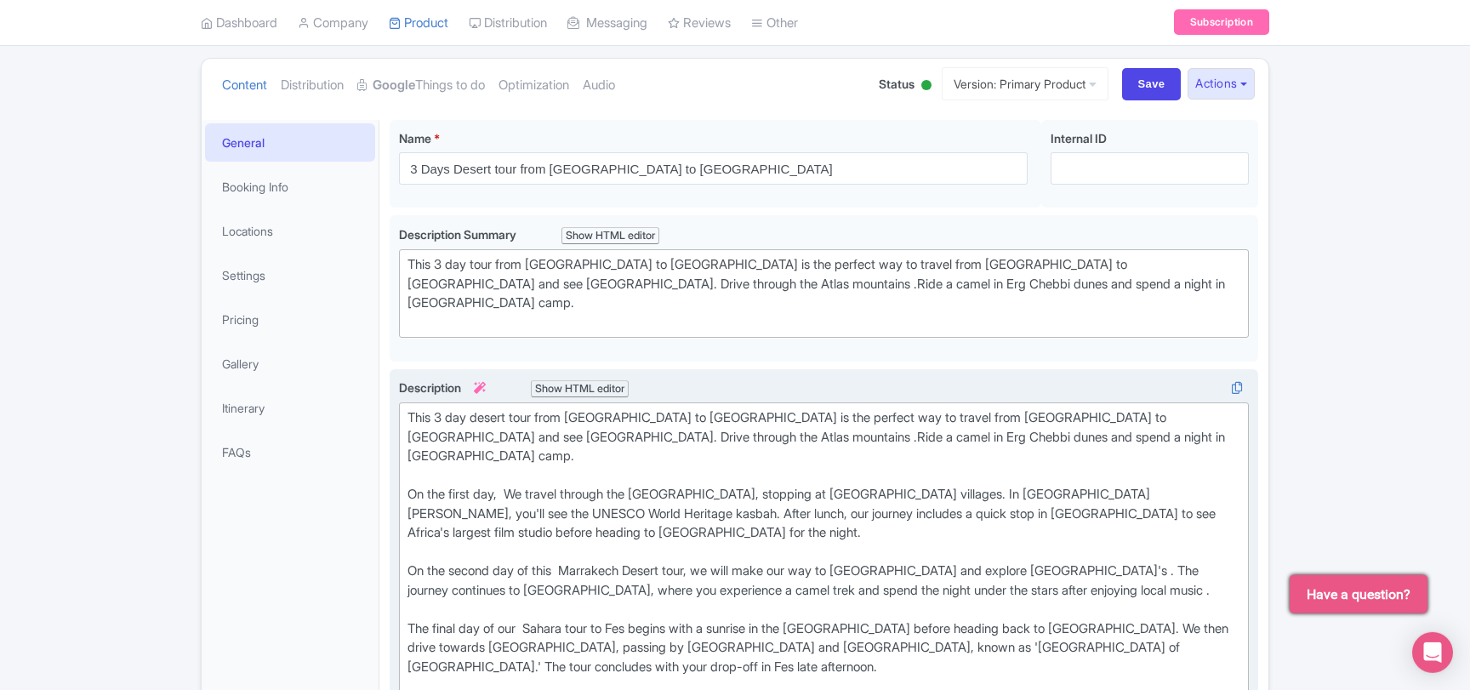
scroll to position [276, 0]
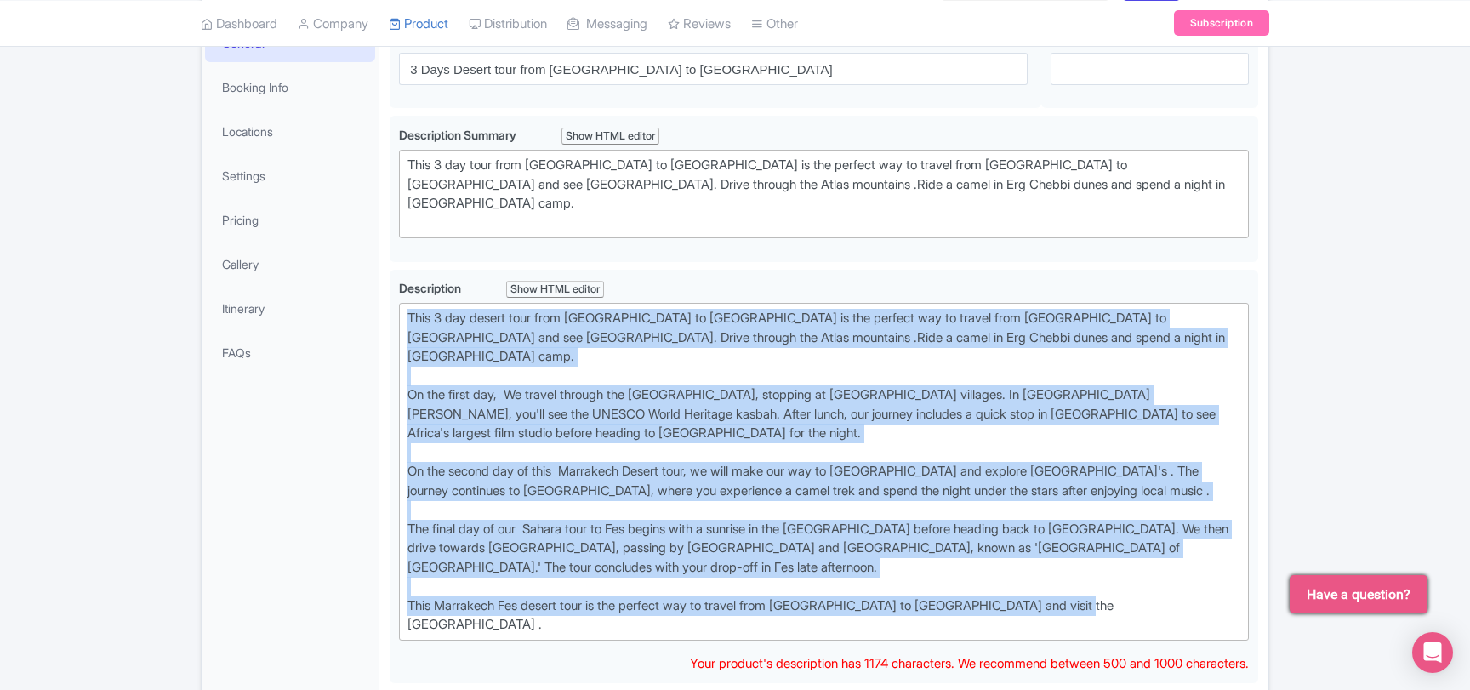
drag, startPoint x: 1081, startPoint y: 566, endPoint x: 377, endPoint y: 276, distance: 761.6
click at [377, 276] on div "General Booking Info Locations Settings Pricing Gallery Itinerary FAQs 3 Days D…" at bounding box center [735, 683] width 1067 height 1346
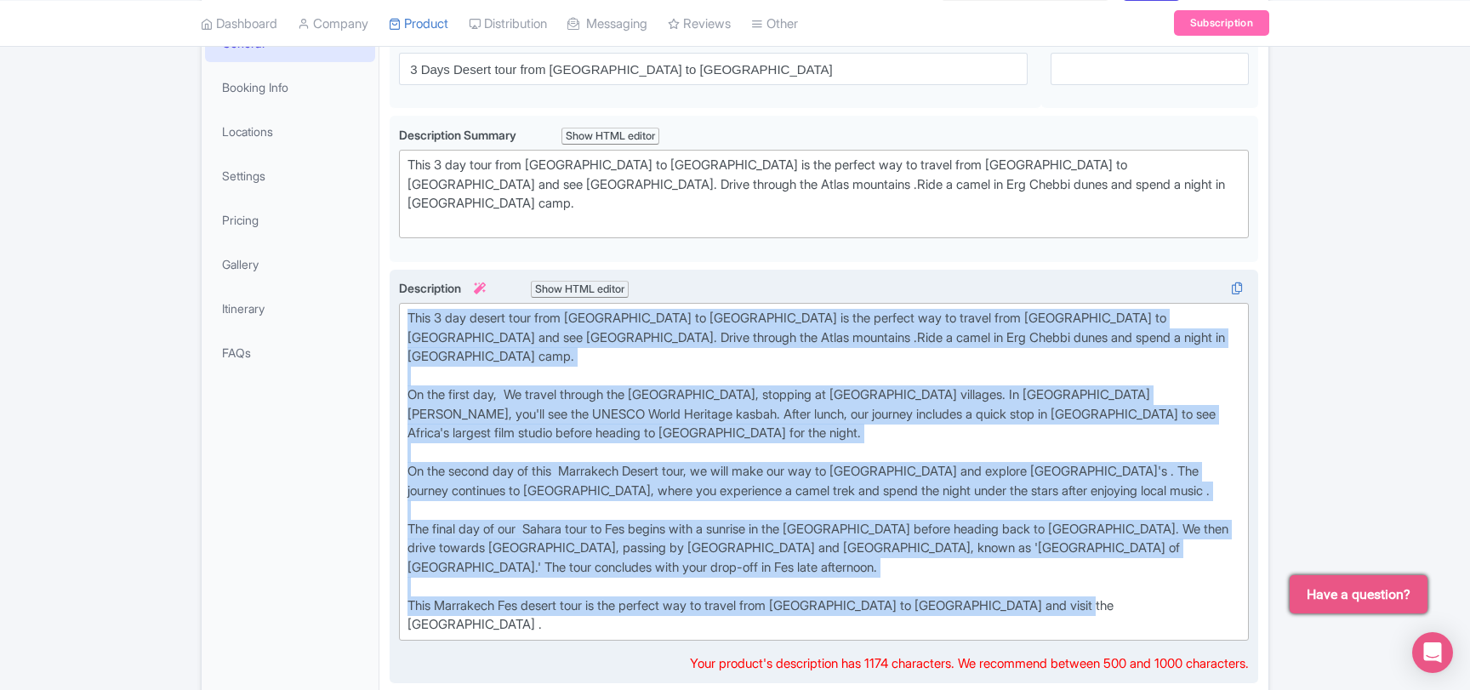
copy div "Lore 8 ips dolors amet cons Adipiscin el Sed do eiu tempori utl et dolore magn …"
